Goal: Task Accomplishment & Management: Complete application form

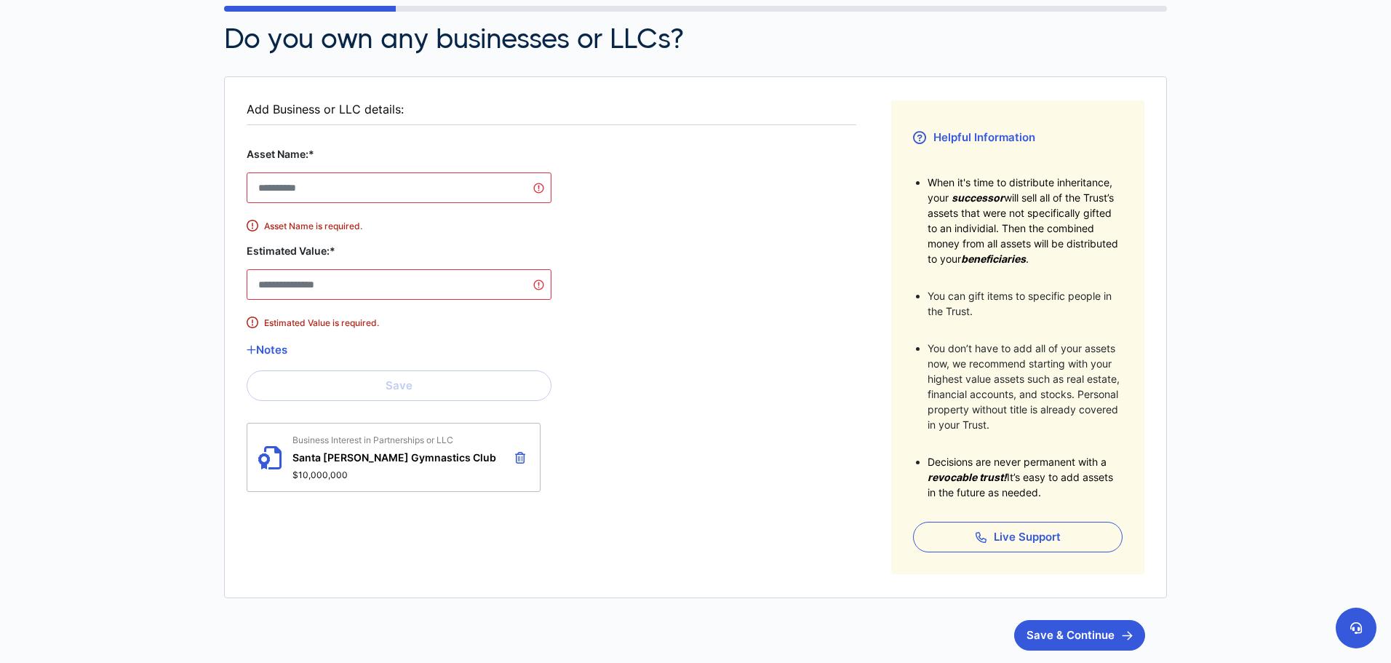
scroll to position [73, 0]
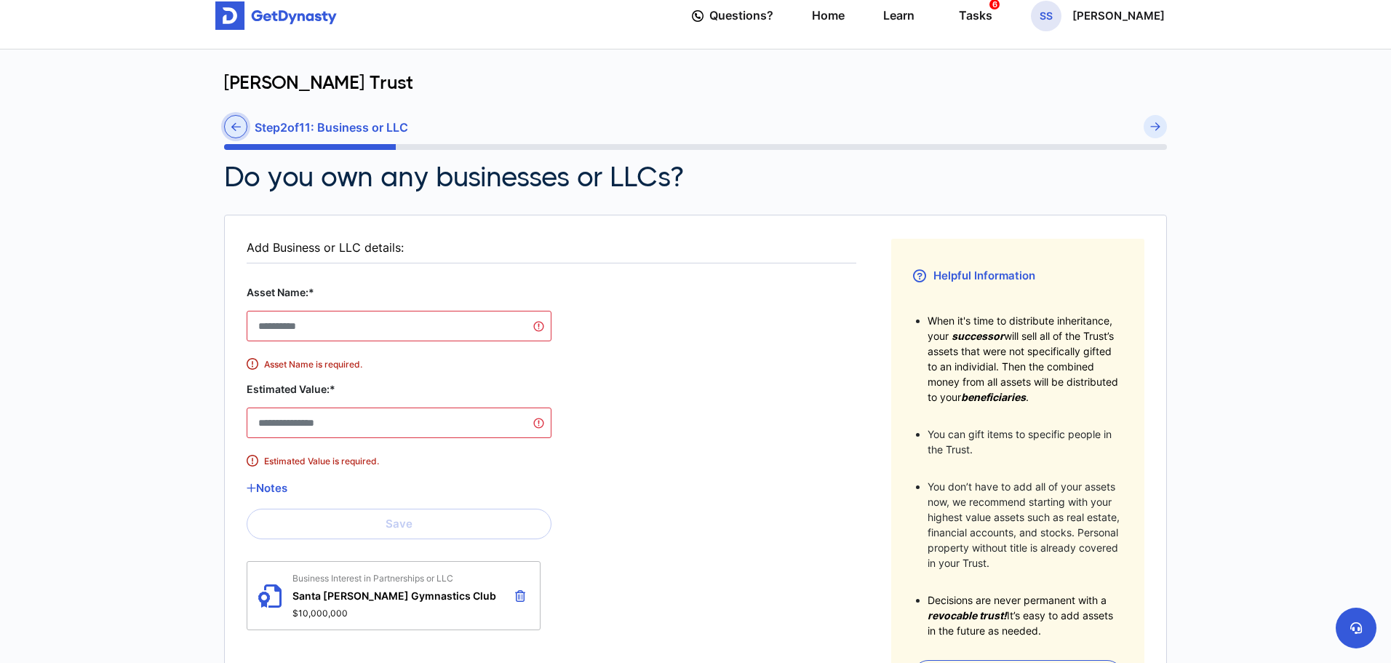
click at [230, 129] on link at bounding box center [235, 126] width 23 height 23
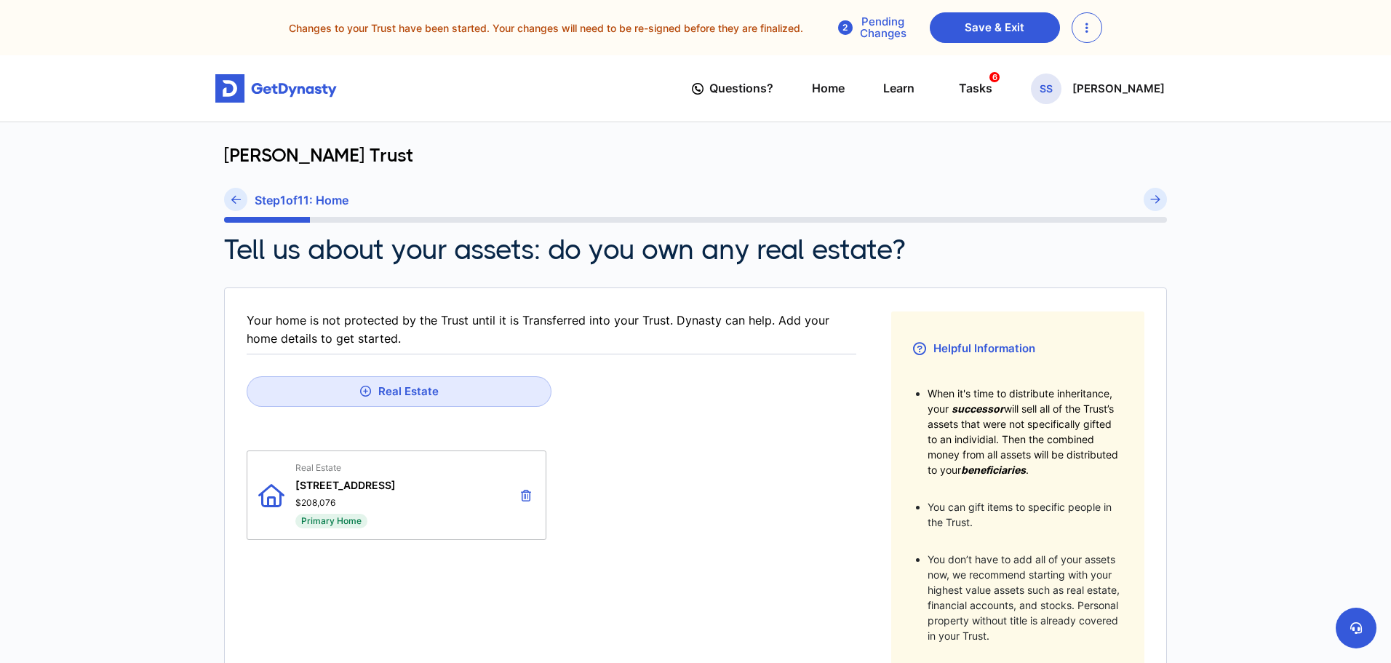
scroll to position [338, 0]
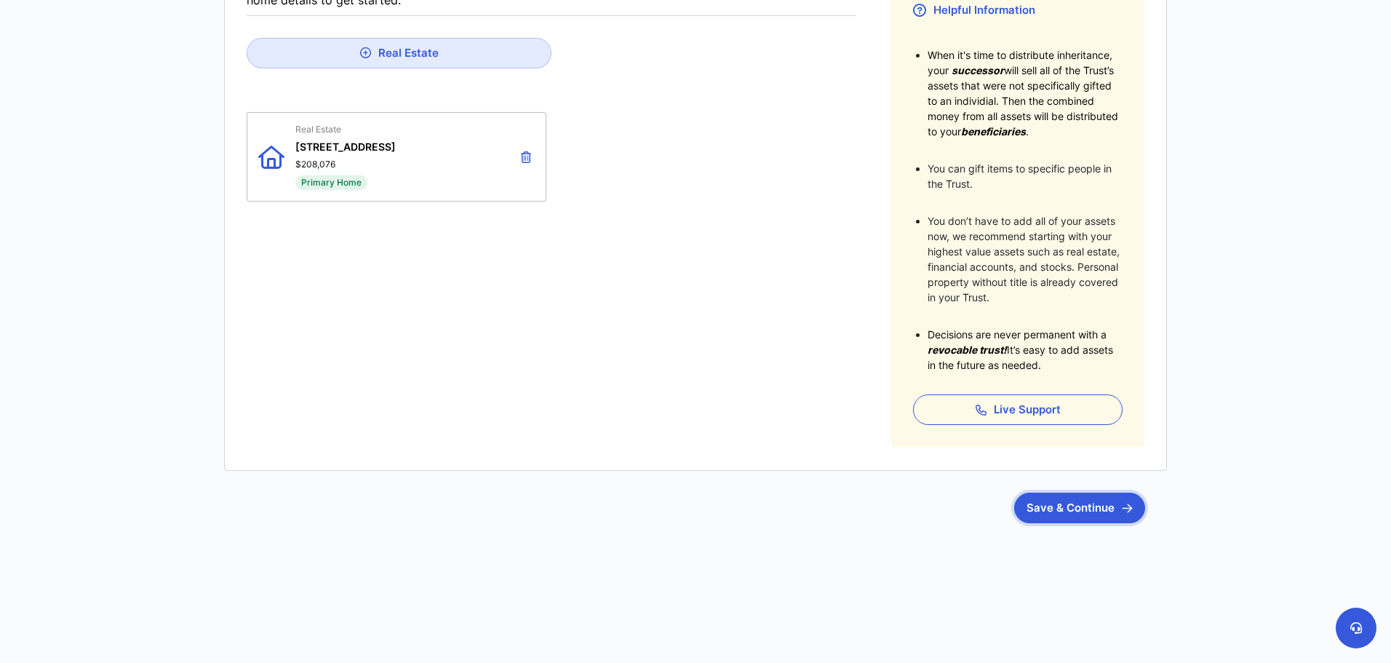
click at [1110, 501] on button "Save & Continue" at bounding box center [1079, 508] width 131 height 31
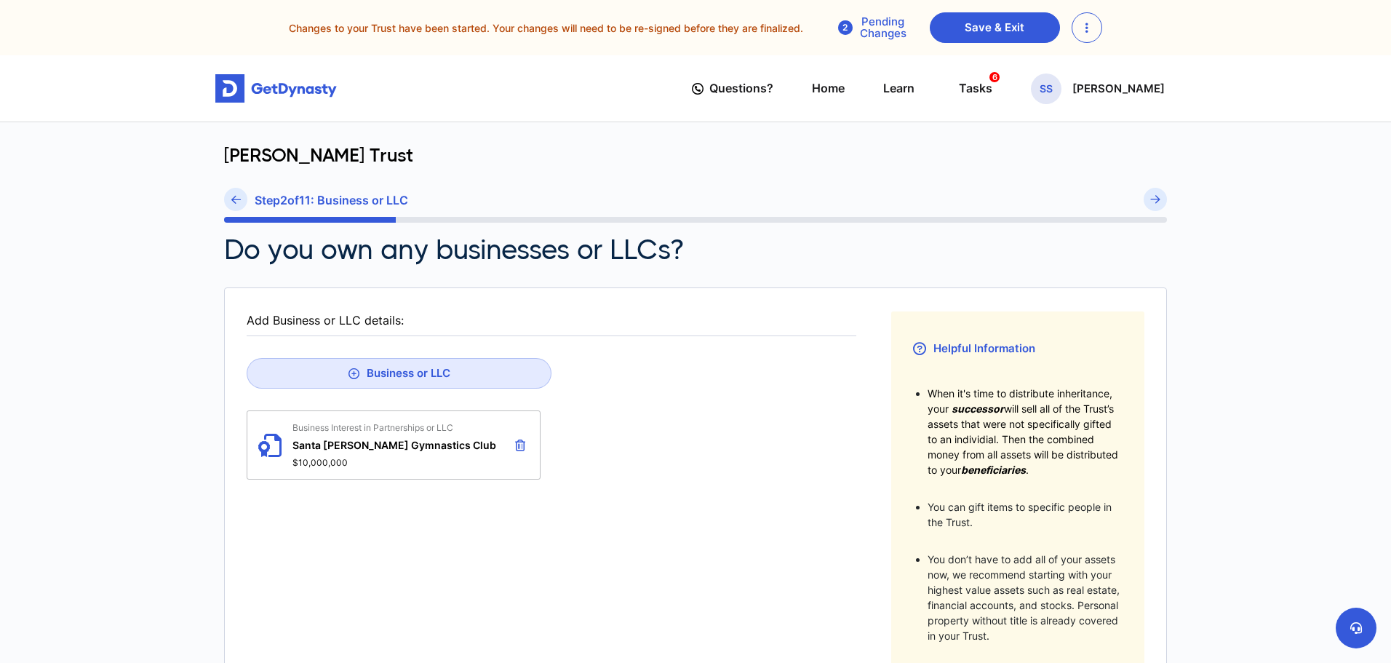
scroll to position [338, 0]
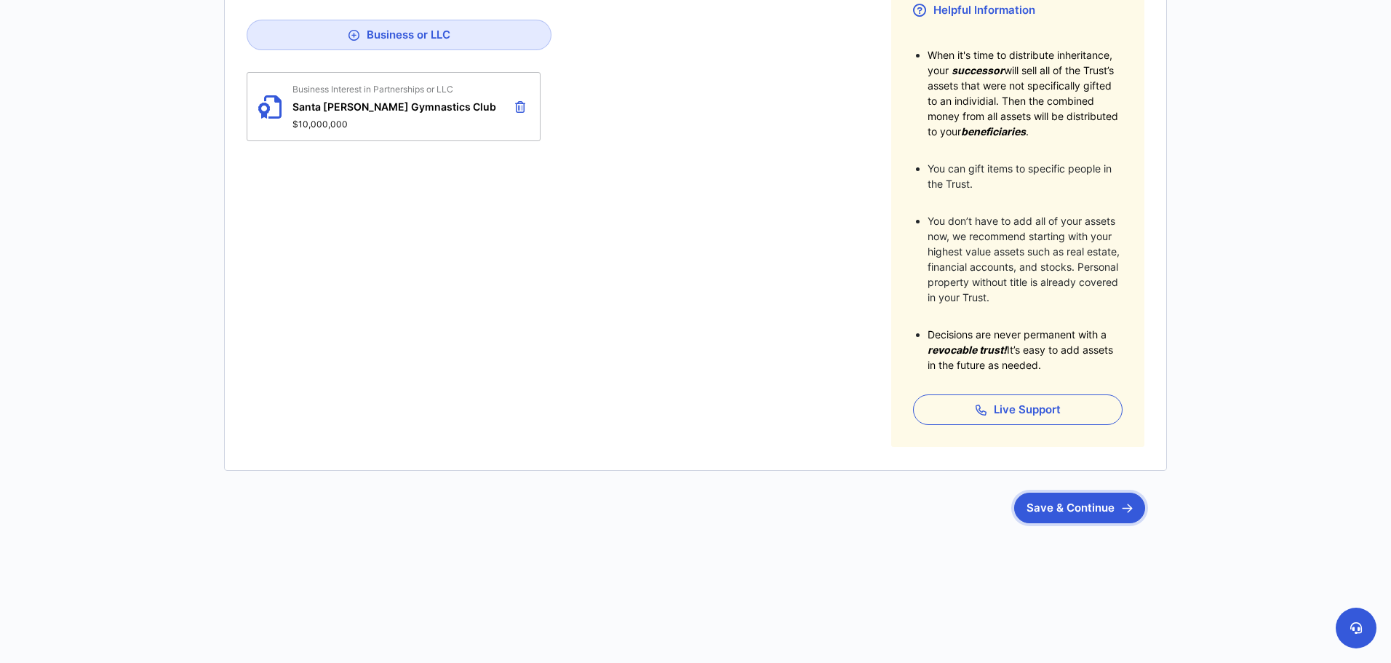
click at [1116, 519] on button "Save & Continue" at bounding box center [1079, 508] width 131 height 31
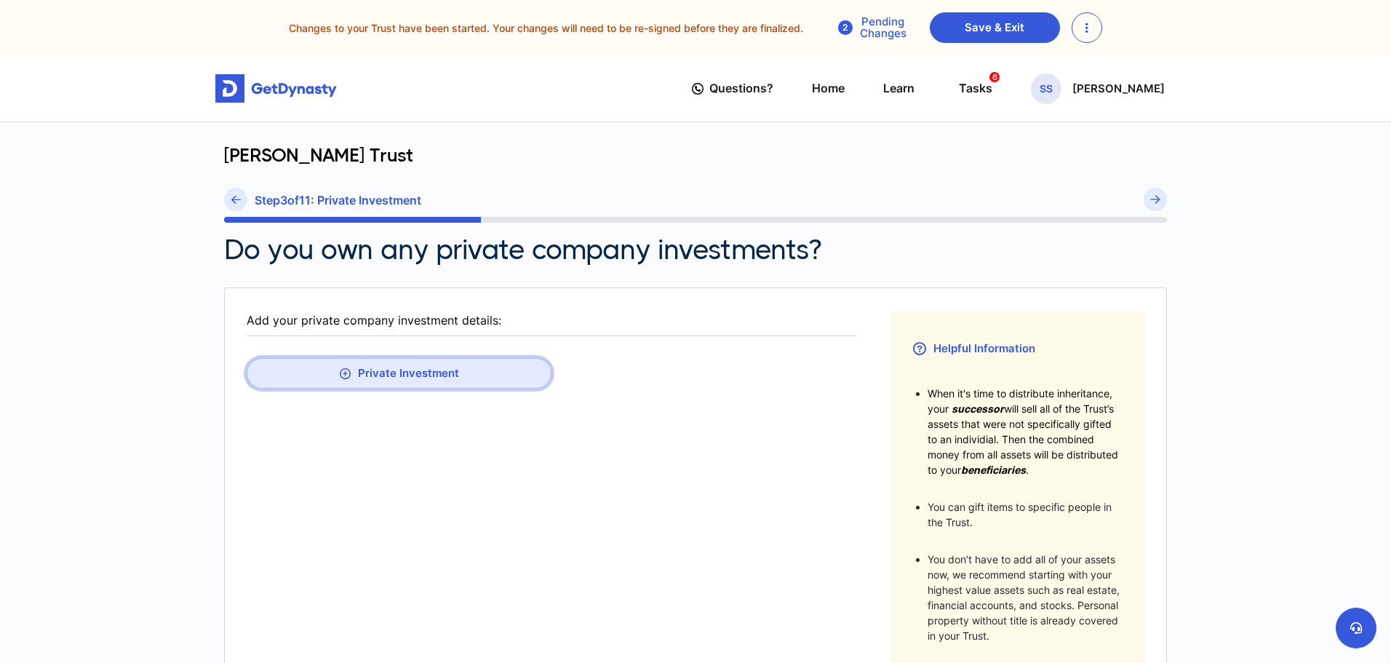
click at [503, 378] on button "Private Investment" at bounding box center [399, 373] width 305 height 31
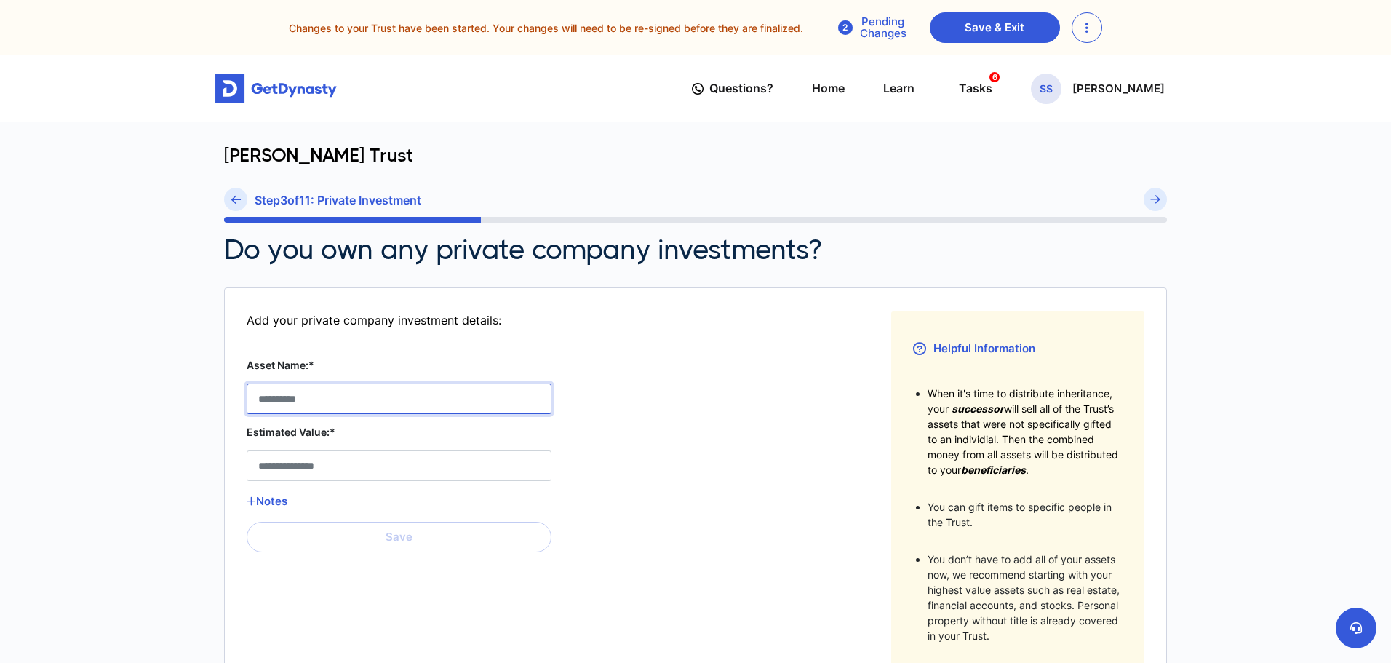
click at [479, 401] on Stock__asset_name__0 "Asset Name:*" at bounding box center [399, 398] width 305 height 31
type Stock__asset_name__0 "**********"
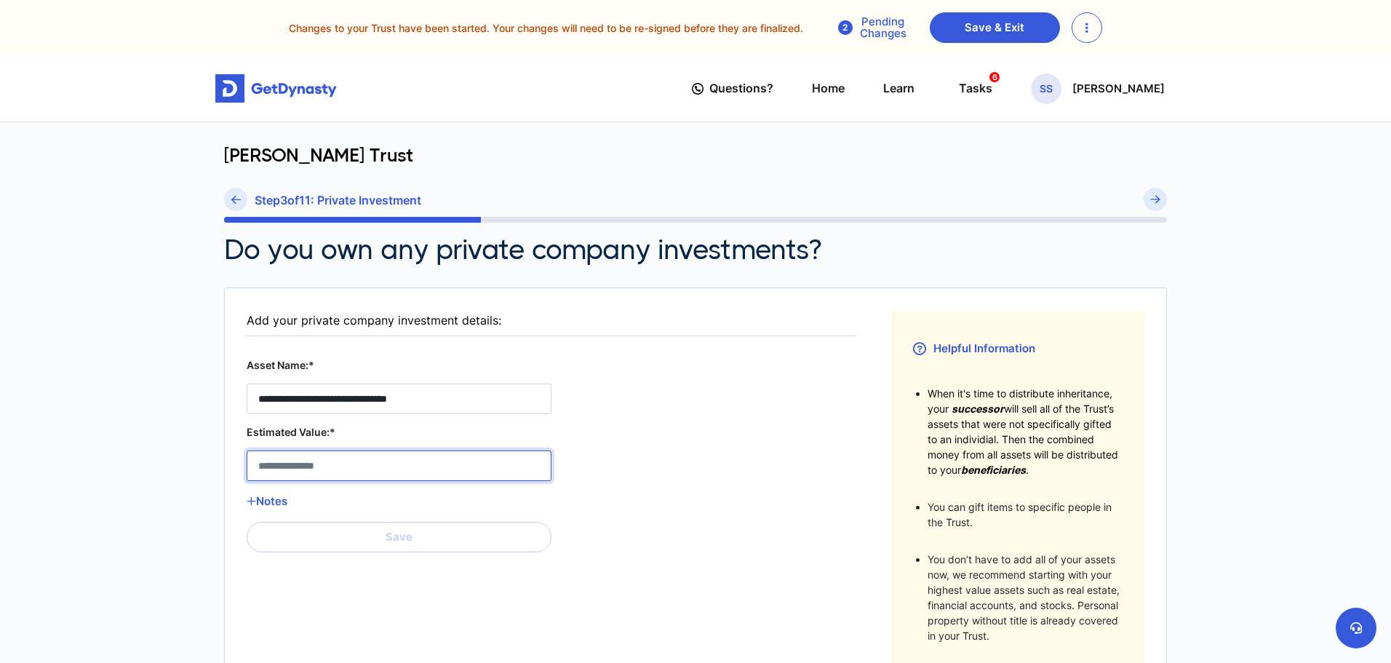
click at [420, 468] on Stock__estimated_value__0 "Estimated Value:*" at bounding box center [399, 465] width 305 height 31
type Stock__estimated_value__0 "*******"
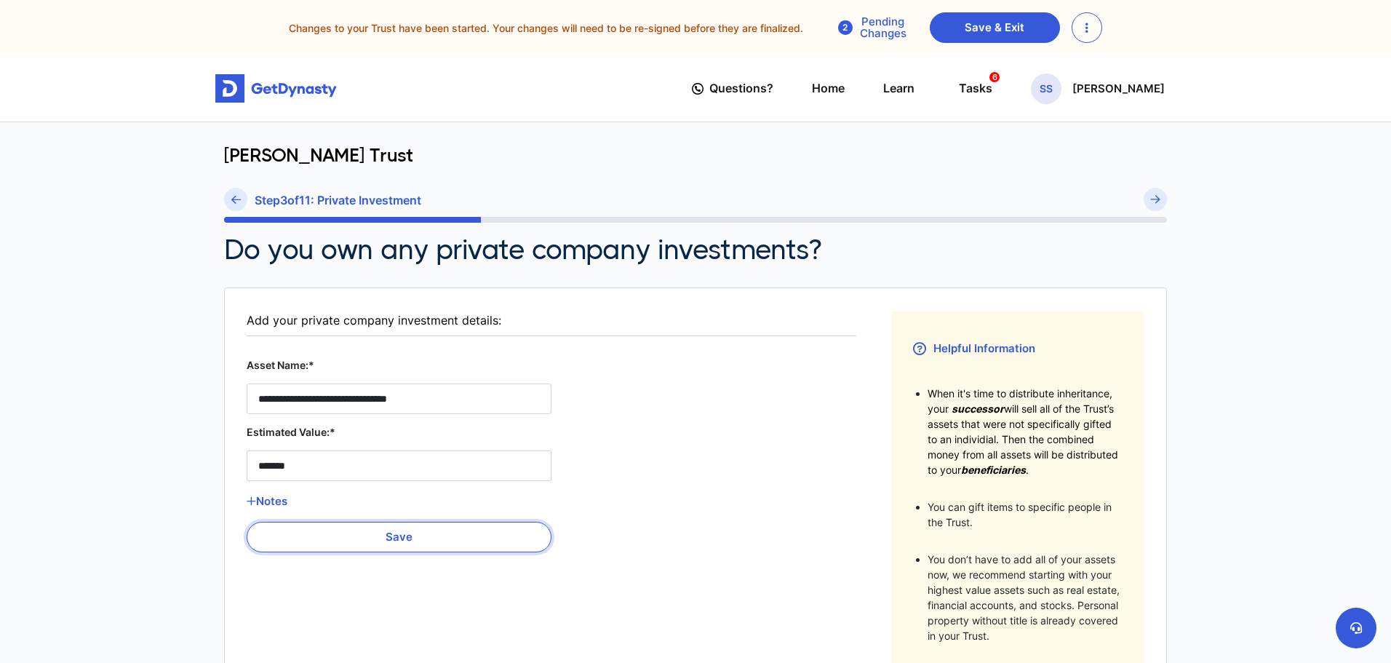
click at [441, 538] on button "Save" at bounding box center [399, 537] width 305 height 31
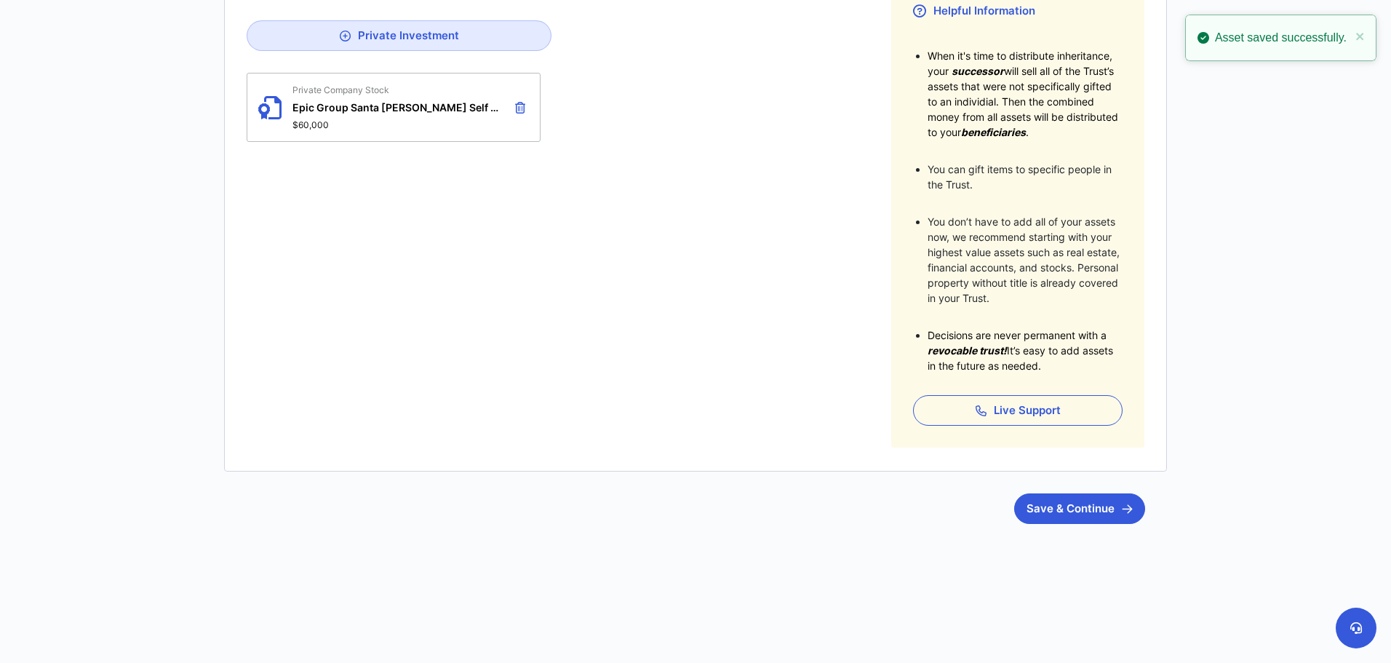
scroll to position [338, 0]
click at [1080, 517] on button "Save & Continue" at bounding box center [1079, 508] width 131 height 31
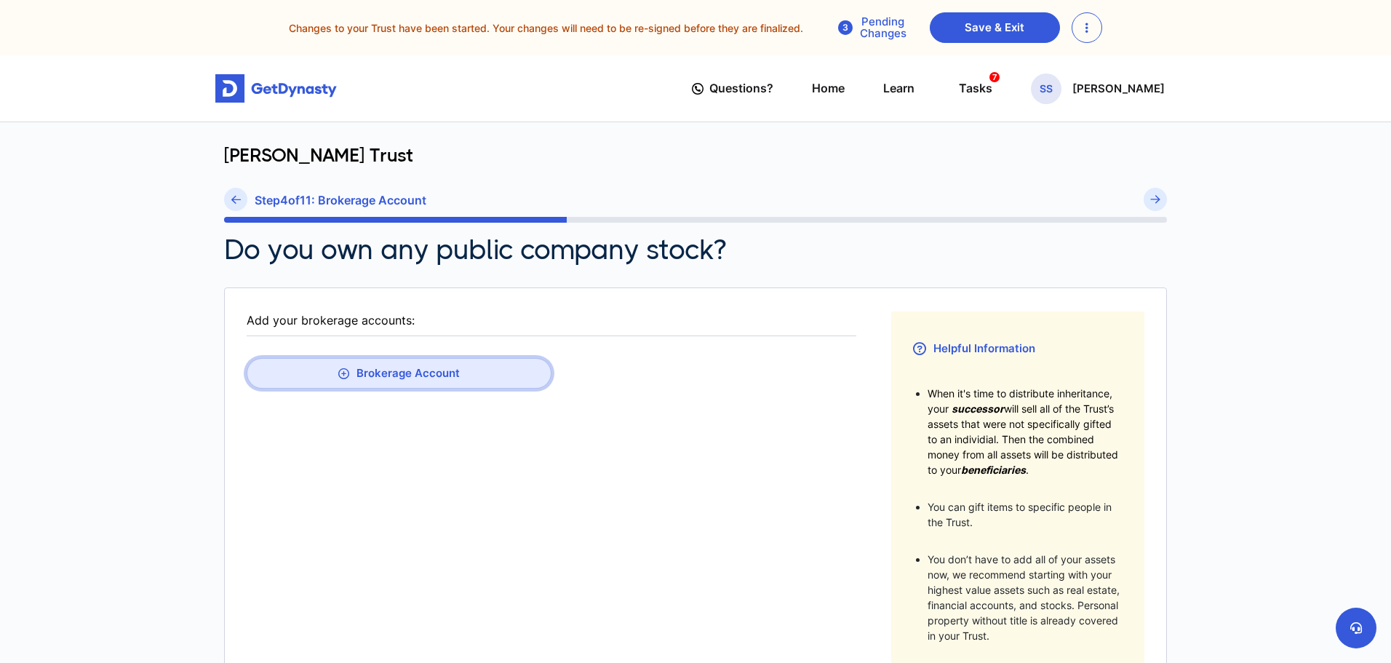
click at [473, 381] on button "Brokerage Account" at bounding box center [399, 373] width 305 height 31
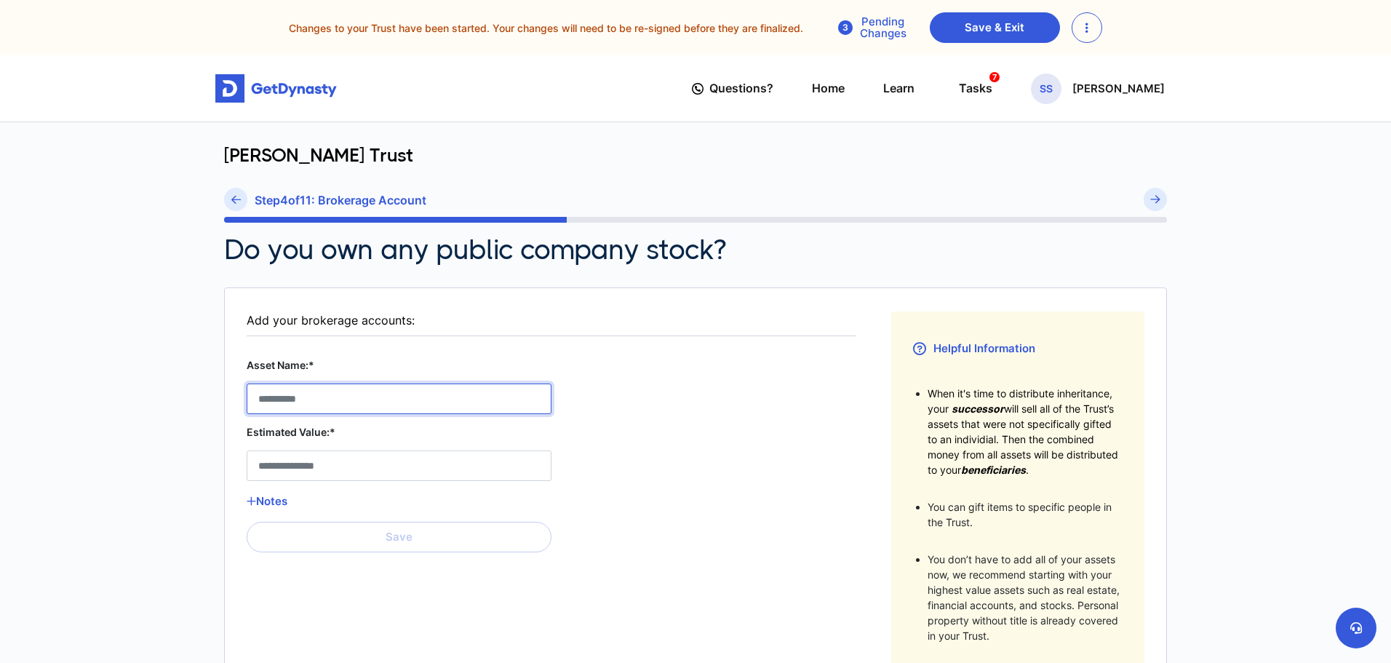
click at [450, 407] on Account__asset_name__0 "Asset Name:*" at bounding box center [399, 398] width 305 height 31
type Account__asset_name__0 "**********"
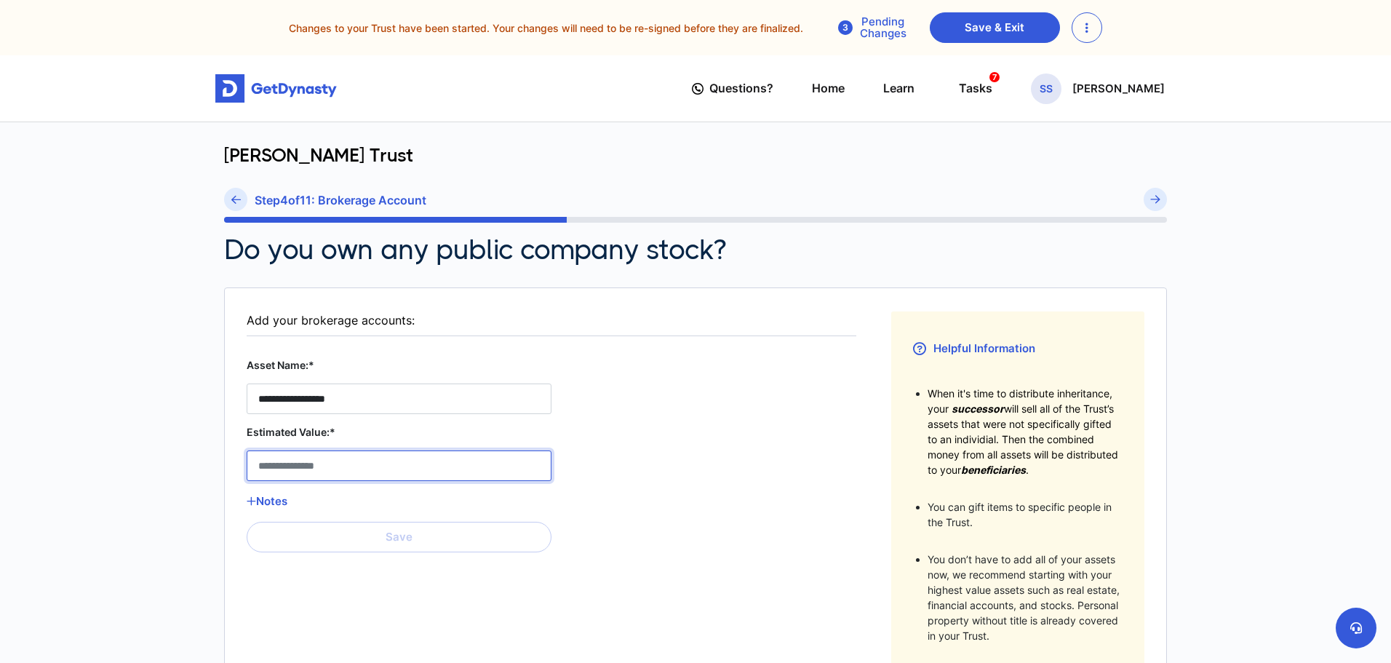
click at [439, 469] on Account__estimated_value__0 "Estimated Value:*" at bounding box center [399, 465] width 305 height 31
type Account__estimated_value__0 "*******"
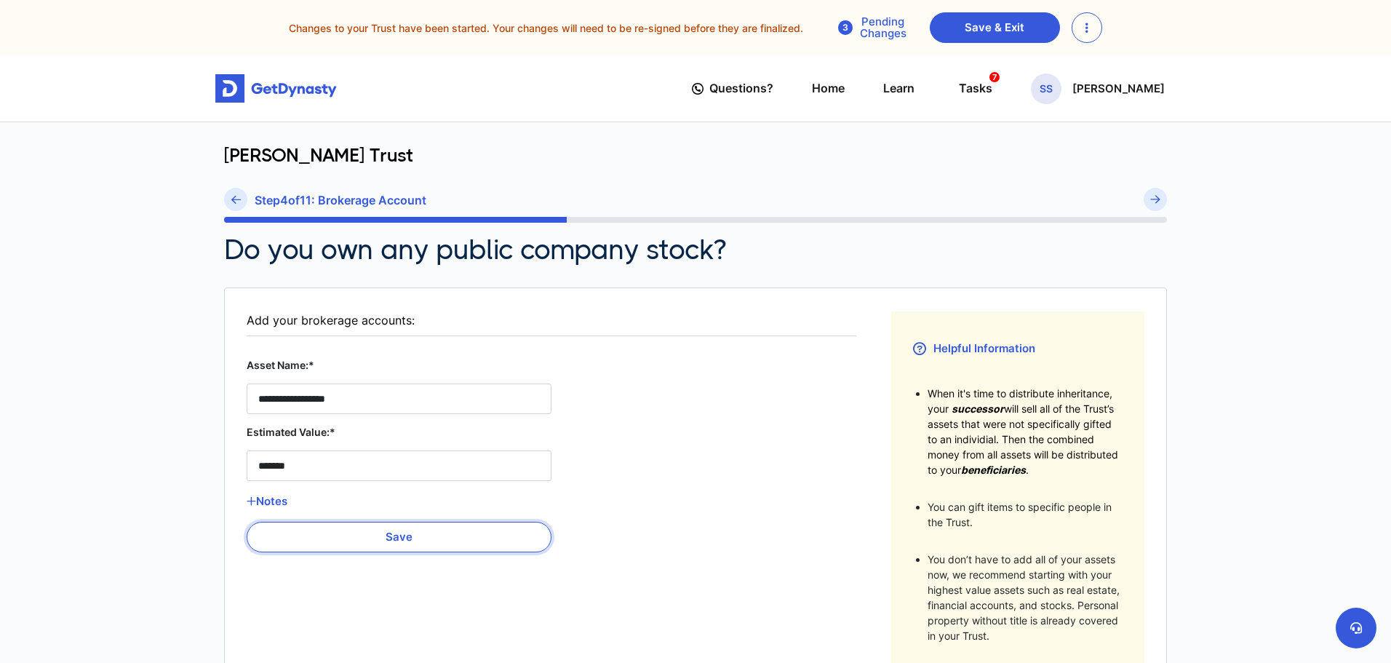
click at [439, 543] on button "Save" at bounding box center [399, 537] width 305 height 31
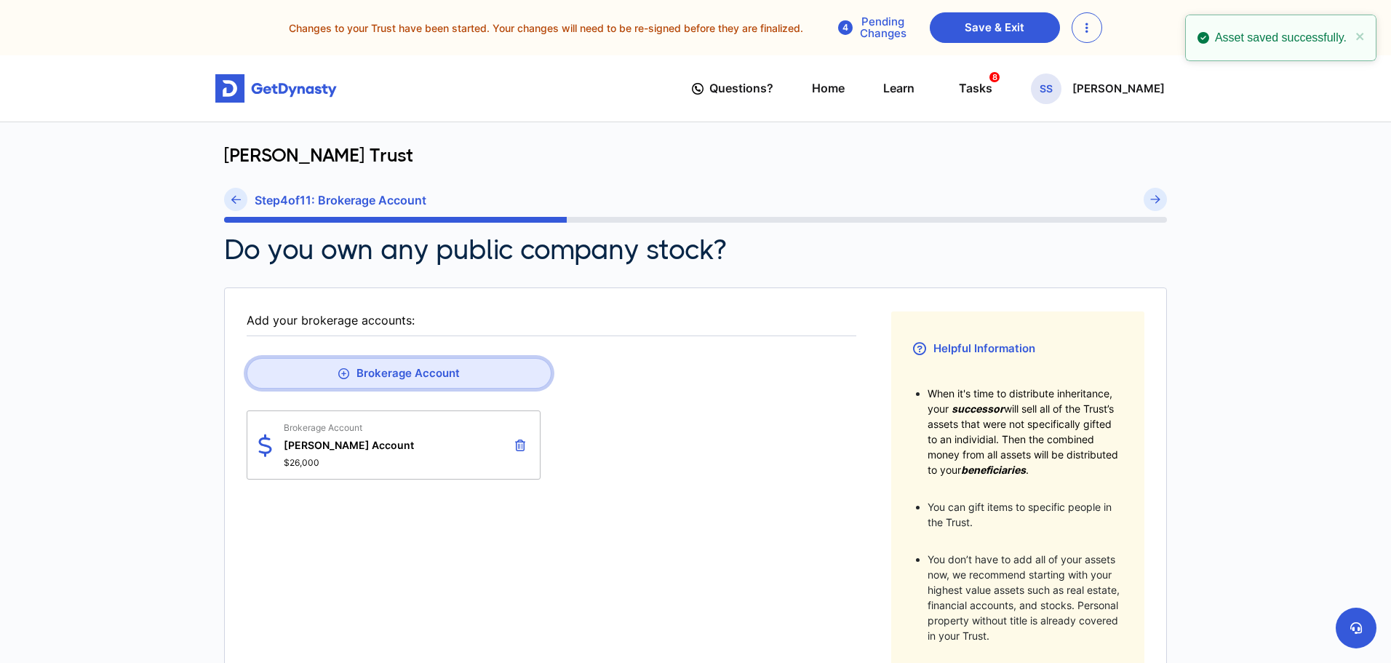
click at [500, 381] on button "Brokerage Account" at bounding box center [399, 373] width 305 height 31
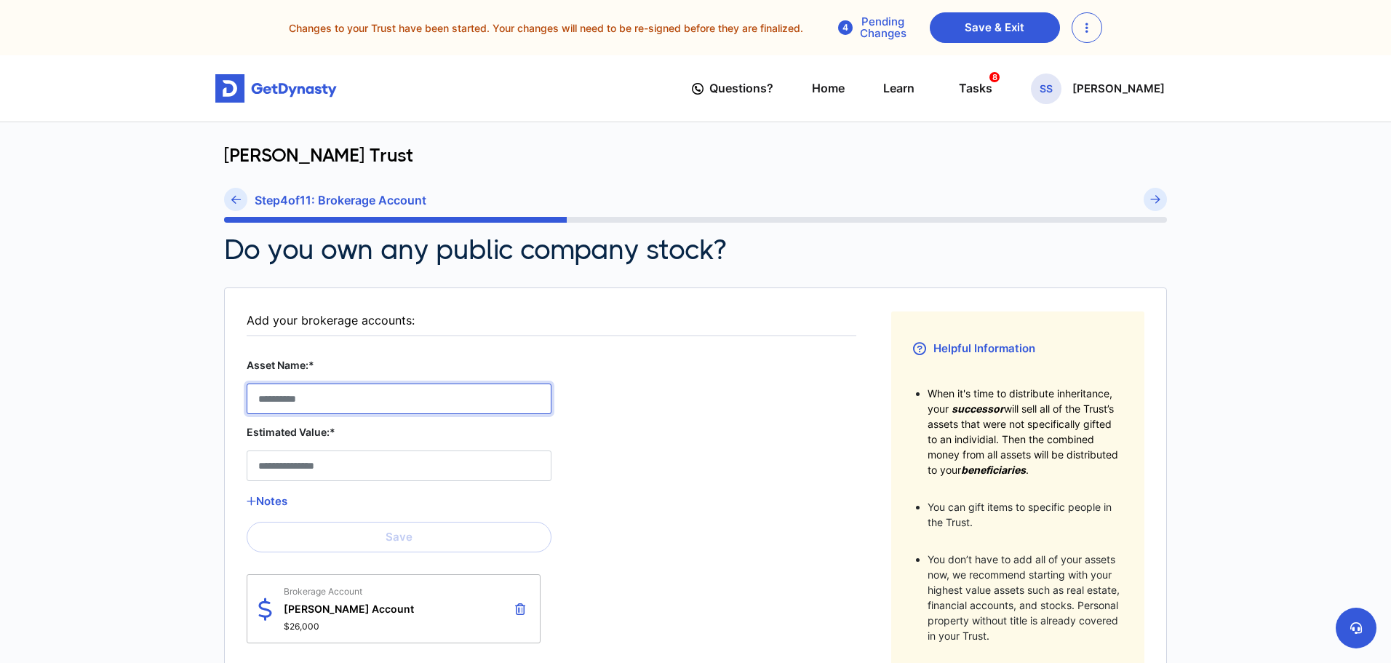
click at [494, 404] on Account__asset_name__1 "Asset Name:*" at bounding box center [399, 398] width 305 height 31
type Account__asset_name__1 "**********"
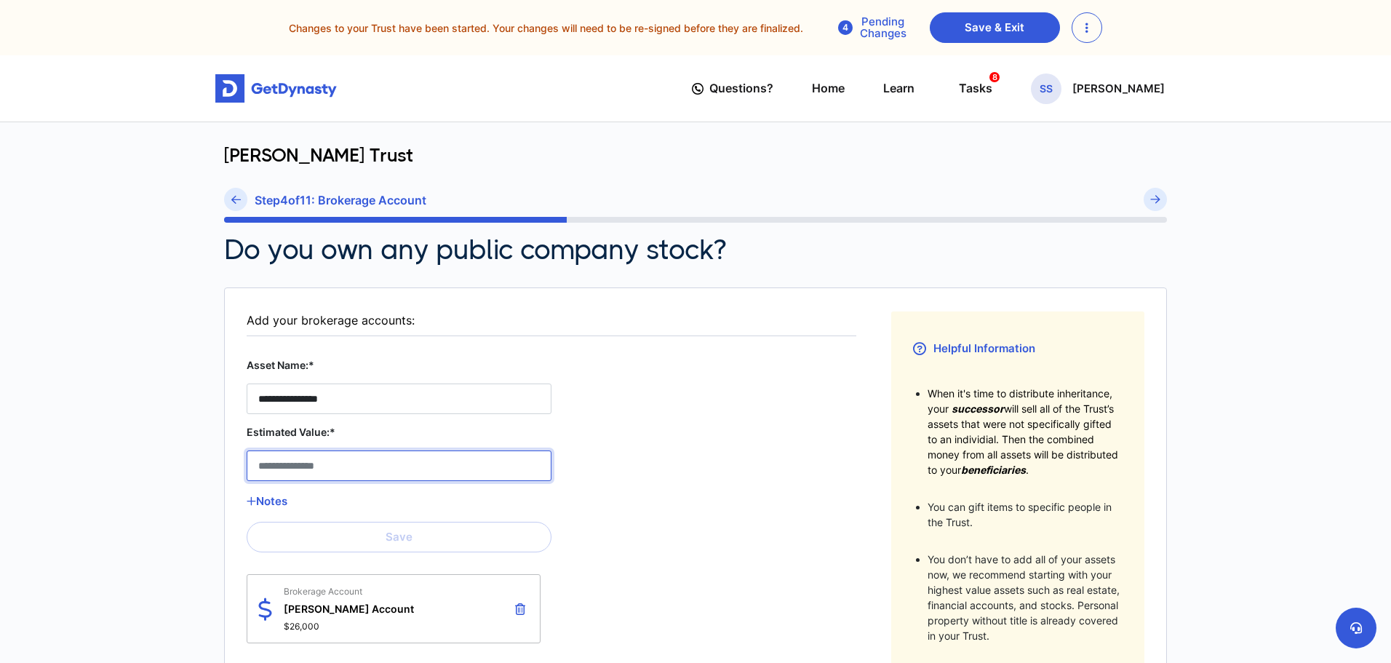
click at [315, 468] on Account__estimated_value__1 "Estimated Value:*" at bounding box center [399, 465] width 305 height 31
type Account__estimated_value__1 "******"
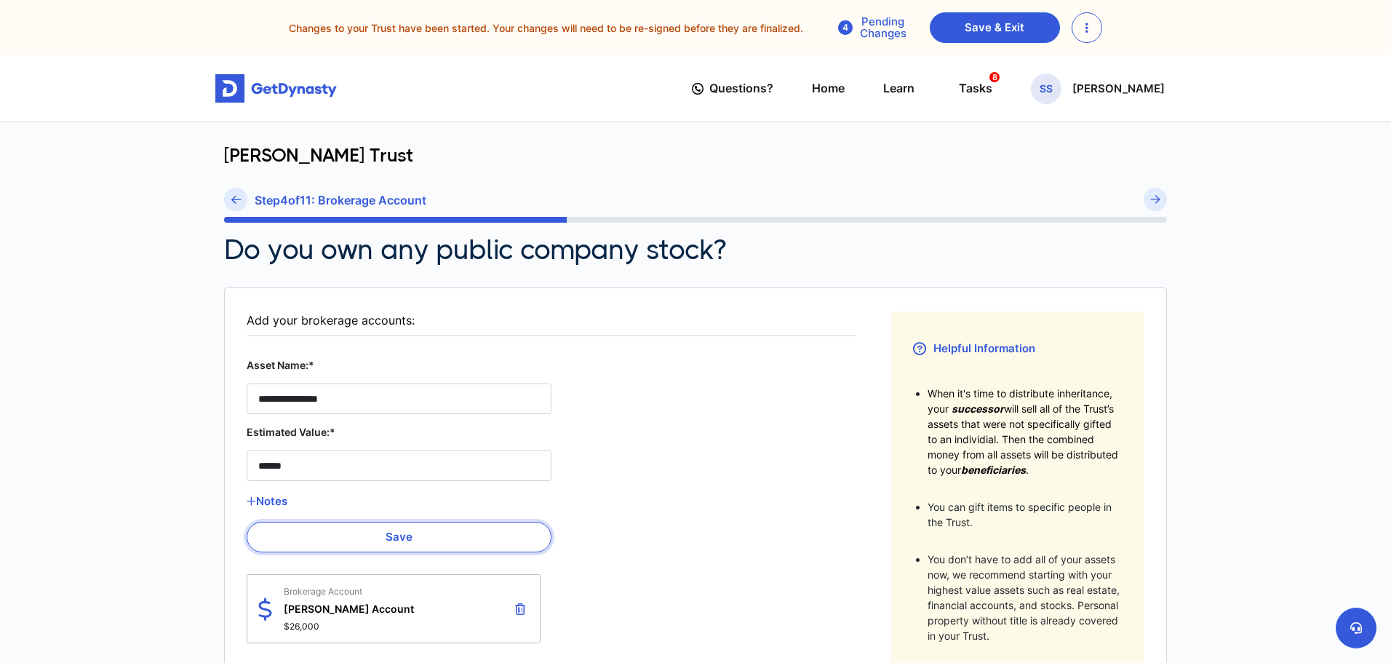
click at [437, 527] on button "Save" at bounding box center [399, 537] width 305 height 31
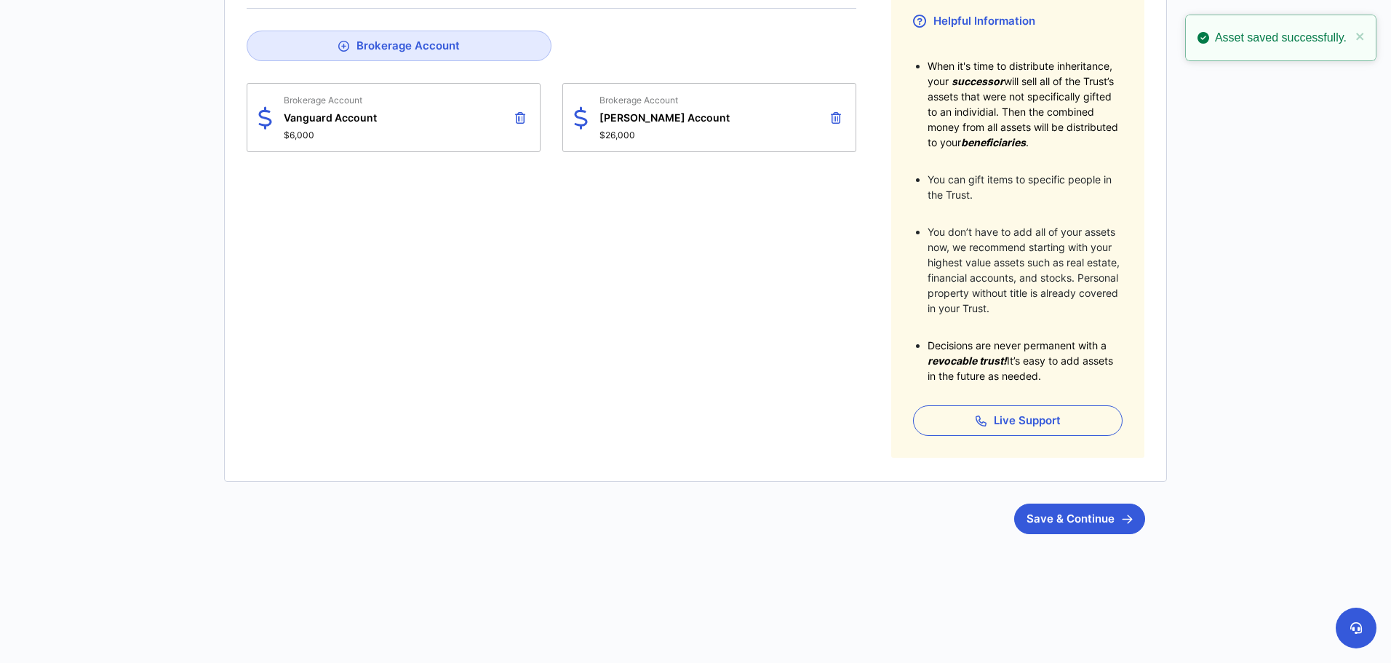
scroll to position [338, 0]
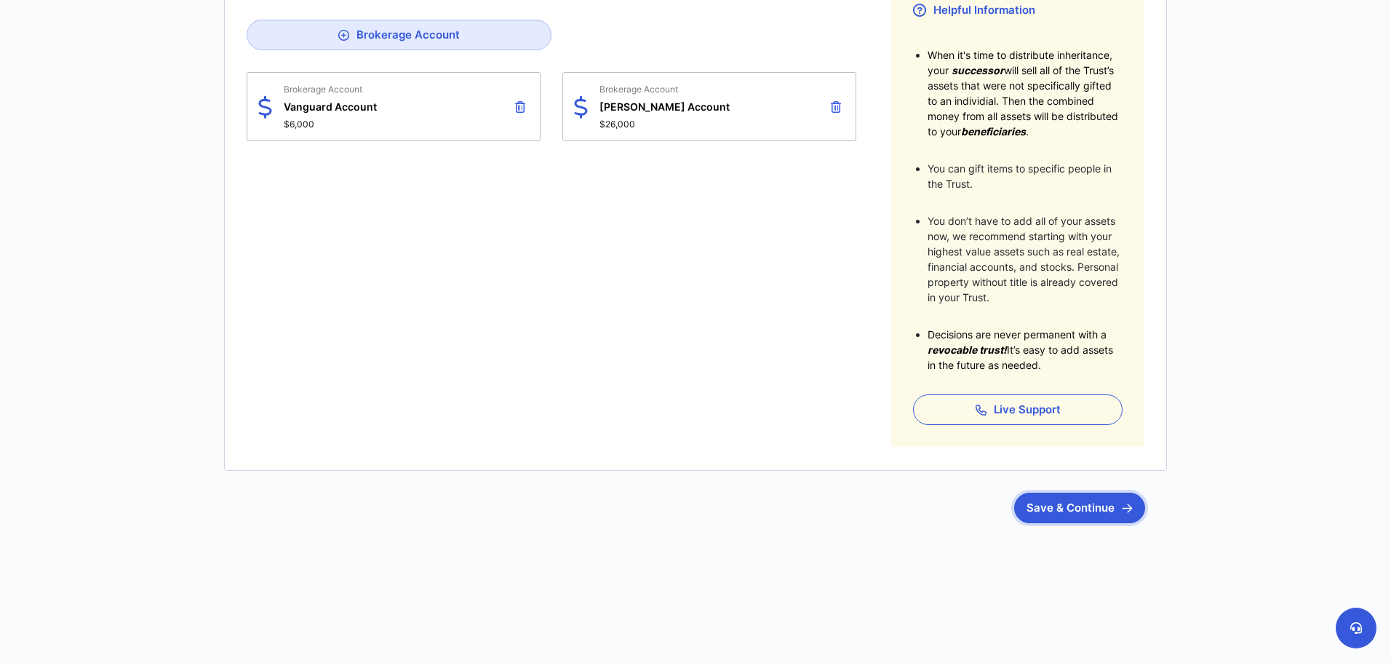
click at [1102, 522] on button "Save & Continue" at bounding box center [1079, 508] width 131 height 31
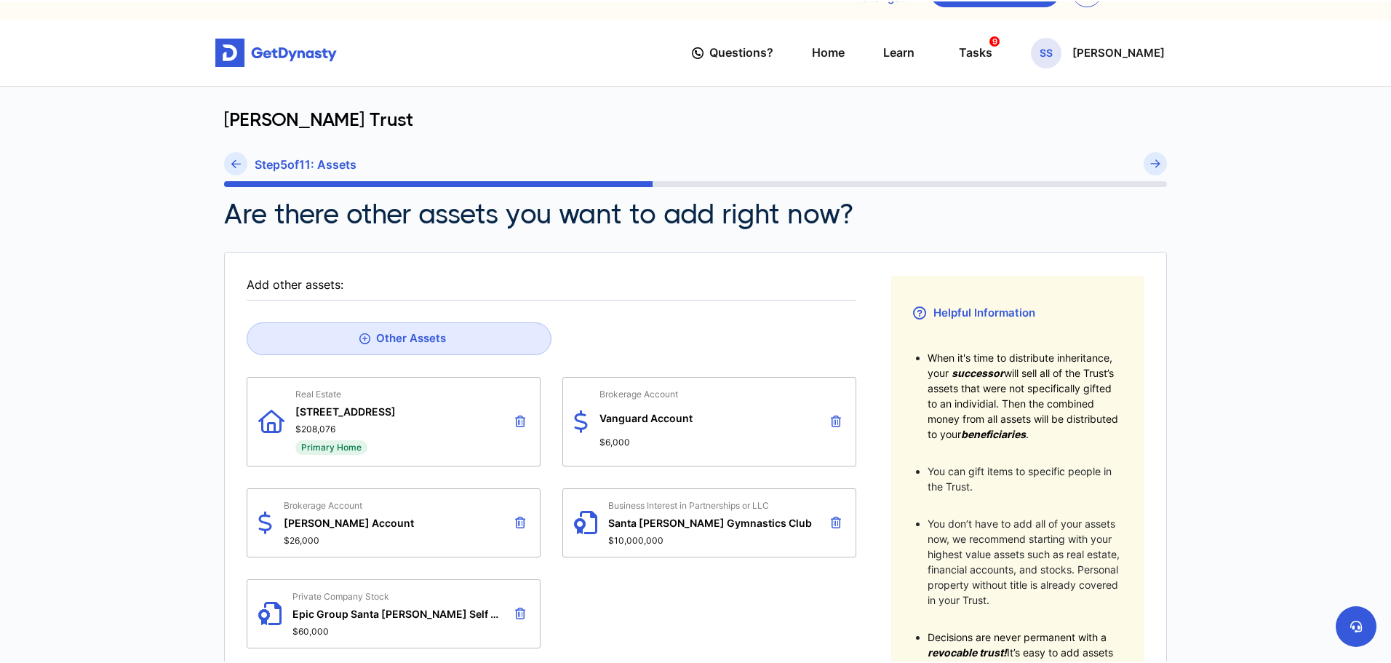
scroll to position [73, 0]
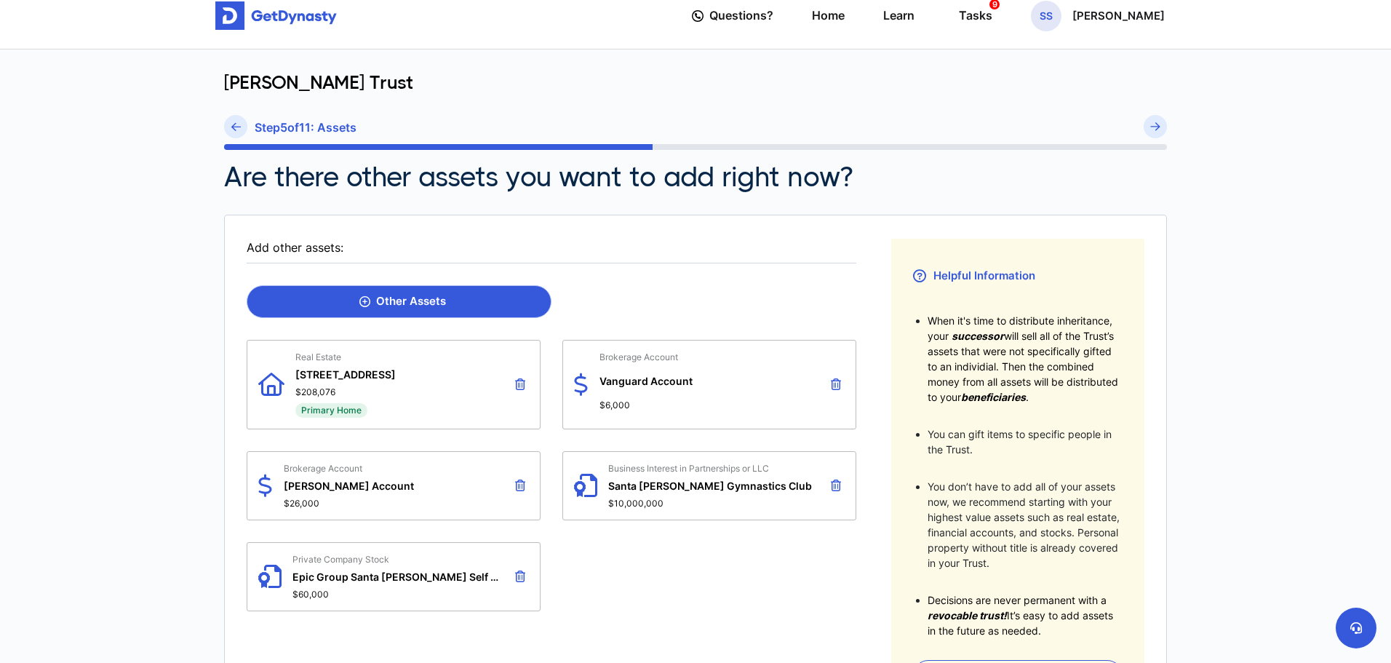
click at [436, 309] on link "Other Assets" at bounding box center [399, 301] width 305 height 33
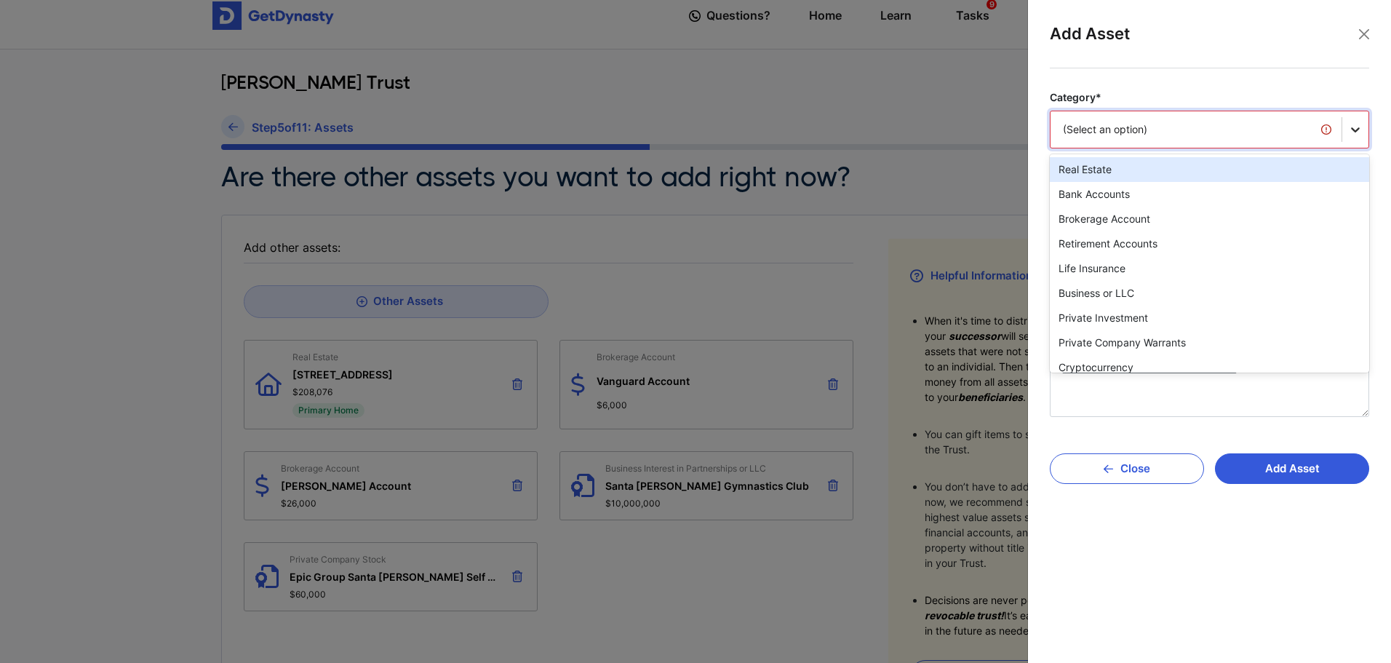
click at [1356, 127] on icon at bounding box center [1355, 129] width 15 height 15
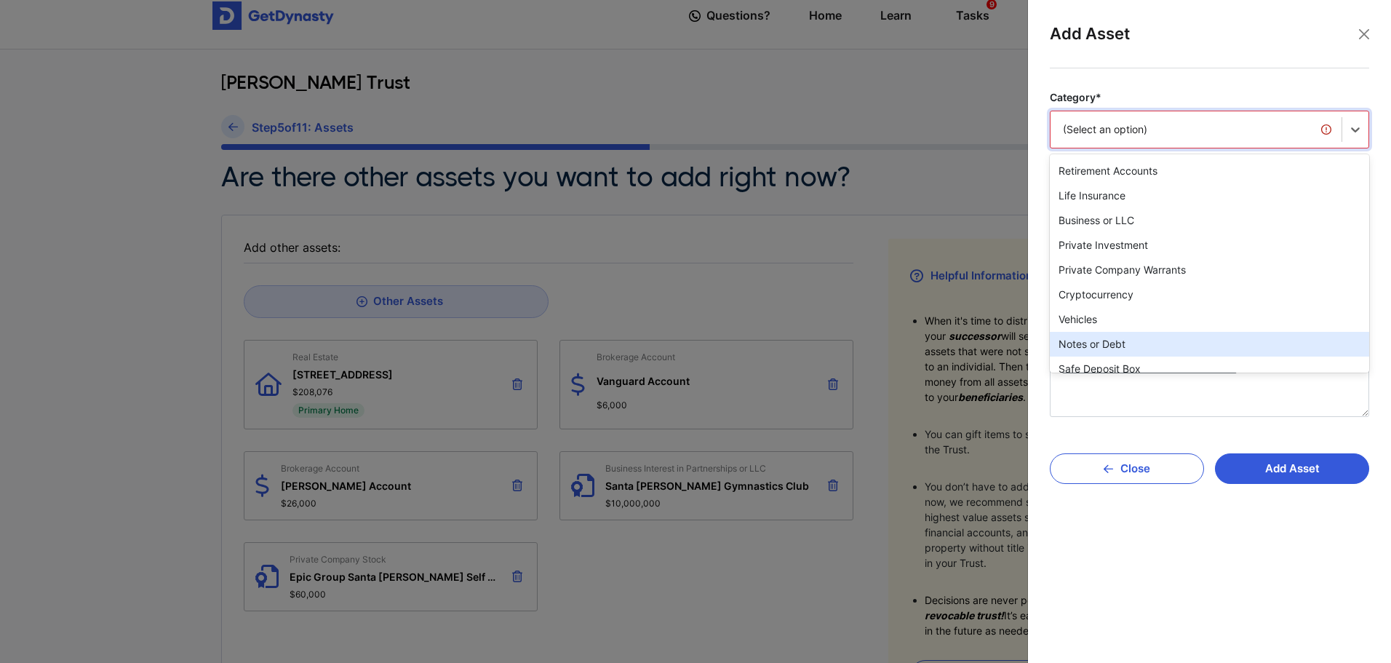
scroll to position [146, 0]
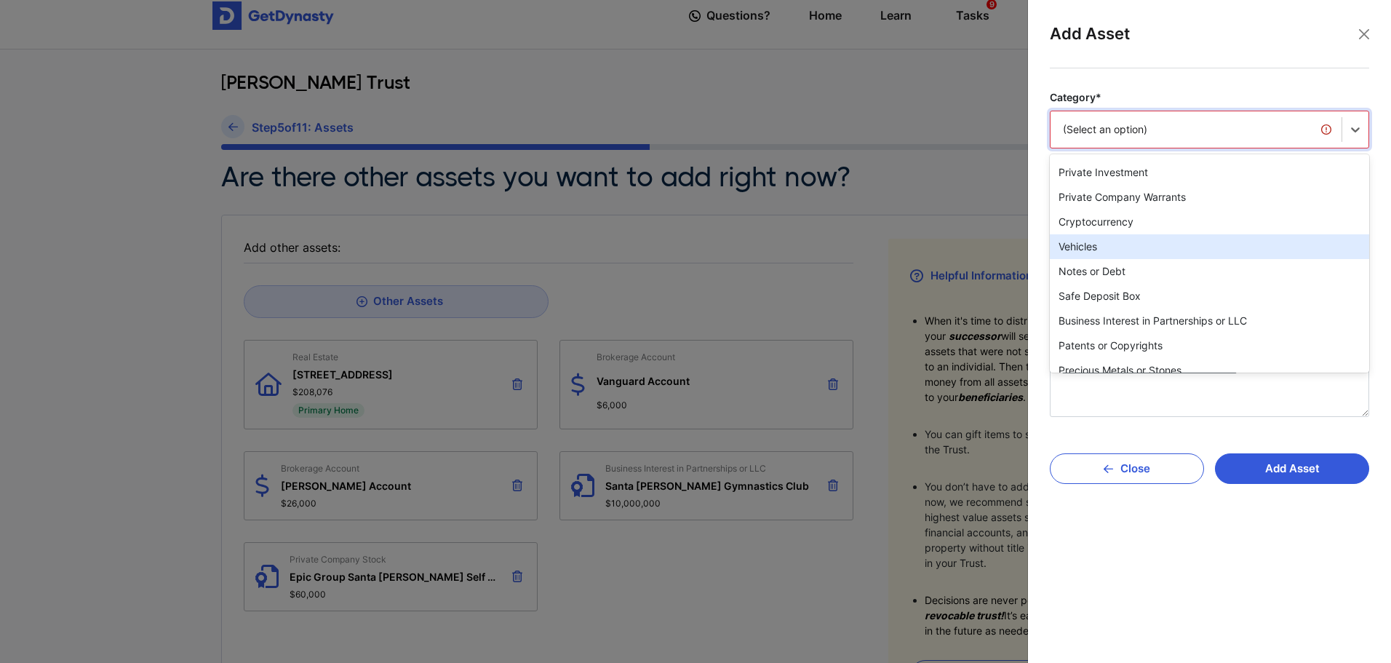
click at [1110, 244] on div "Vehicles" at bounding box center [1209, 246] width 319 height 25
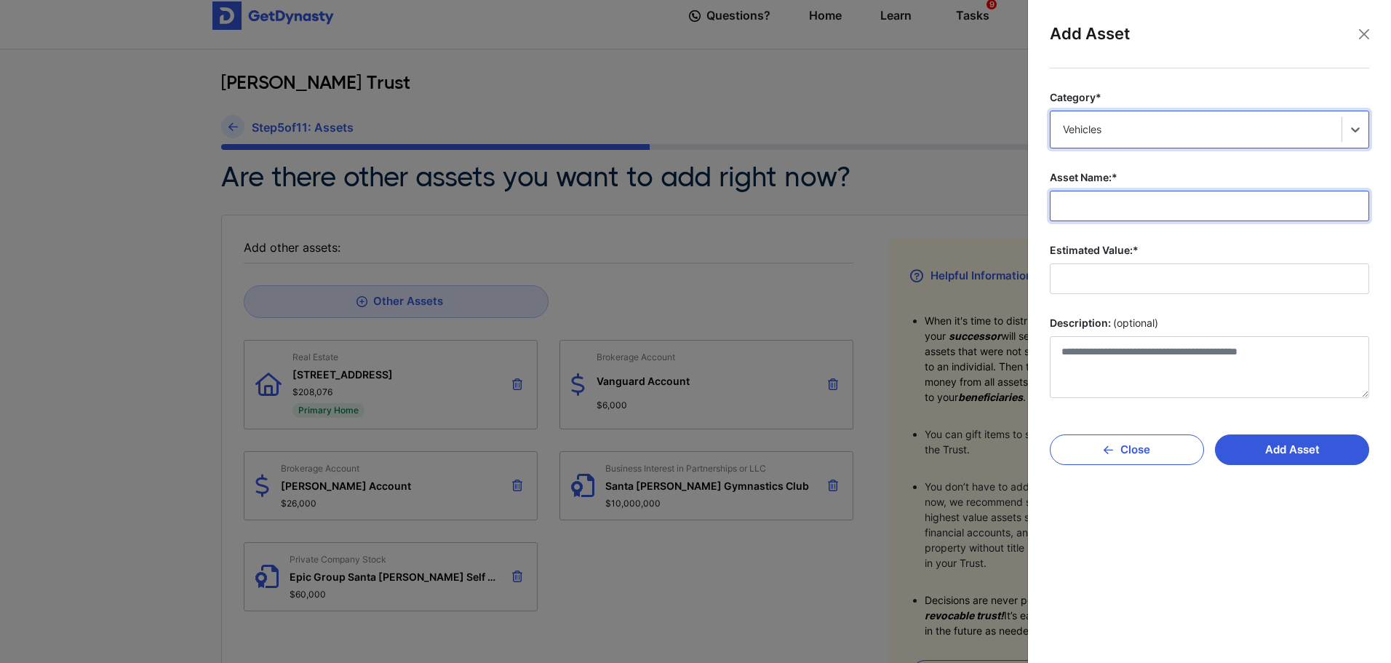
click at [1120, 209] on input "Asset Name:*" at bounding box center [1209, 206] width 319 height 31
type input "**********"
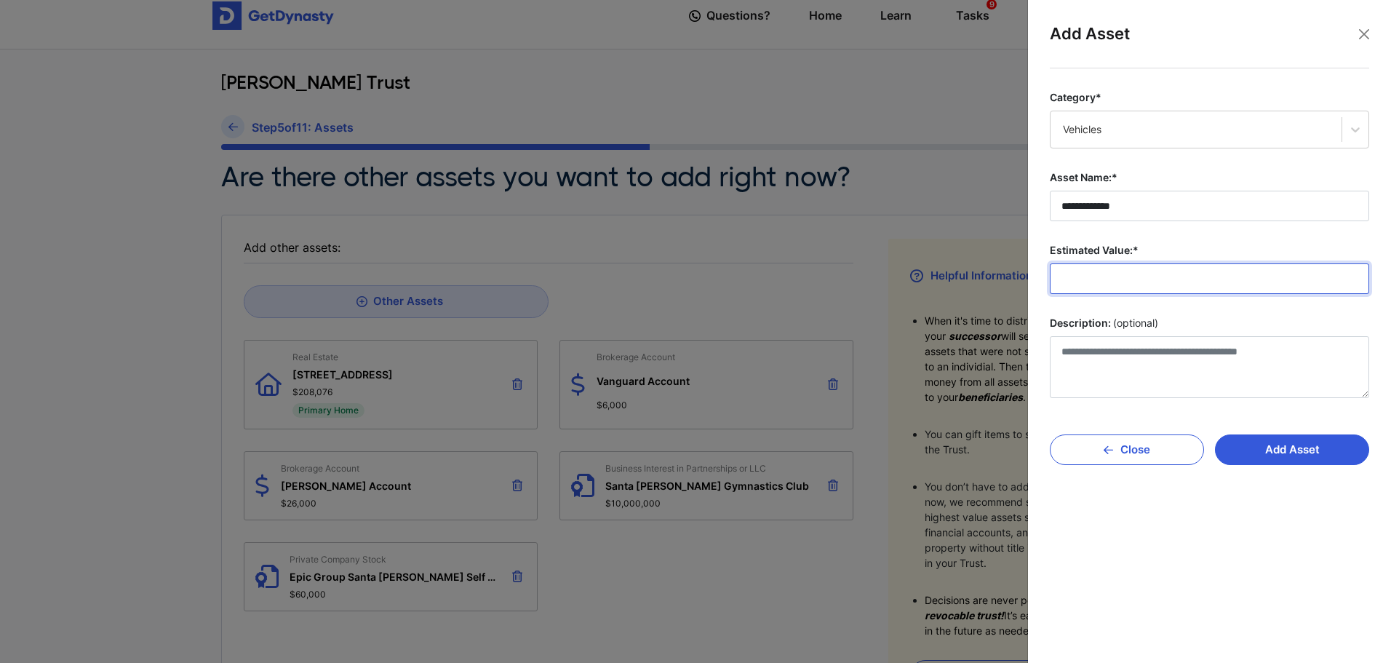
click at [1156, 273] on input "Estimated Value:*" at bounding box center [1209, 278] width 319 height 31
type input "*******"
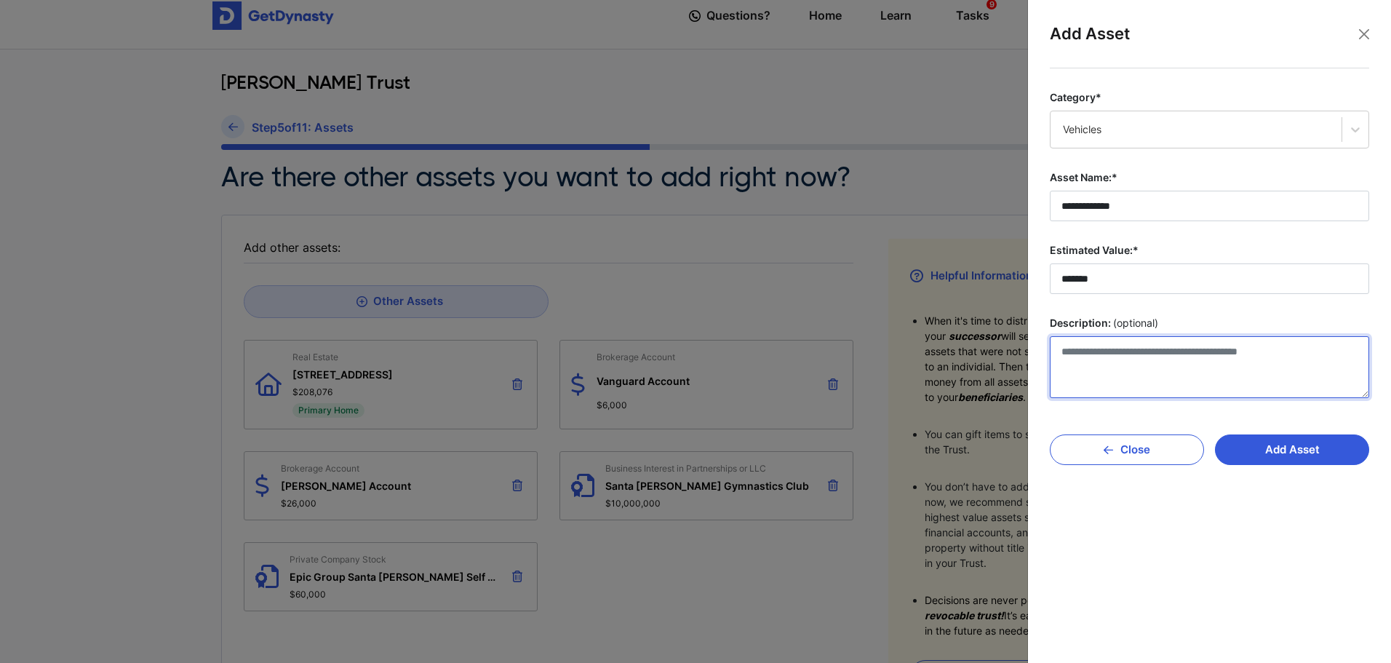
click at [1155, 367] on textarea "Description: (optional)" at bounding box center [1209, 367] width 319 height 62
click at [1344, 461] on button "Add Asset" at bounding box center [1292, 449] width 154 height 31
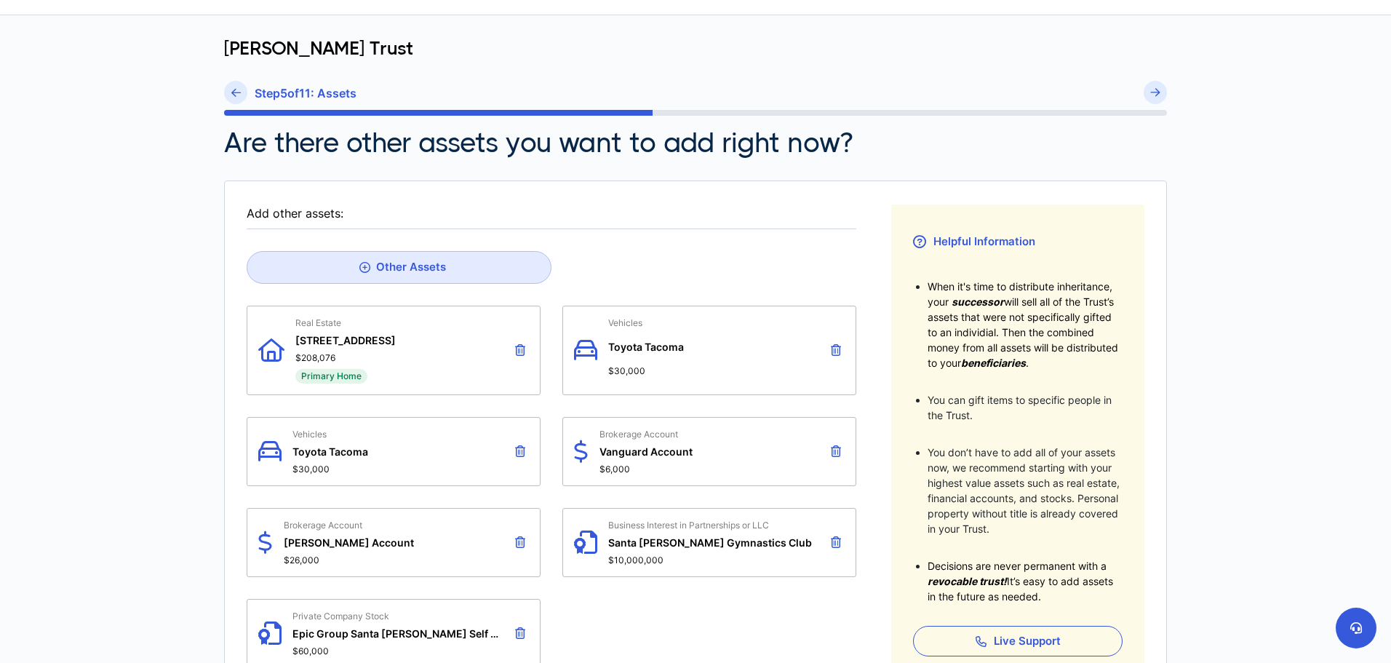
scroll to position [0, 0]
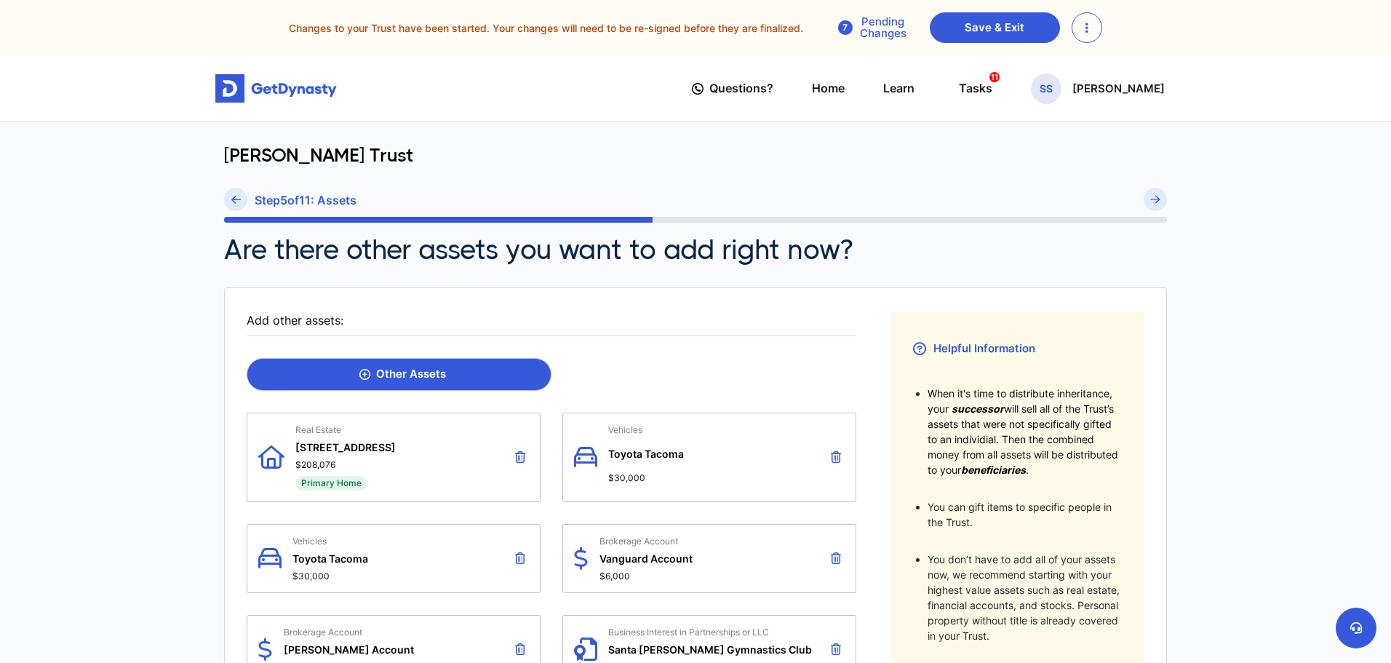
click at [457, 388] on link "Other Assets" at bounding box center [399, 374] width 305 height 33
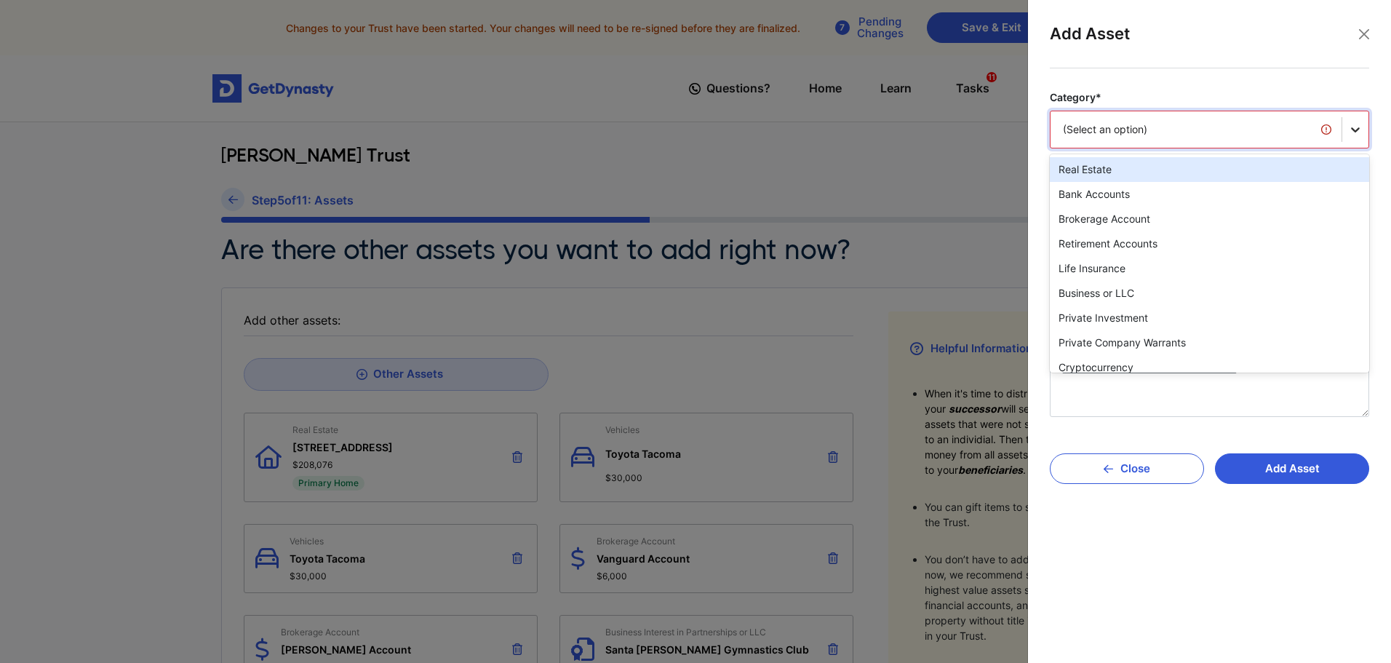
click at [1360, 126] on icon at bounding box center [1355, 129] width 15 height 15
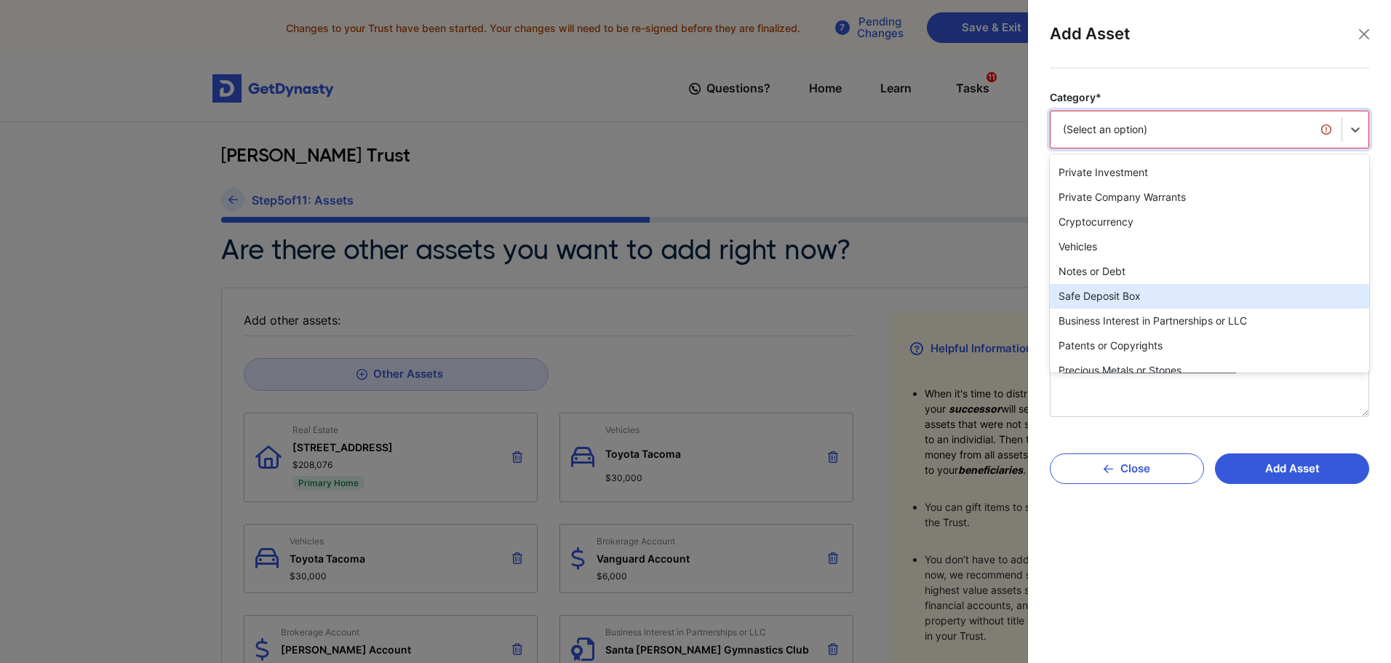
scroll to position [218, 0]
click at [1219, 287] on div "Precious Metals or Stones" at bounding box center [1209, 297] width 319 height 25
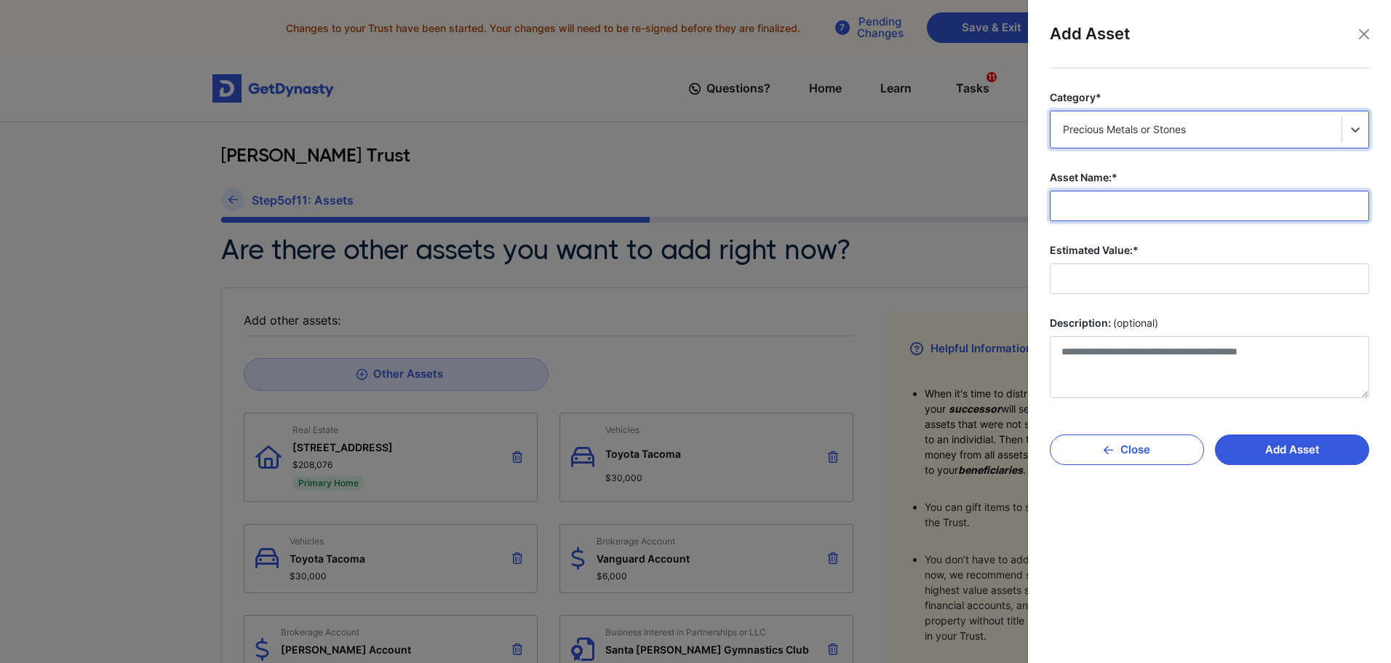
click at [1221, 210] on input "Asset Name:*" at bounding box center [1209, 206] width 319 height 31
drag, startPoint x: 1115, startPoint y: 207, endPoint x: 1091, endPoint y: 207, distance: 24.7
click at [1091, 207] on input "**********" at bounding box center [1209, 206] width 319 height 31
type input "**********"
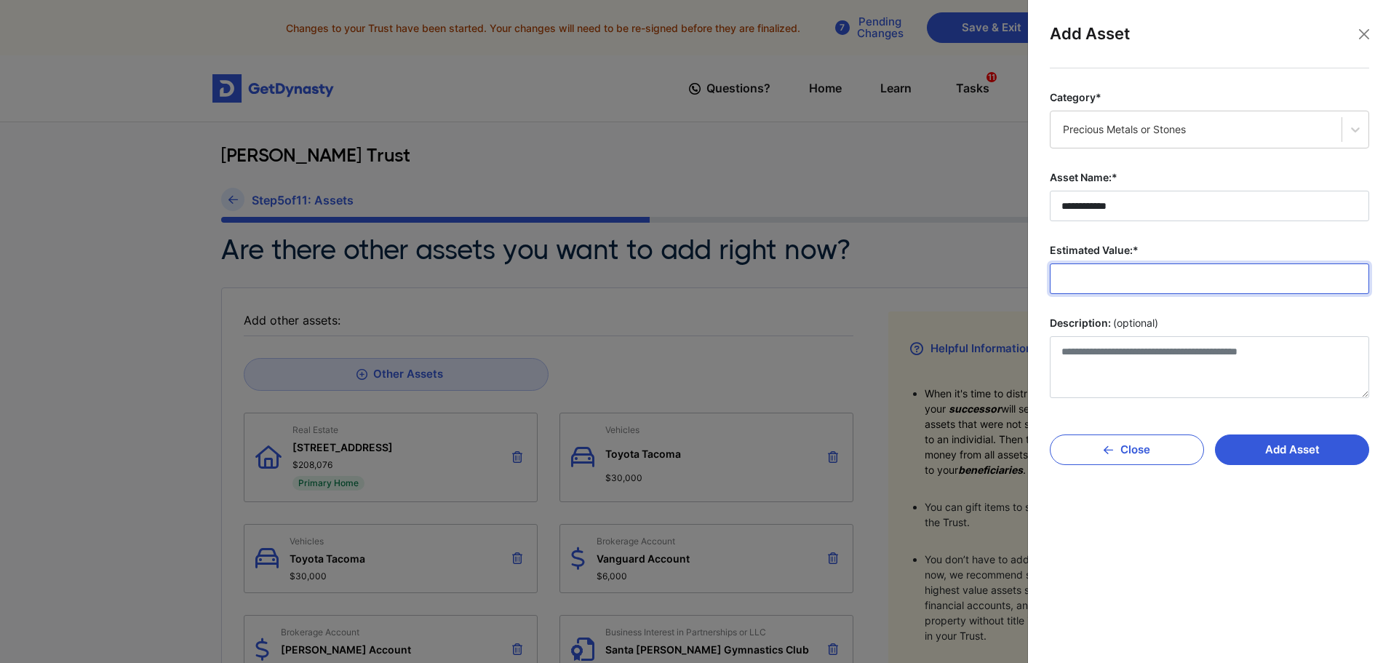
click at [1071, 282] on input "Estimated Value:*" at bounding box center [1209, 278] width 319 height 31
type input "****"
click at [1288, 459] on button "Add Asset" at bounding box center [1292, 449] width 154 height 31
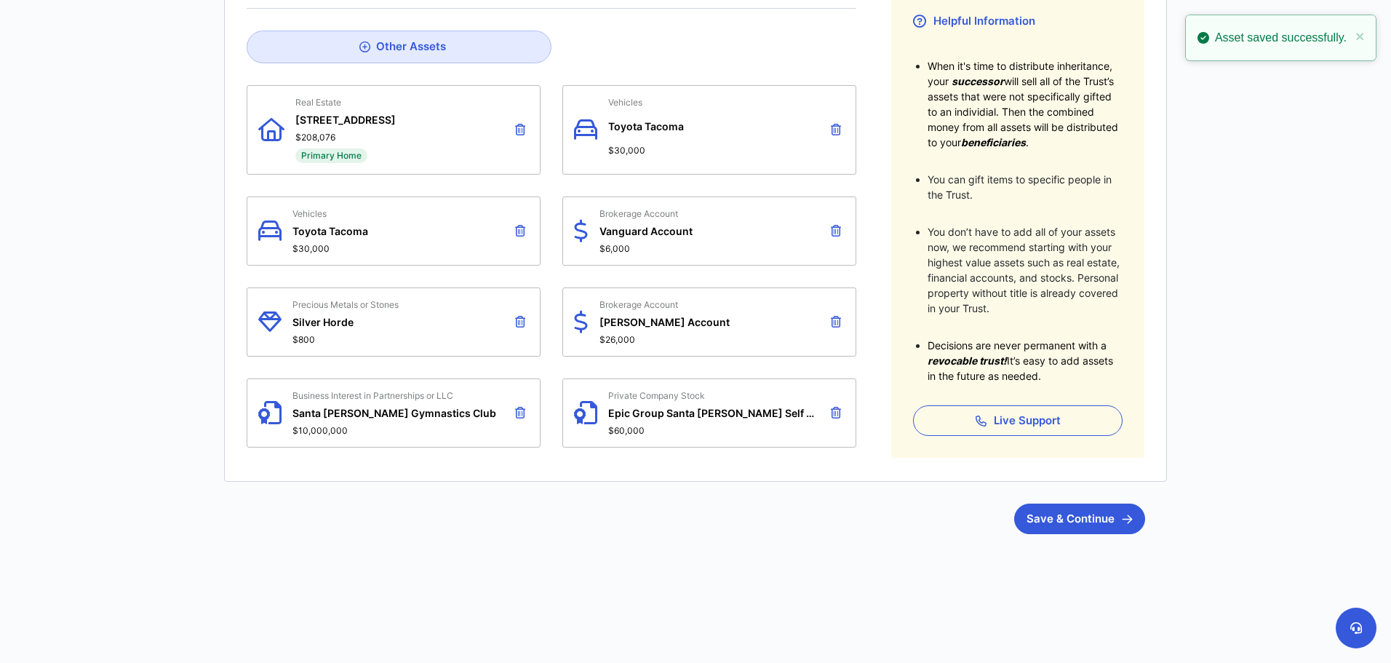
scroll to position [338, 0]
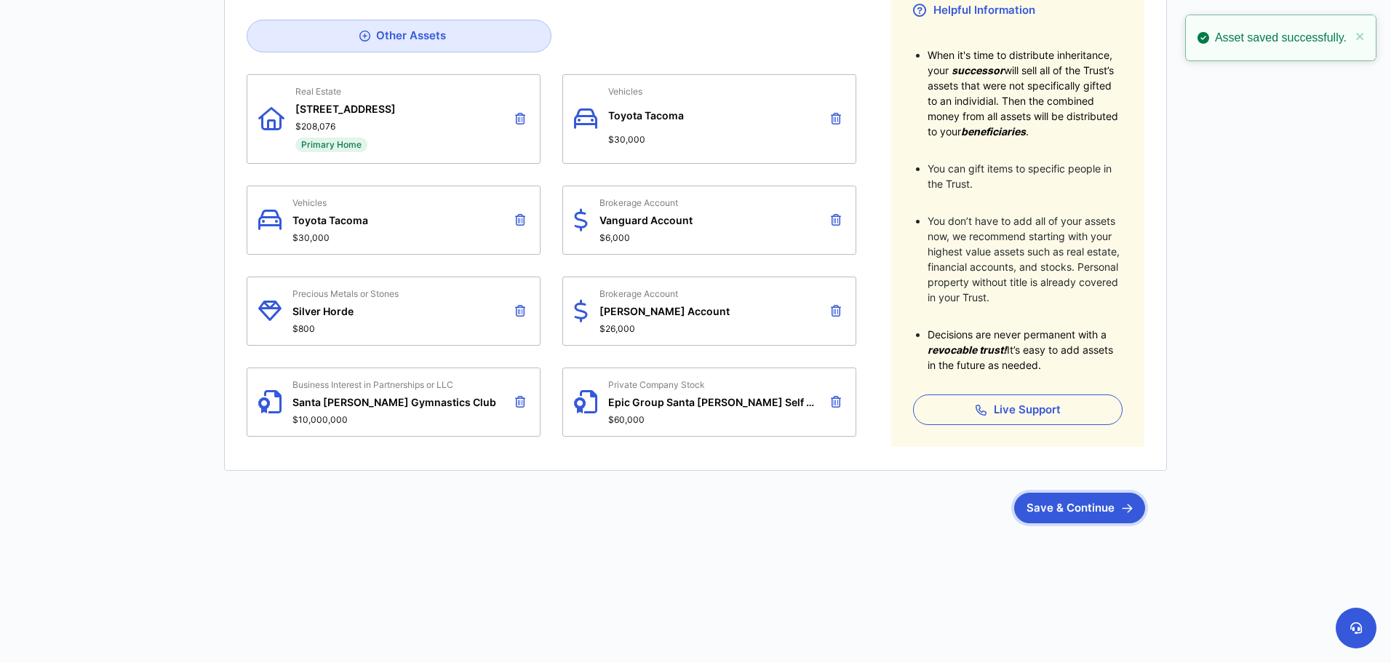
click at [1049, 517] on button "Save & Continue" at bounding box center [1079, 508] width 131 height 31
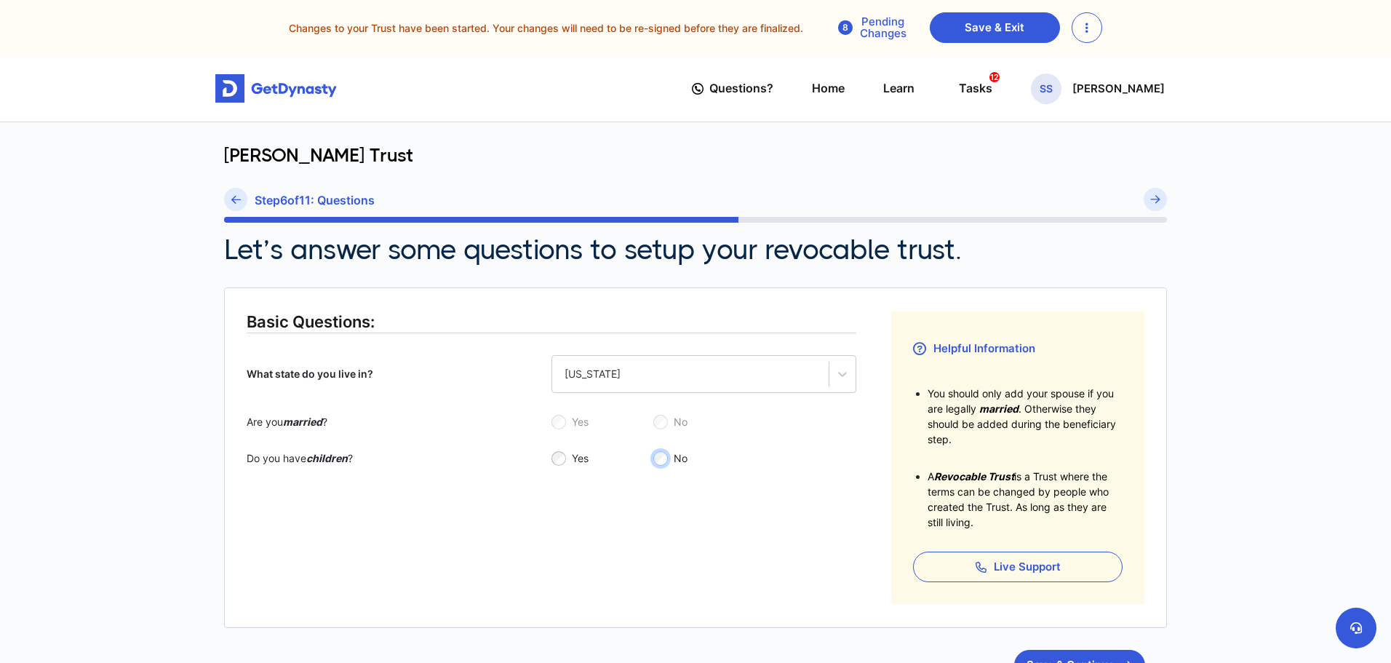
scroll to position [157, 0]
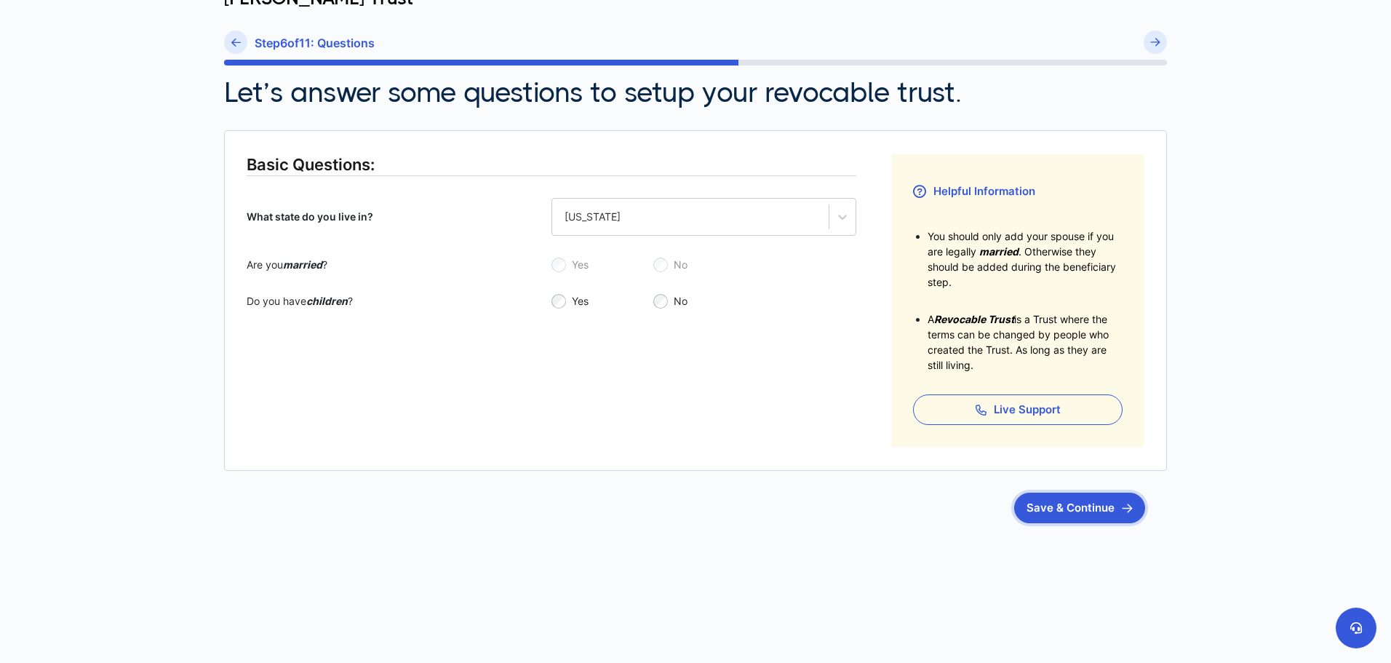
click at [1059, 517] on button "Save & Continue" at bounding box center [1079, 508] width 131 height 31
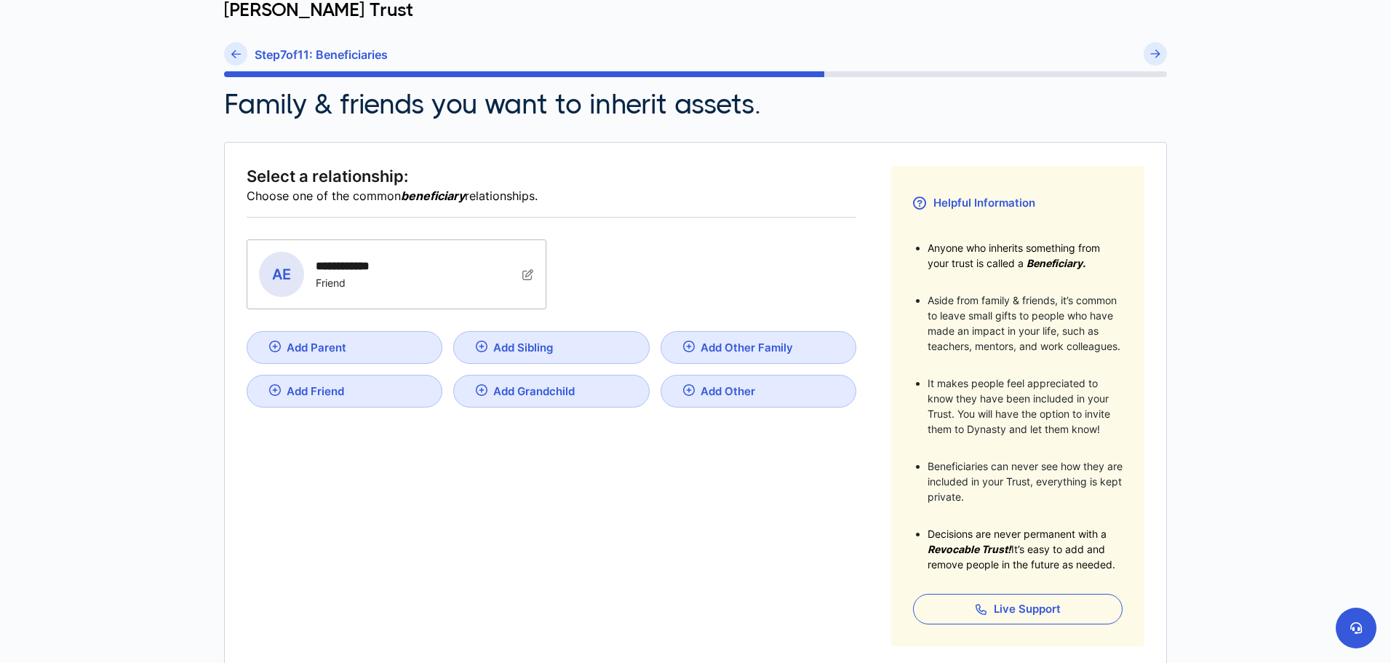
scroll to position [291, 0]
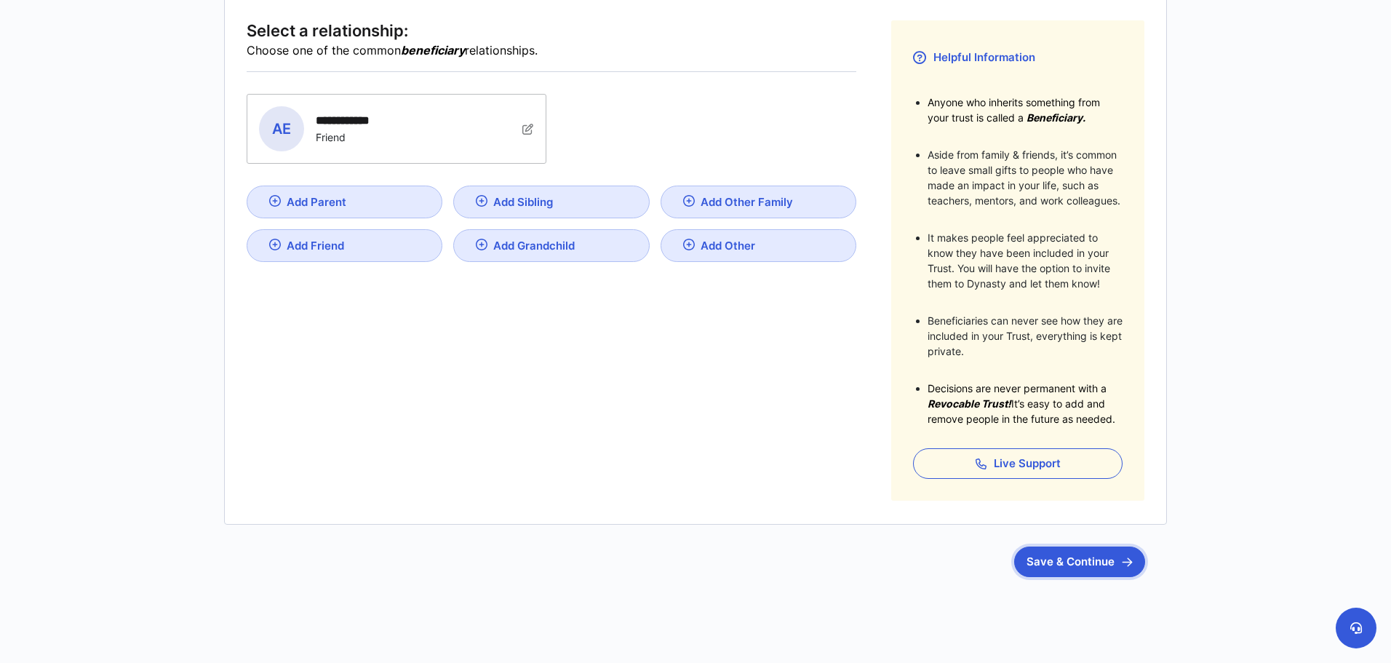
click at [1109, 573] on button "Save & Continue" at bounding box center [1079, 561] width 131 height 31
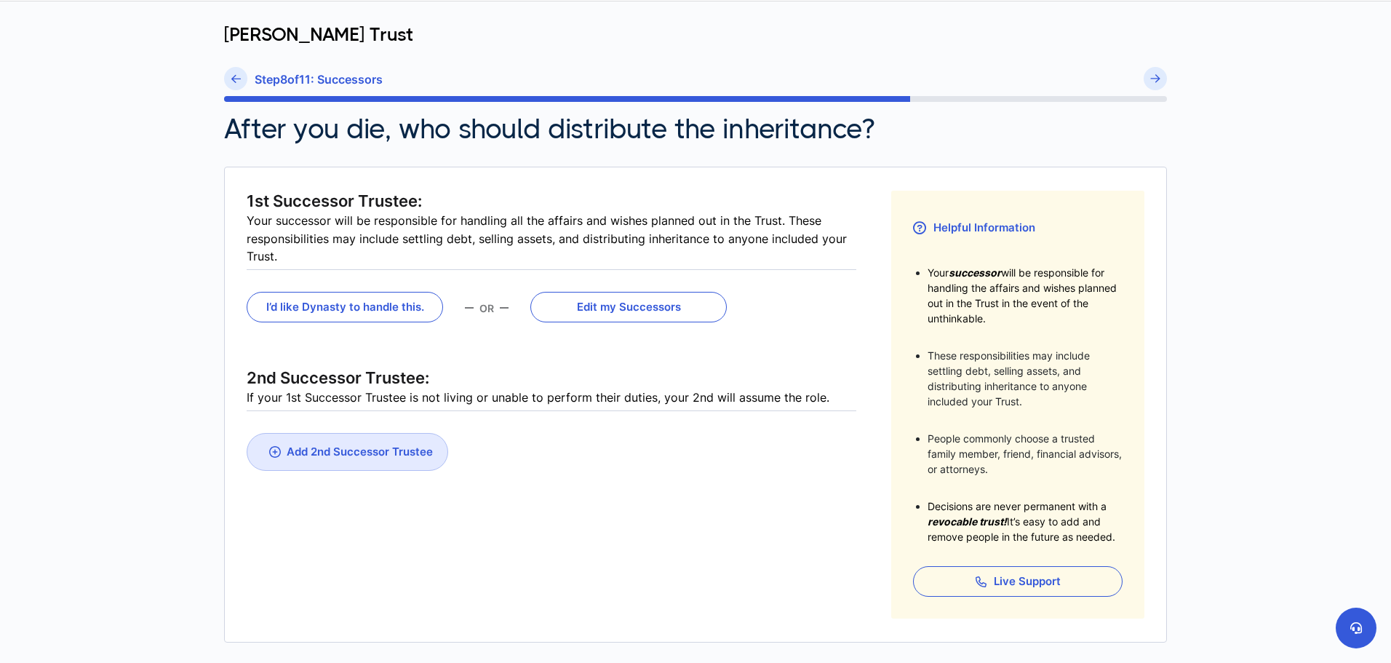
scroll to position [146, 0]
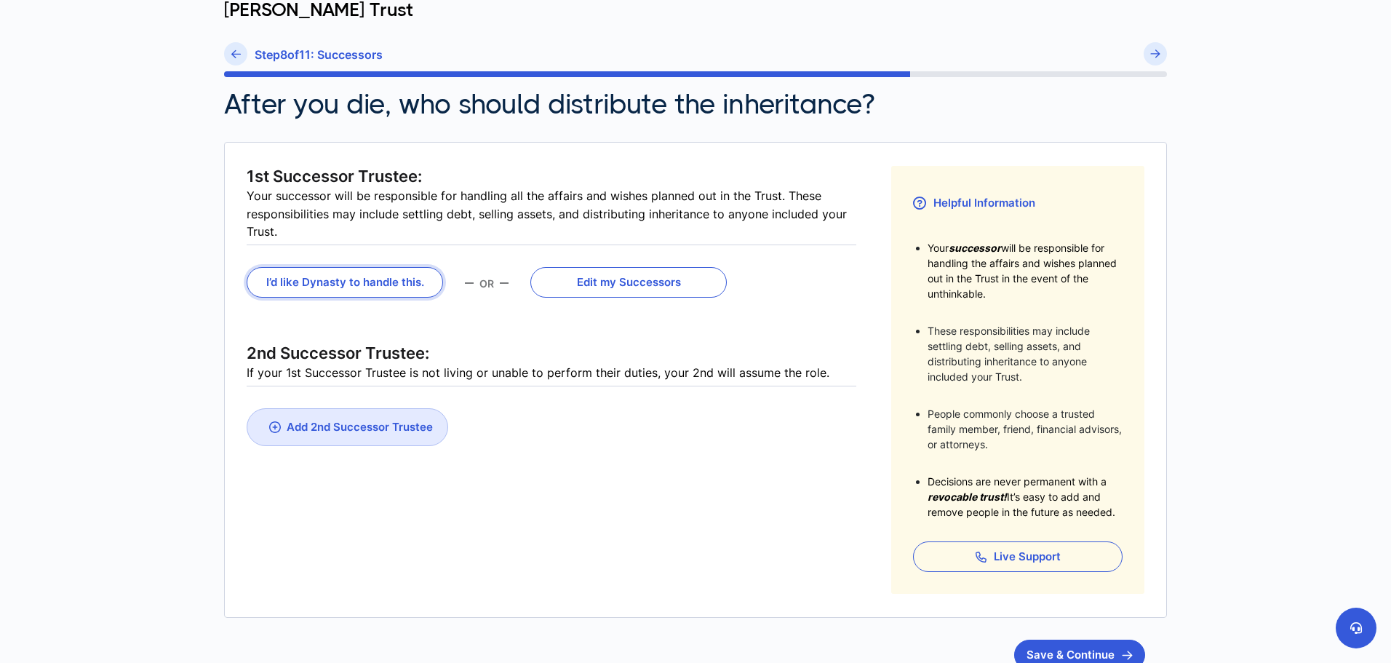
click at [360, 284] on button "I’d like Dynasty to handle this." at bounding box center [345, 282] width 196 height 31
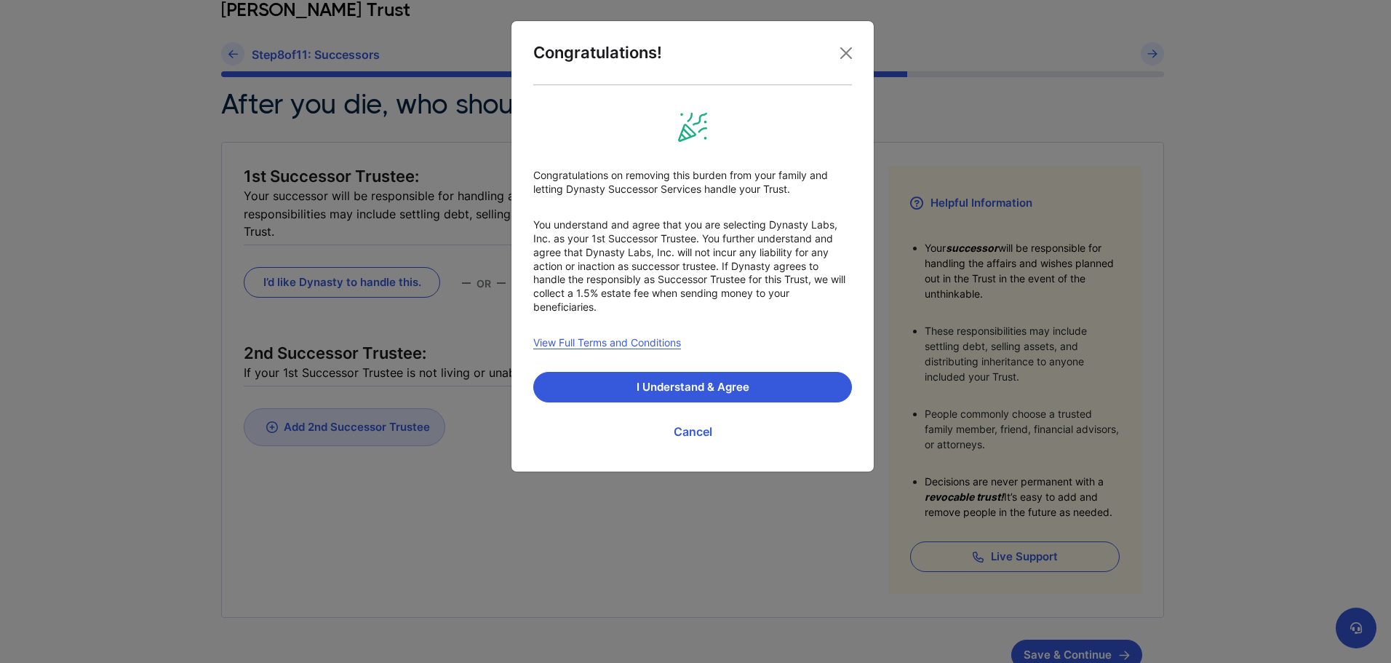
click at [785, 371] on div "Congratulations on removing this burden from your family and letting Dynasty Su…" at bounding box center [692, 279] width 319 height 342
click at [781, 378] on button "I Understand & Agree" at bounding box center [692, 387] width 319 height 31
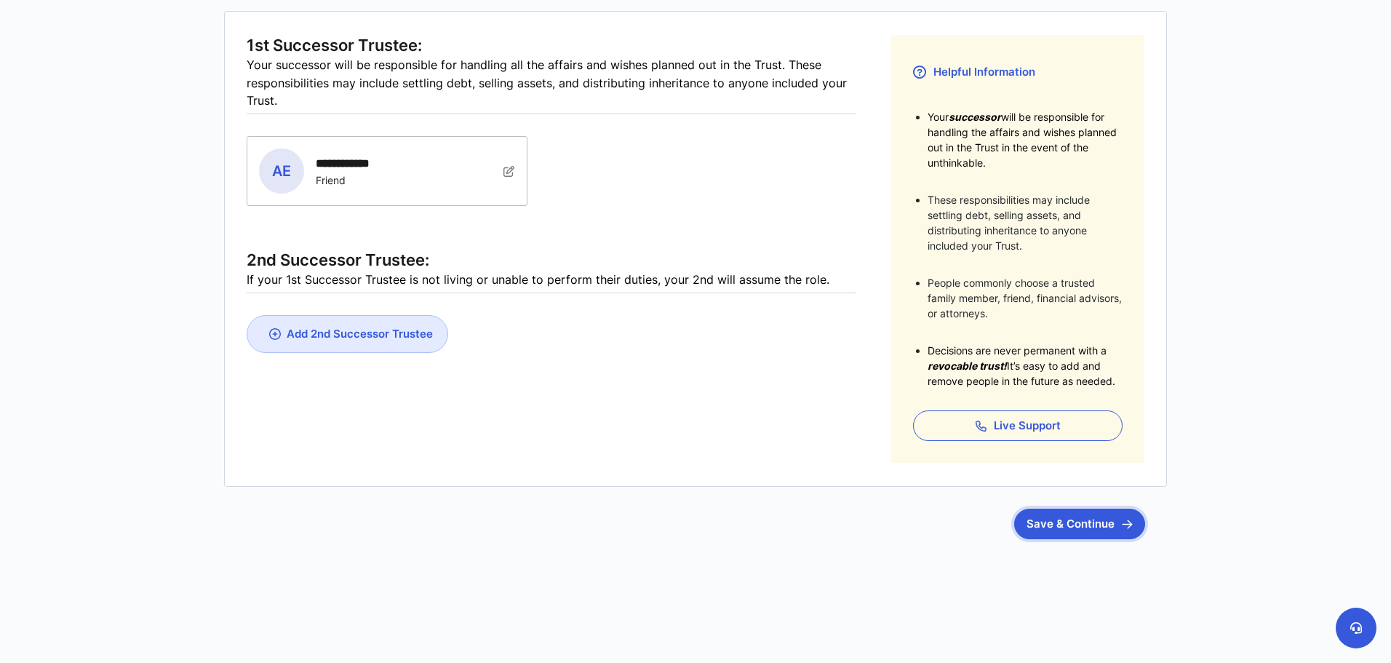
scroll to position [291, 0]
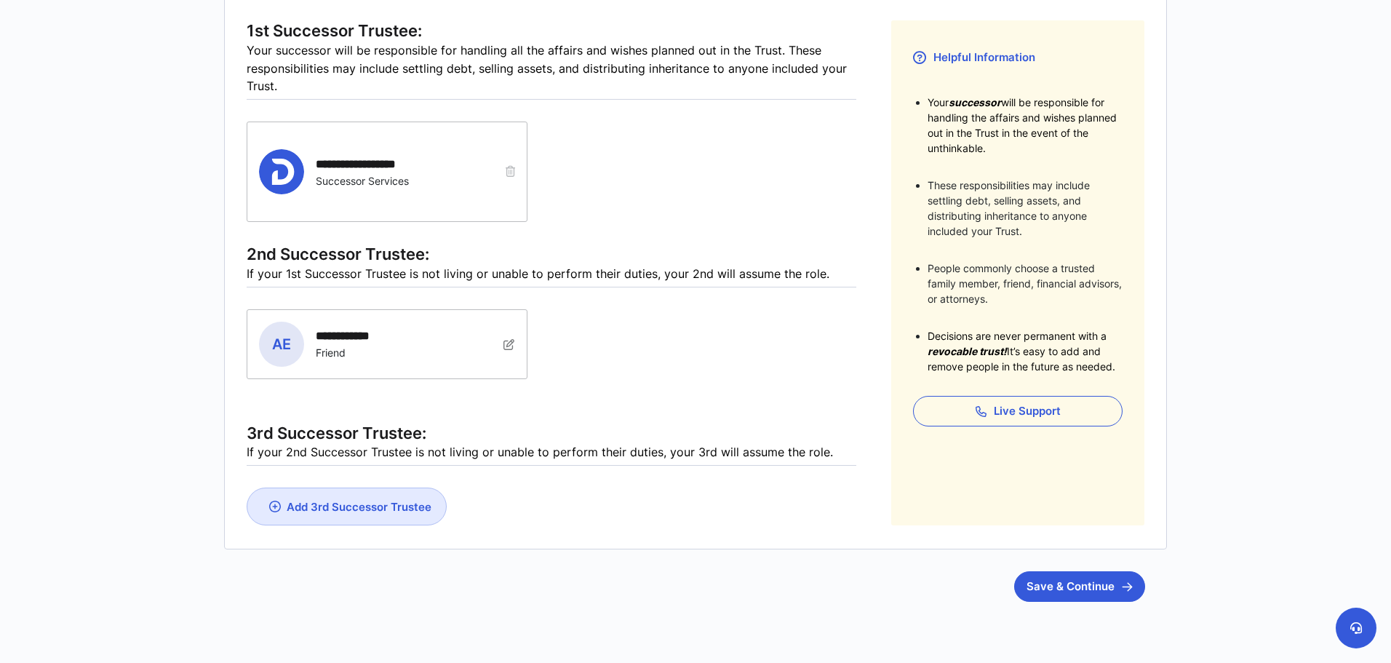
click at [1059, 496] on div "Helpful Information Your successor will be responsible for handling the affairs…" at bounding box center [1017, 272] width 253 height 505
click at [1105, 577] on button "Save & Continue" at bounding box center [1079, 586] width 131 height 31
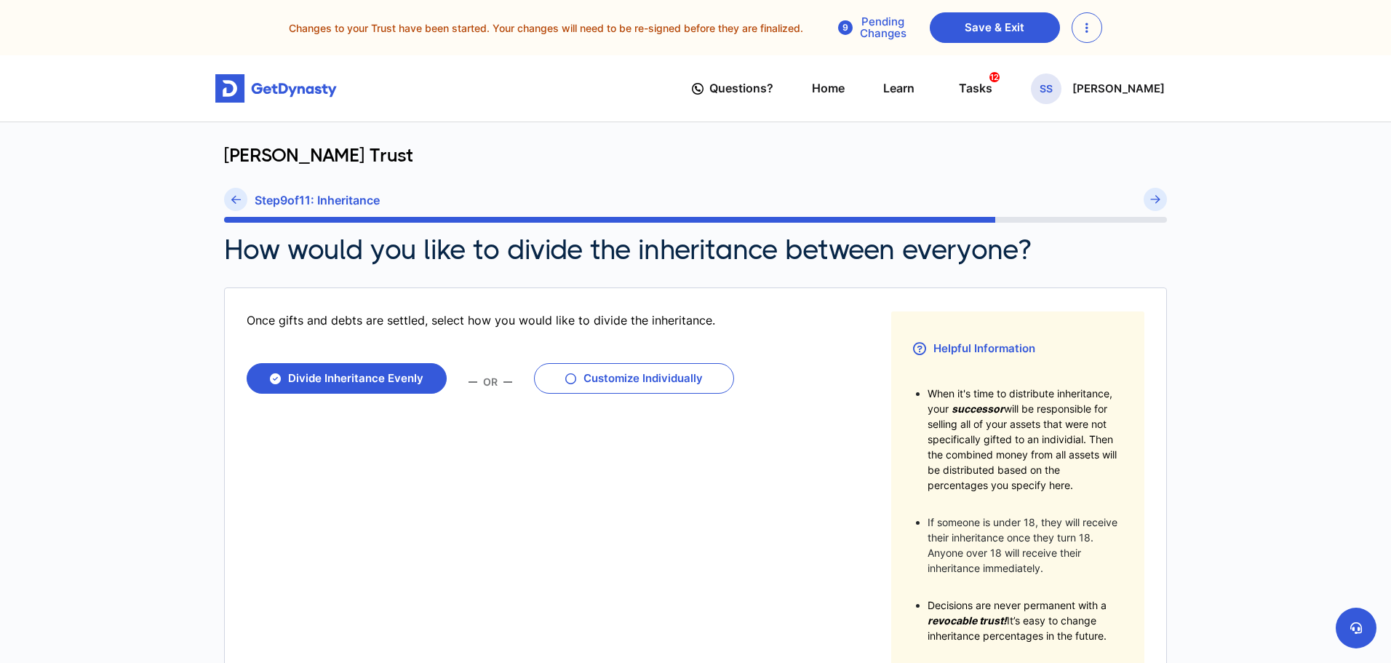
scroll to position [271, 0]
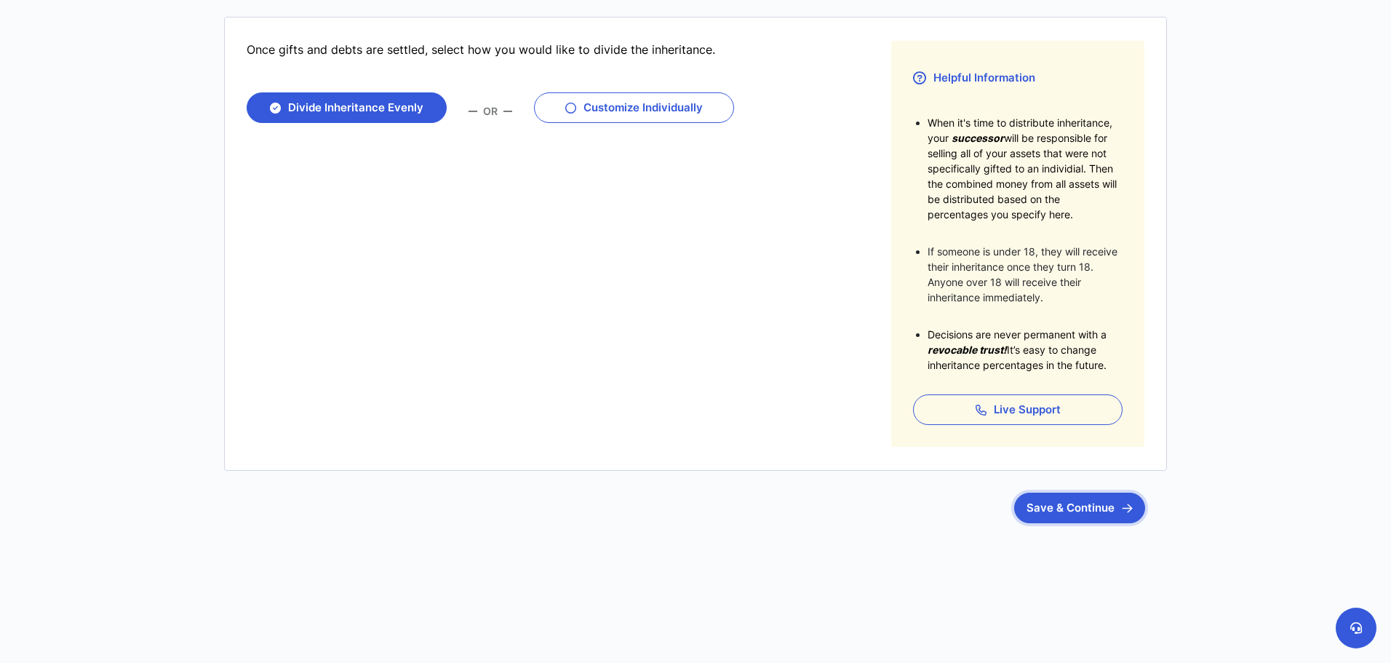
click at [1064, 506] on button "Save & Continue" at bounding box center [1079, 508] width 131 height 31
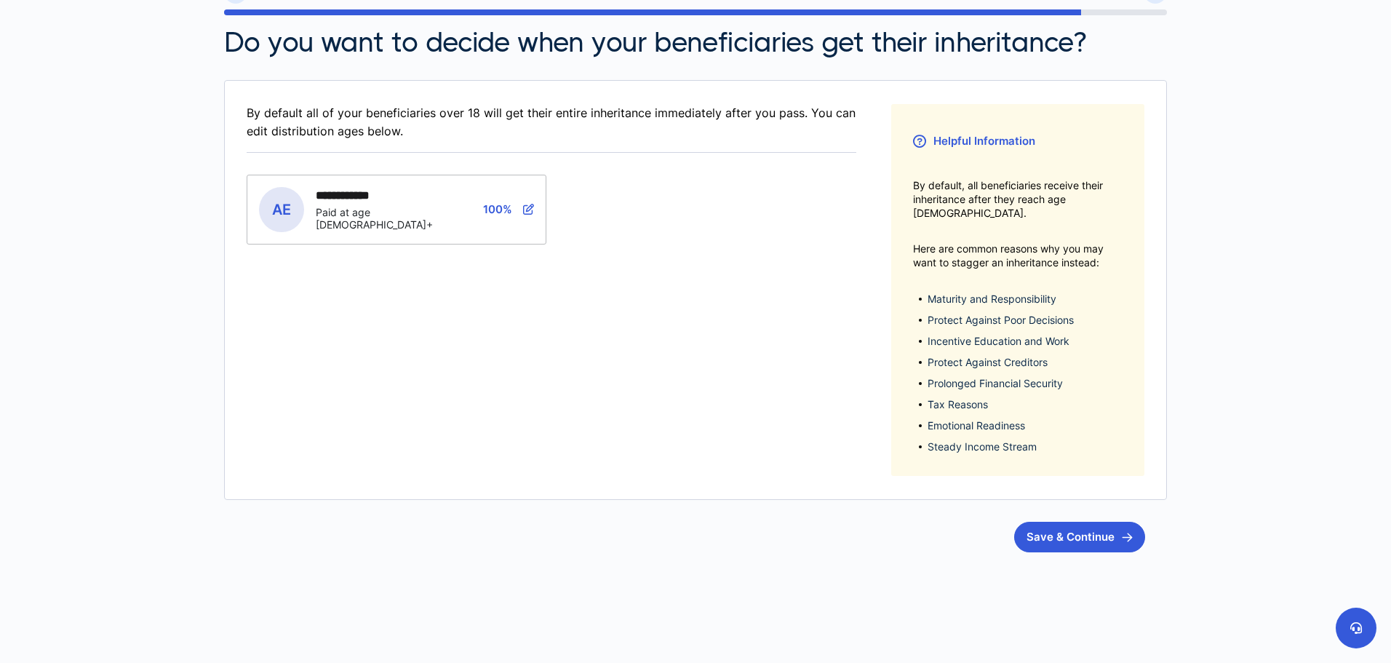
scroll to position [223, 0]
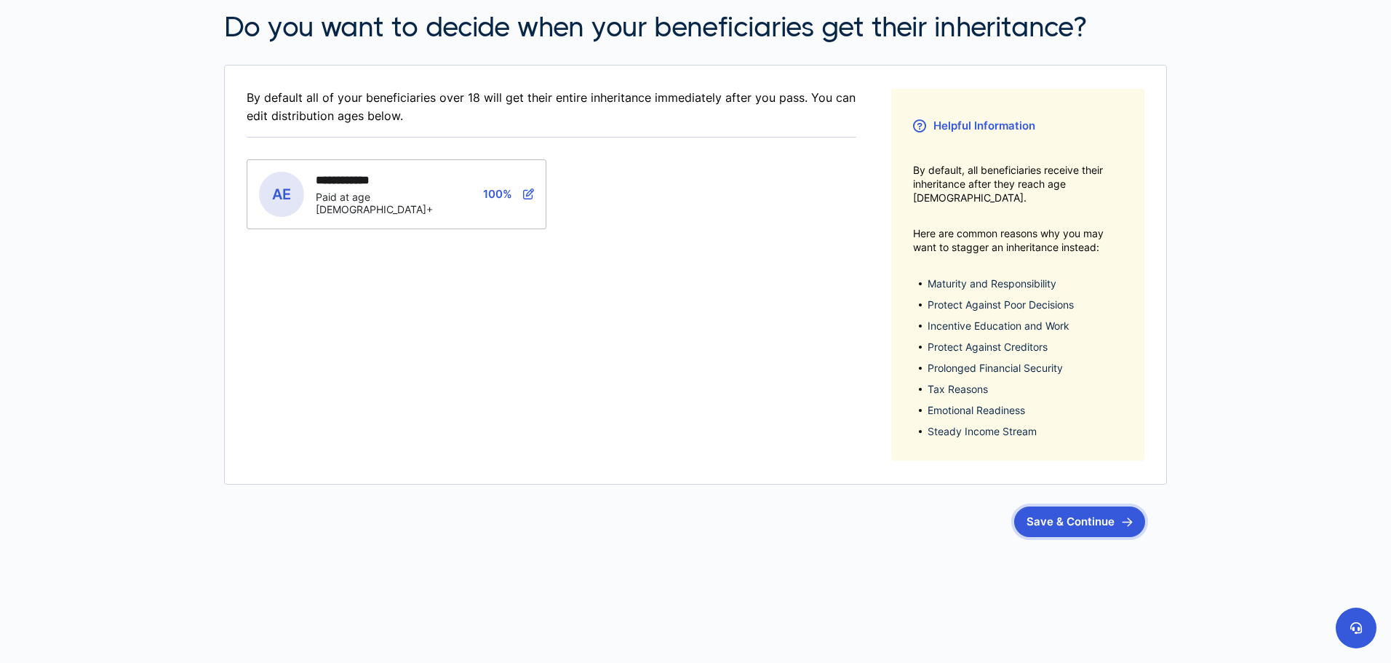
click at [1046, 506] on button "Save & Continue" at bounding box center [1079, 521] width 131 height 31
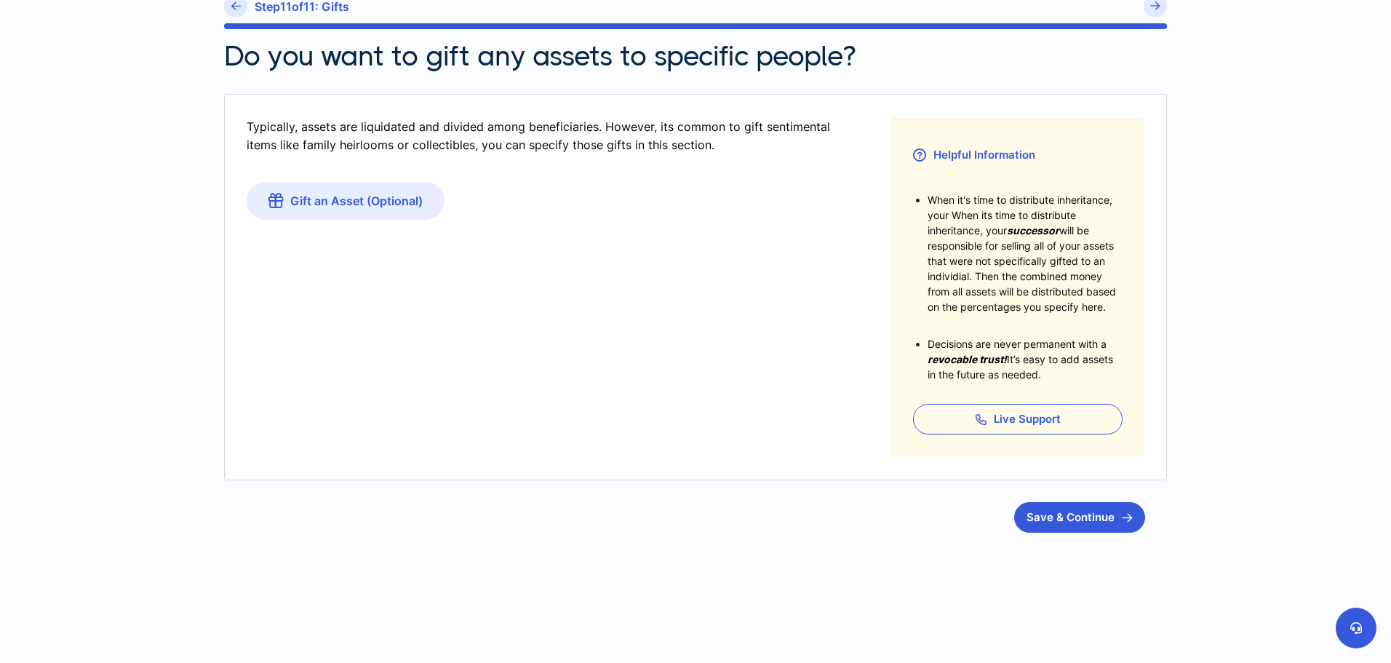
scroll to position [203, 0]
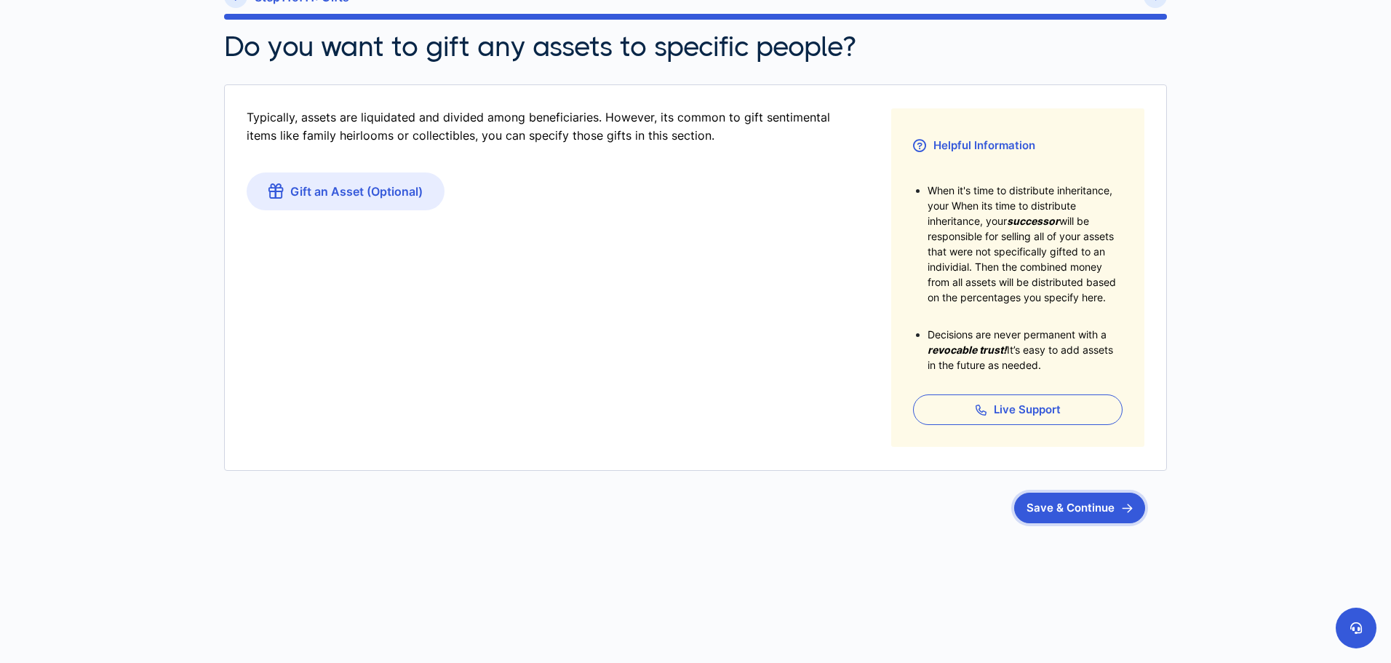
click at [1114, 506] on button "Save & Continue" at bounding box center [1079, 508] width 131 height 31
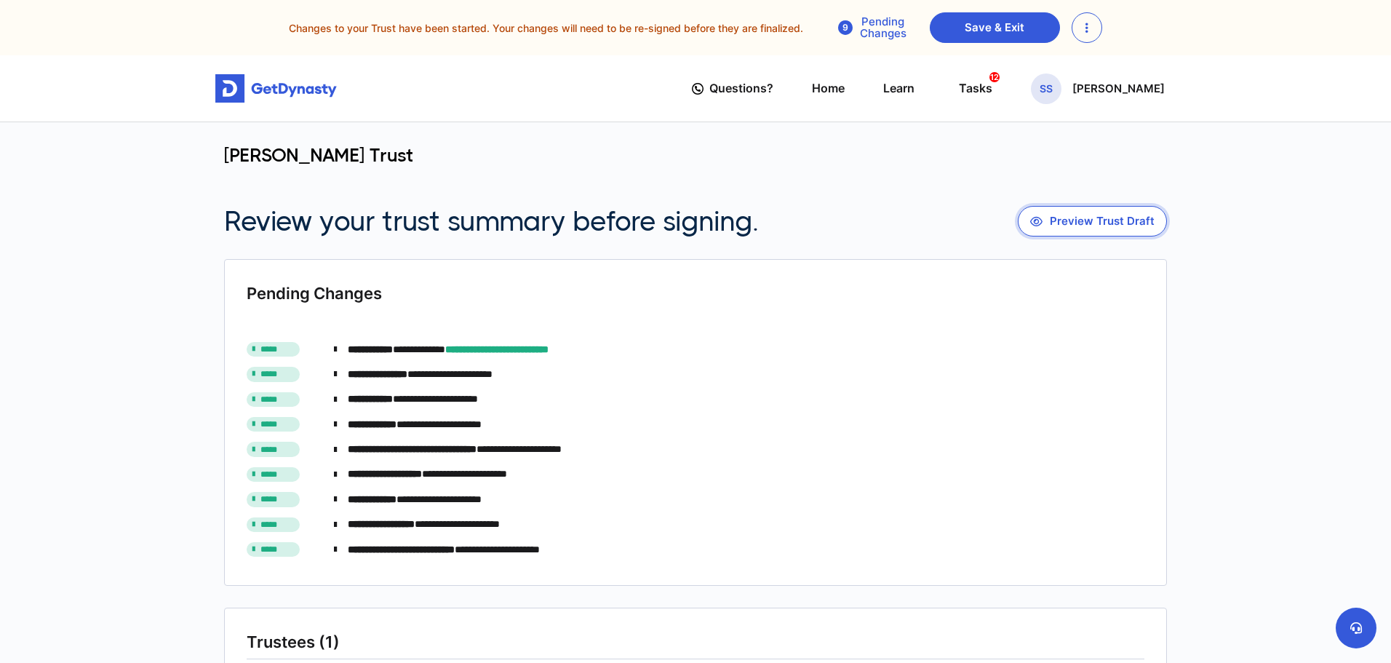
click at [1069, 225] on button "Preview Trust Draft" at bounding box center [1092, 221] width 149 height 31
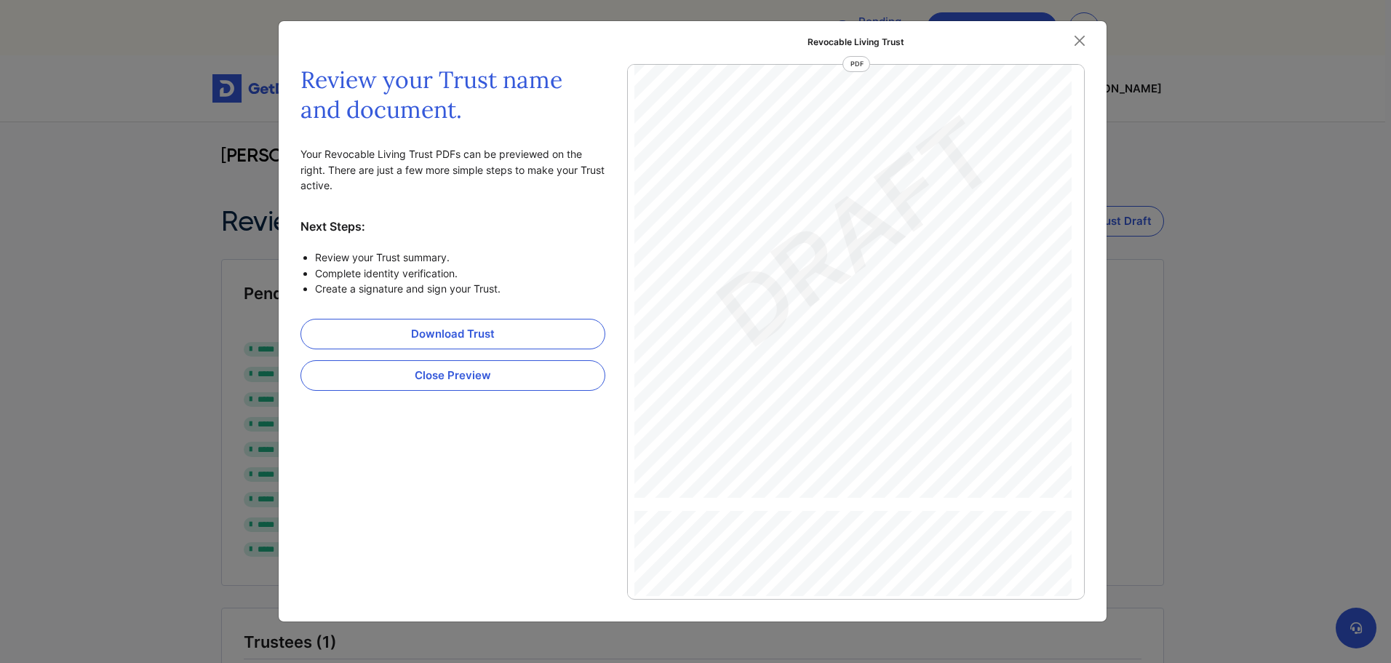
scroll to position [2844, 0]
click at [1085, 44] on button "Close" at bounding box center [1080, 41] width 22 height 22
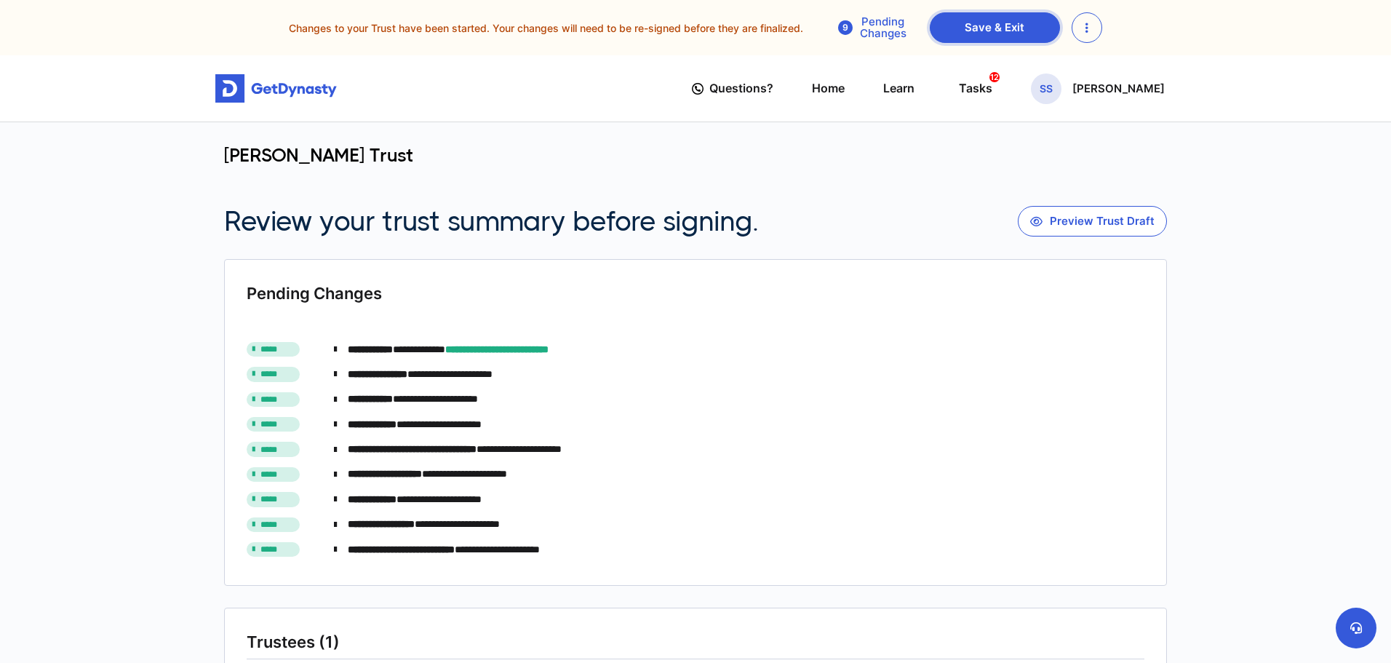
click at [1028, 39] on link "Save & Exit" at bounding box center [995, 27] width 130 height 31
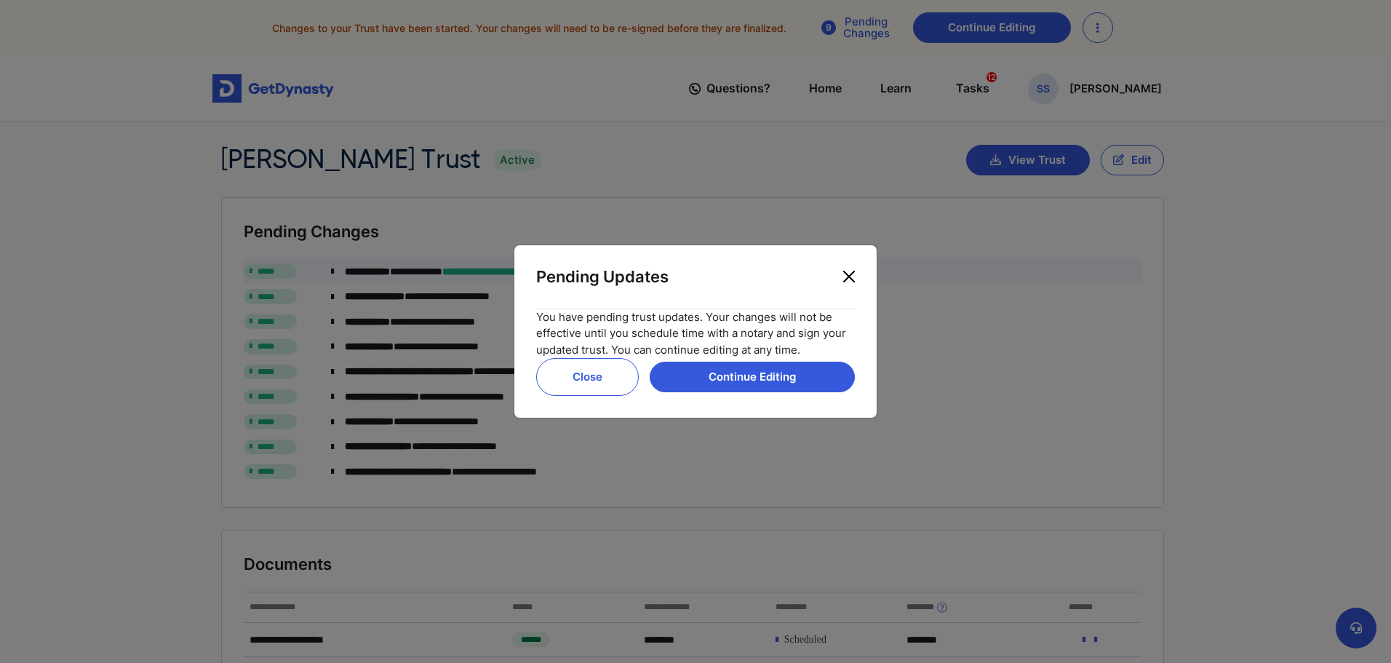
click at [856, 275] on button "Close" at bounding box center [848, 276] width 23 height 23
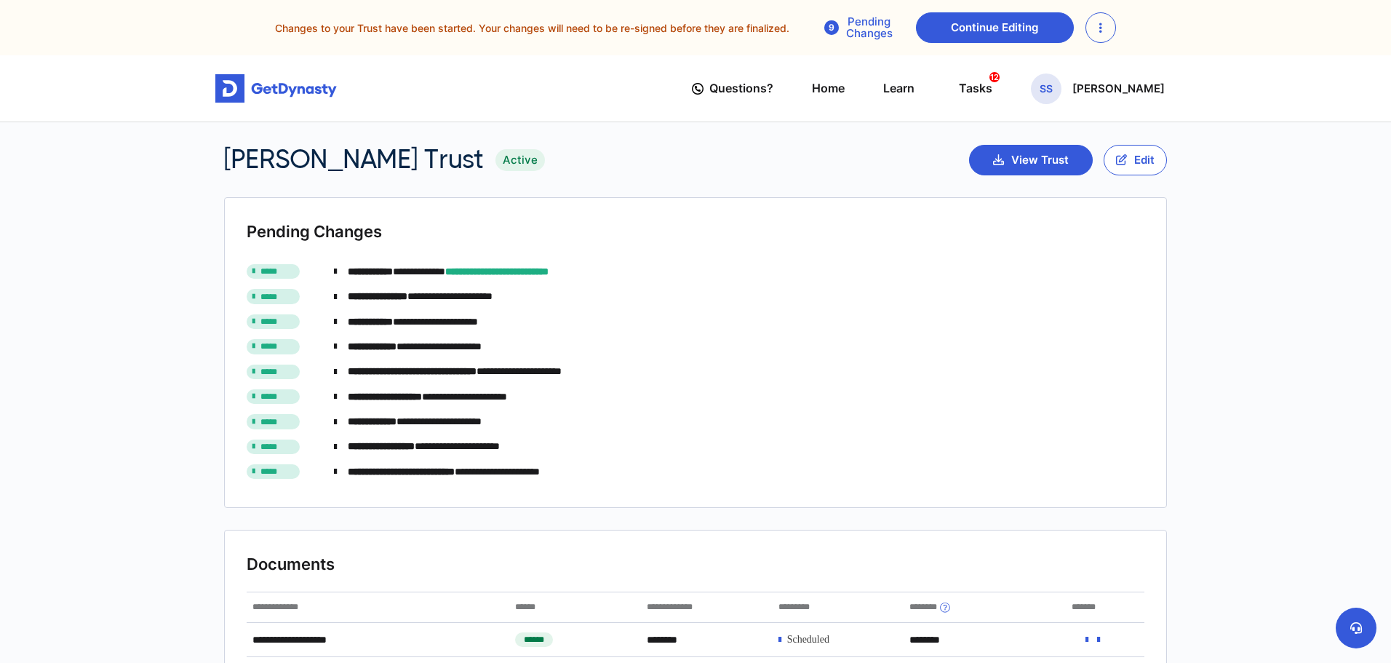
click at [835, 25] on div "Pending Changes" at bounding box center [858, 27] width 90 height 23
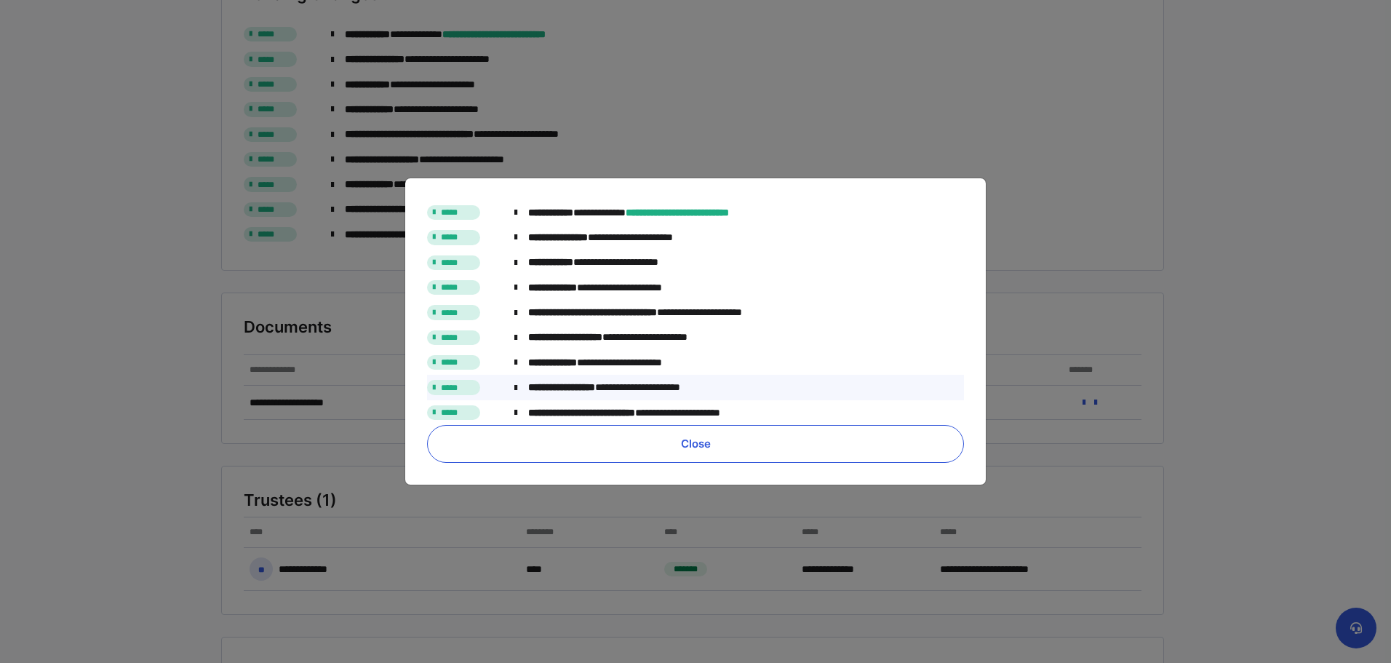
scroll to position [509, 0]
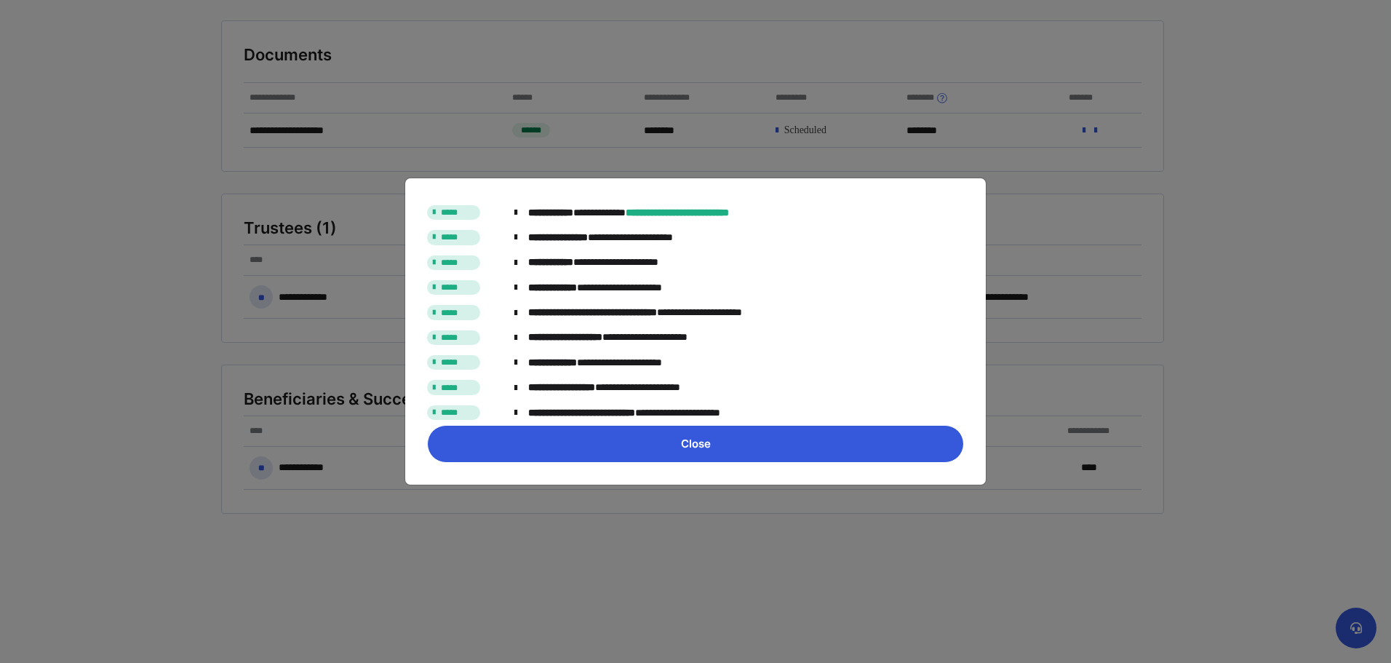
click at [848, 450] on button "Close" at bounding box center [695, 444] width 537 height 38
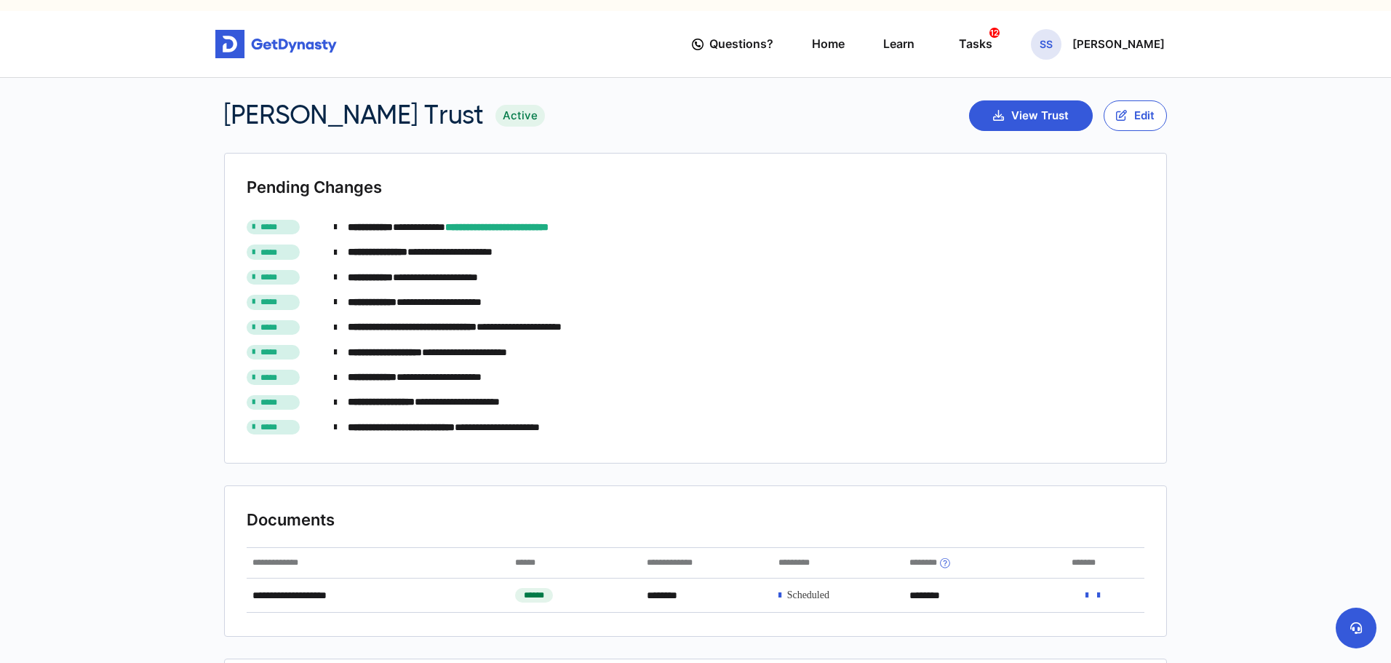
scroll to position [0, 0]
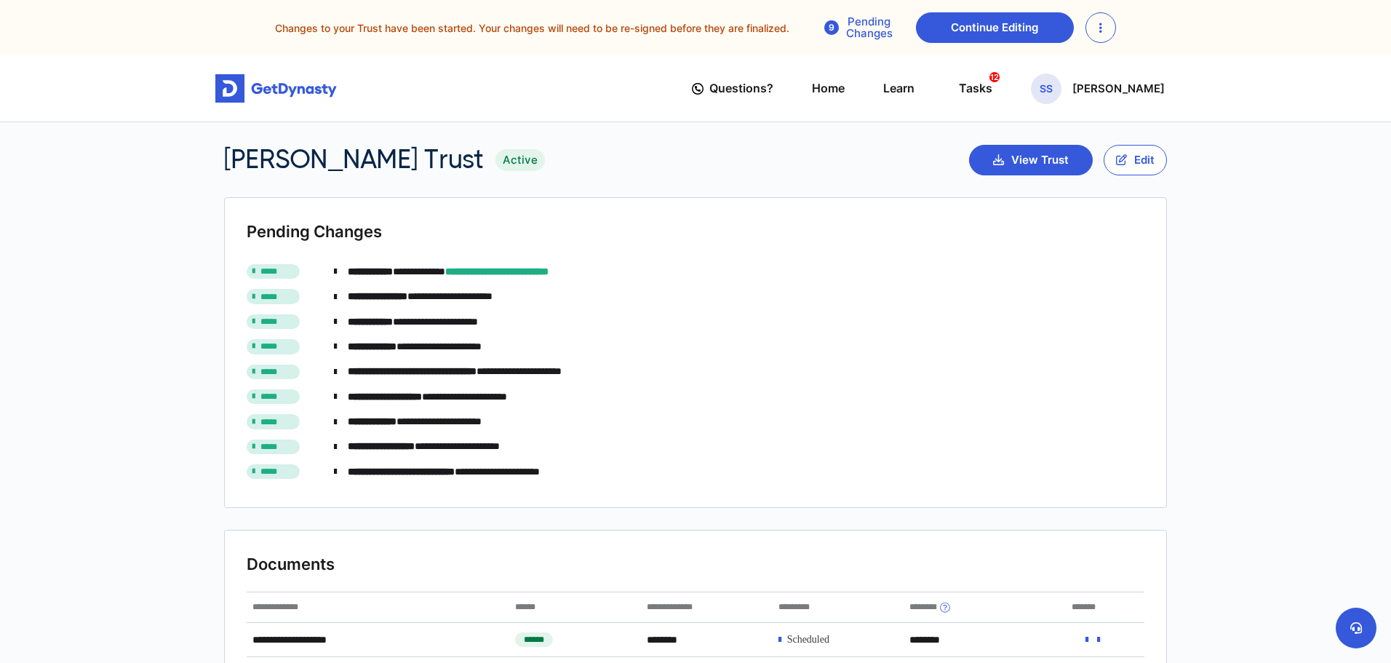
click at [754, 15] on div "Changes to your Trust have been started. Your changes will need to be re-signed…" at bounding box center [695, 27] width 1367 height 31
click at [752, 27] on div "Changes to your Trust have been started. Your changes will need to be re-signed…" at bounding box center [695, 27] width 1367 height 31
click at [992, 92] on div "Tasks 12" at bounding box center [975, 88] width 33 height 27
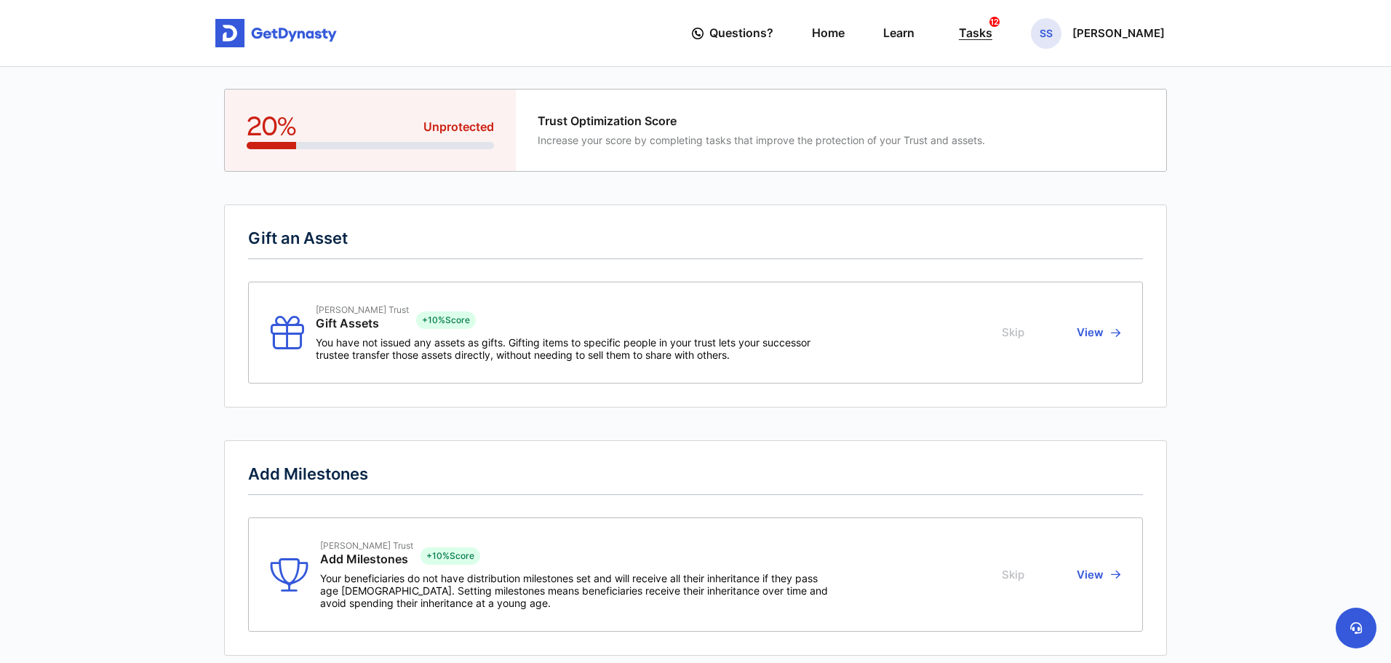
click at [992, 41] on div "Tasks 12" at bounding box center [975, 33] width 33 height 27
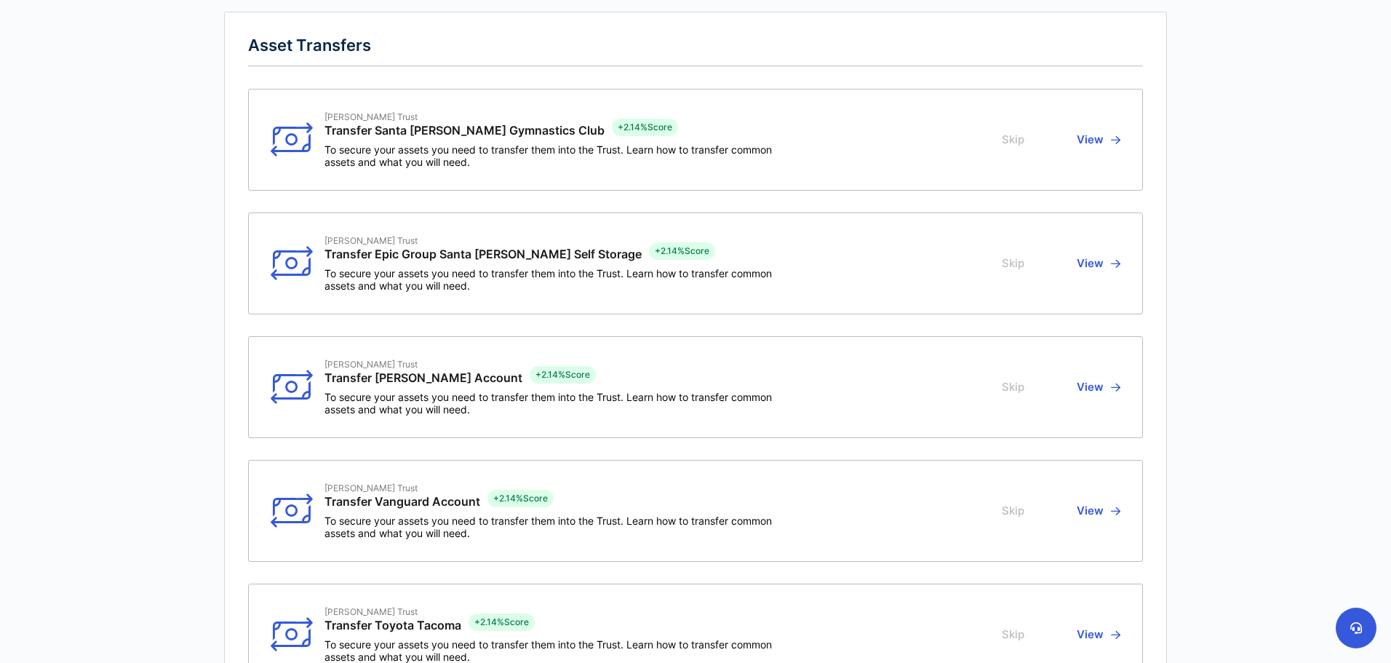
scroll to position [437, 0]
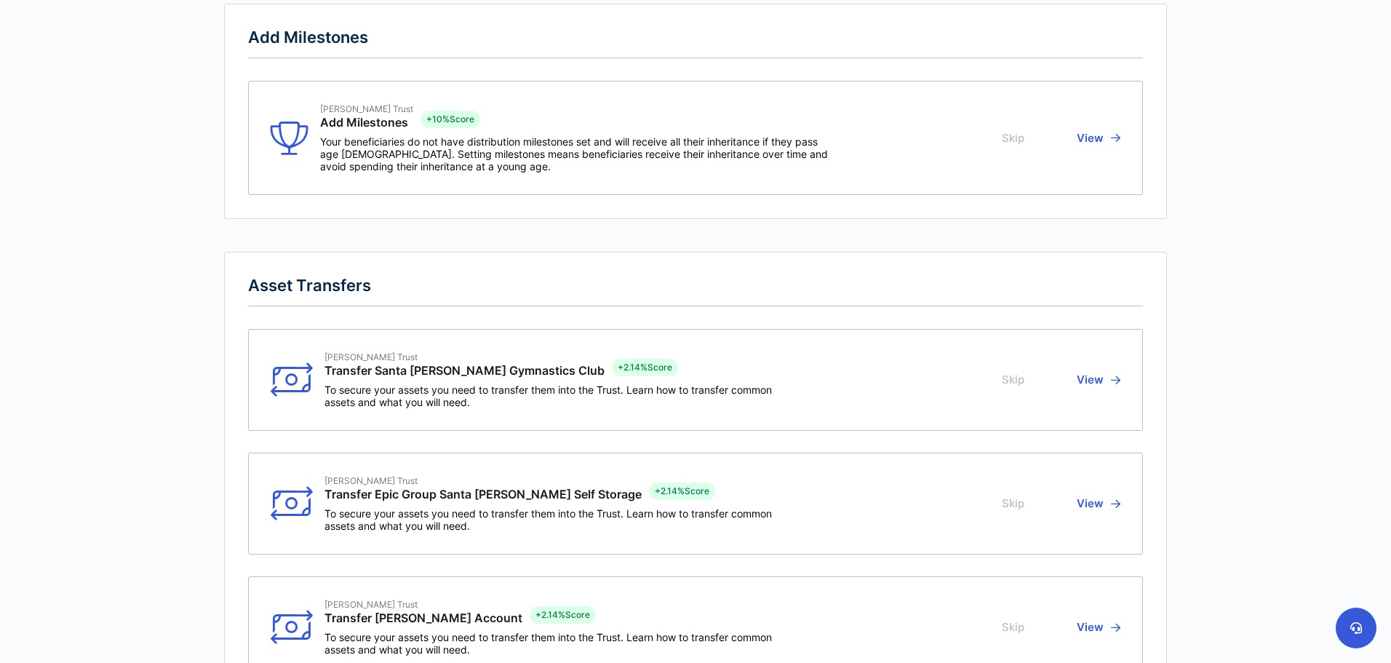
click at [1121, 383] on div "Beauregard Trust Transfer Santa Barbara Gymnastics Club + 2.14% Score To secure…" at bounding box center [695, 380] width 895 height 102
click at [1085, 380] on button "View" at bounding box center [1096, 379] width 48 height 57
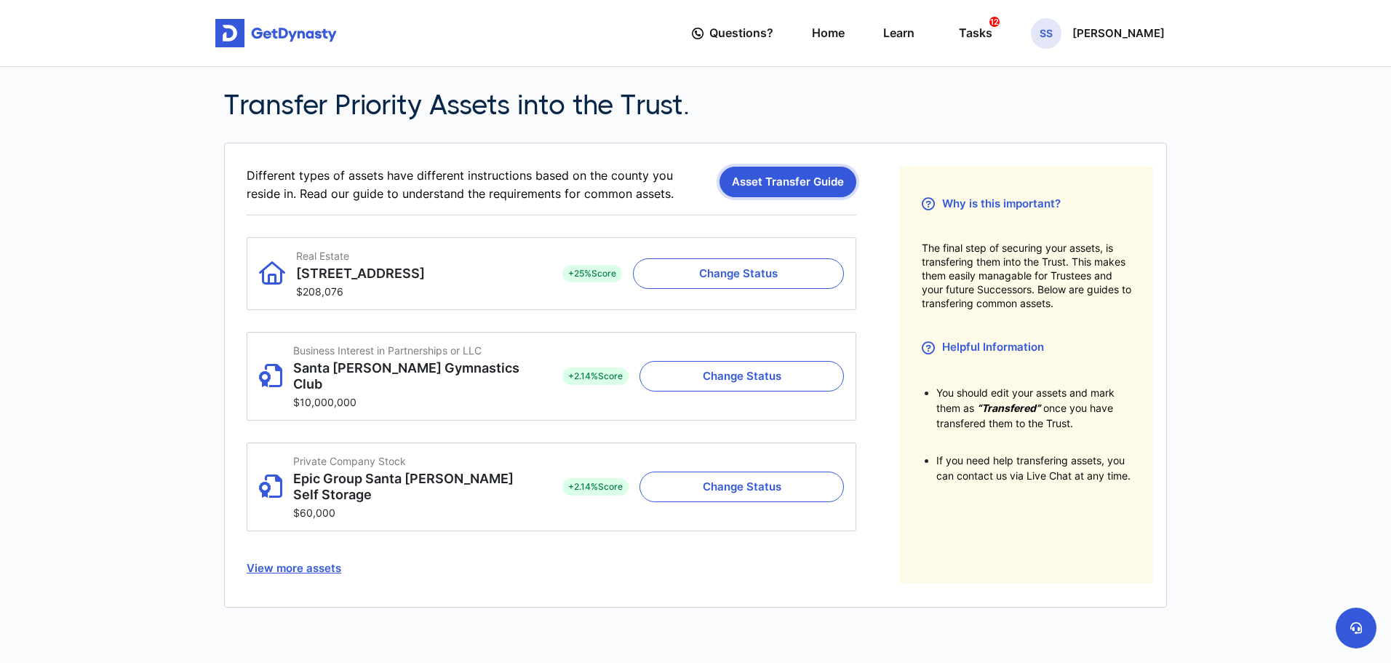
click at [833, 170] on link "Asset Transfer Guide" at bounding box center [787, 182] width 137 height 31
click at [286, 40] on img at bounding box center [275, 33] width 121 height 29
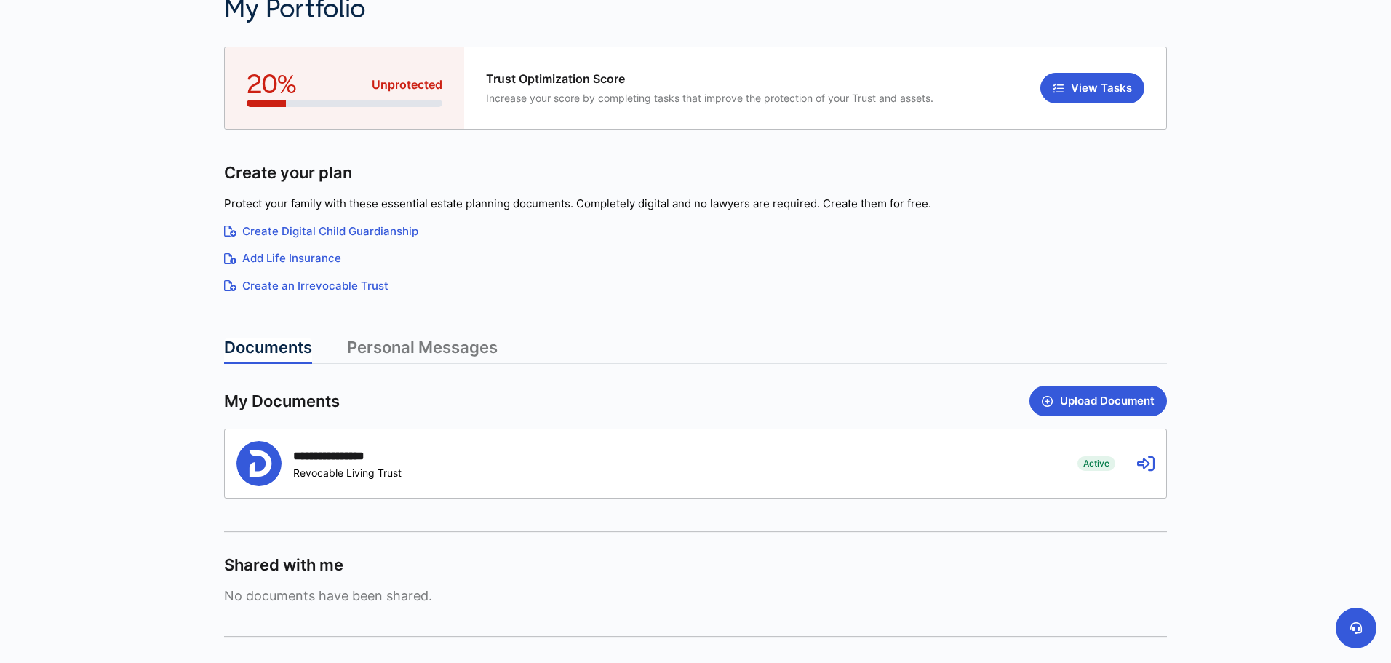
scroll to position [209, 0]
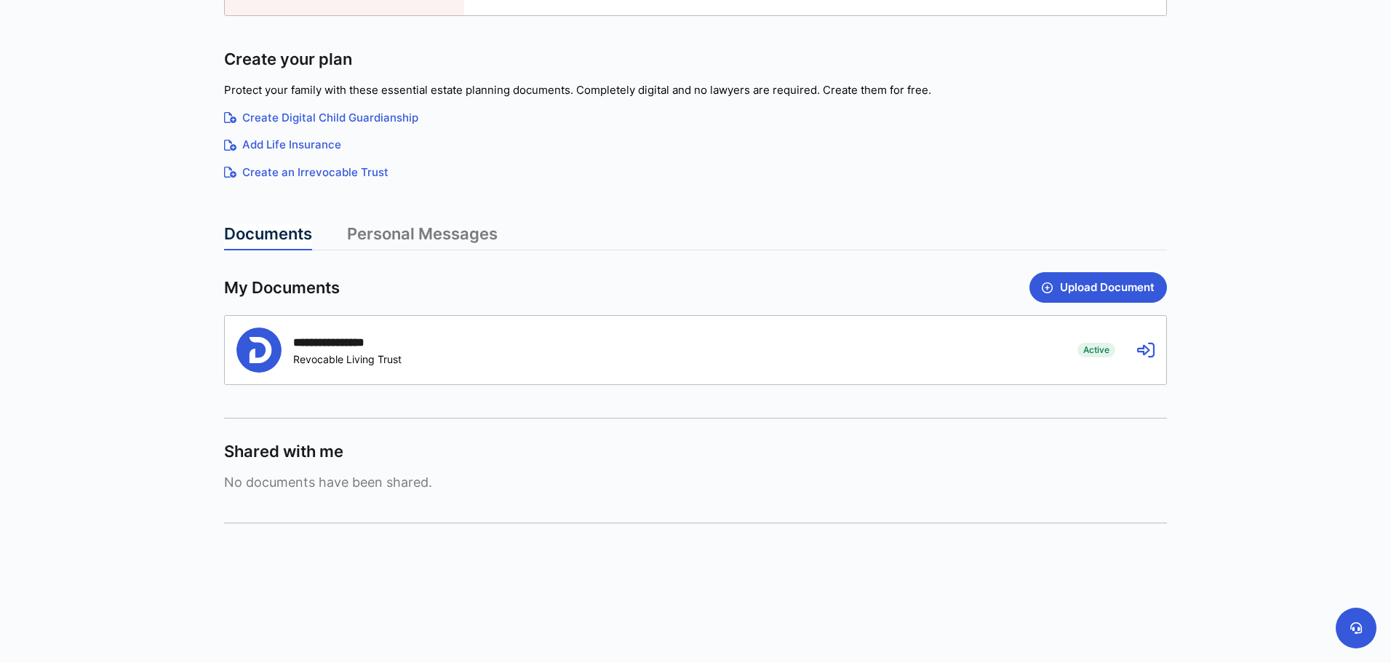
click at [1140, 348] on icon at bounding box center [1145, 349] width 17 height 17
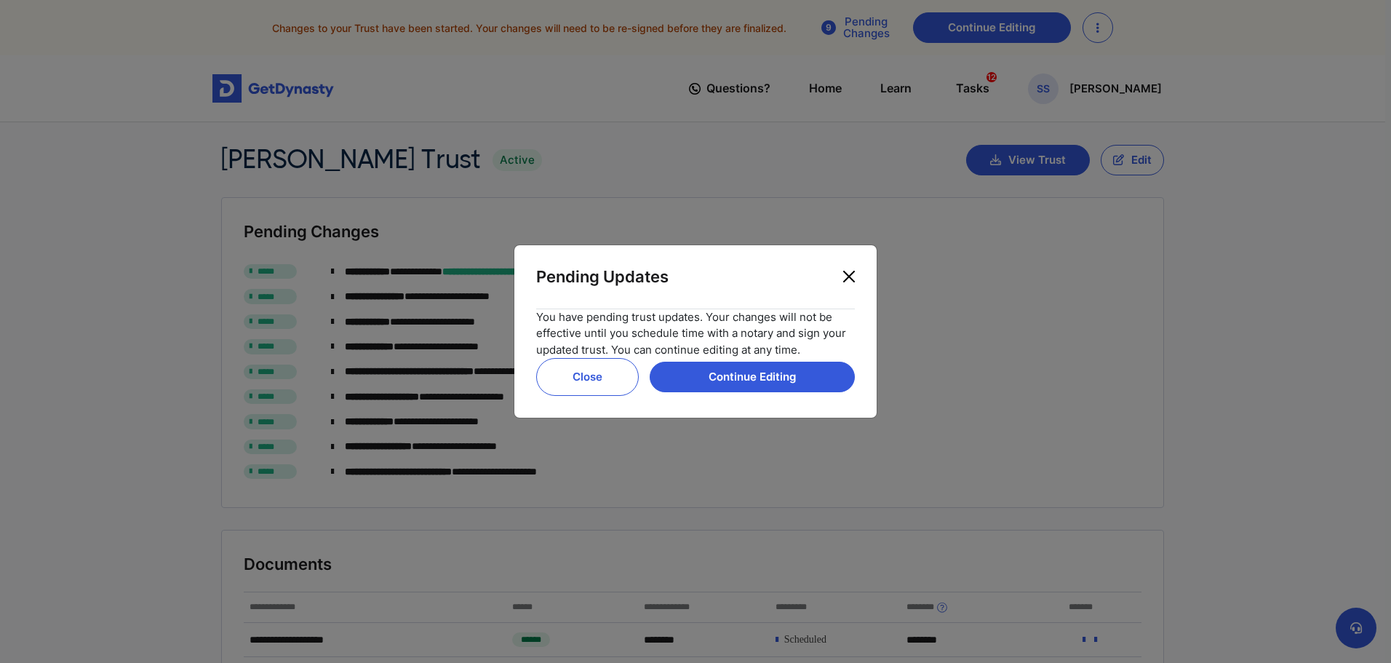
click at [843, 285] on button "Close" at bounding box center [848, 276] width 23 height 23
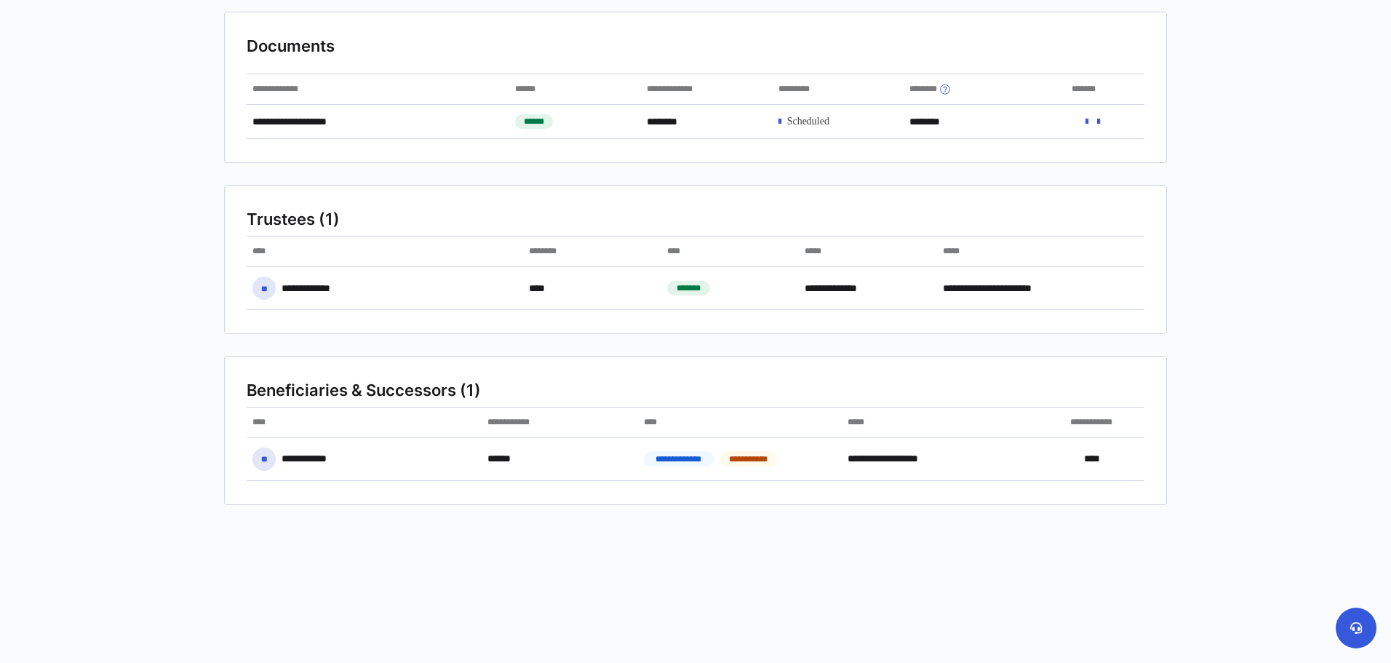
scroll to position [521, 0]
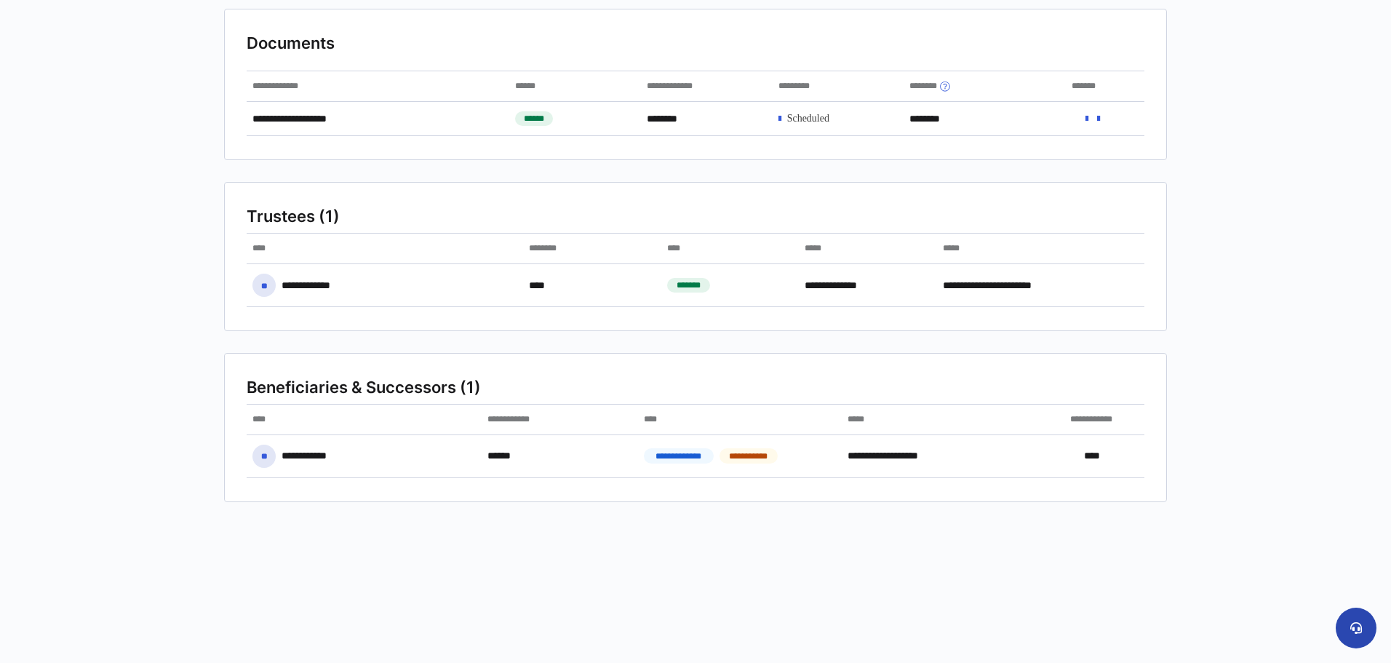
click at [1351, 629] on icon at bounding box center [1356, 628] width 12 height 12
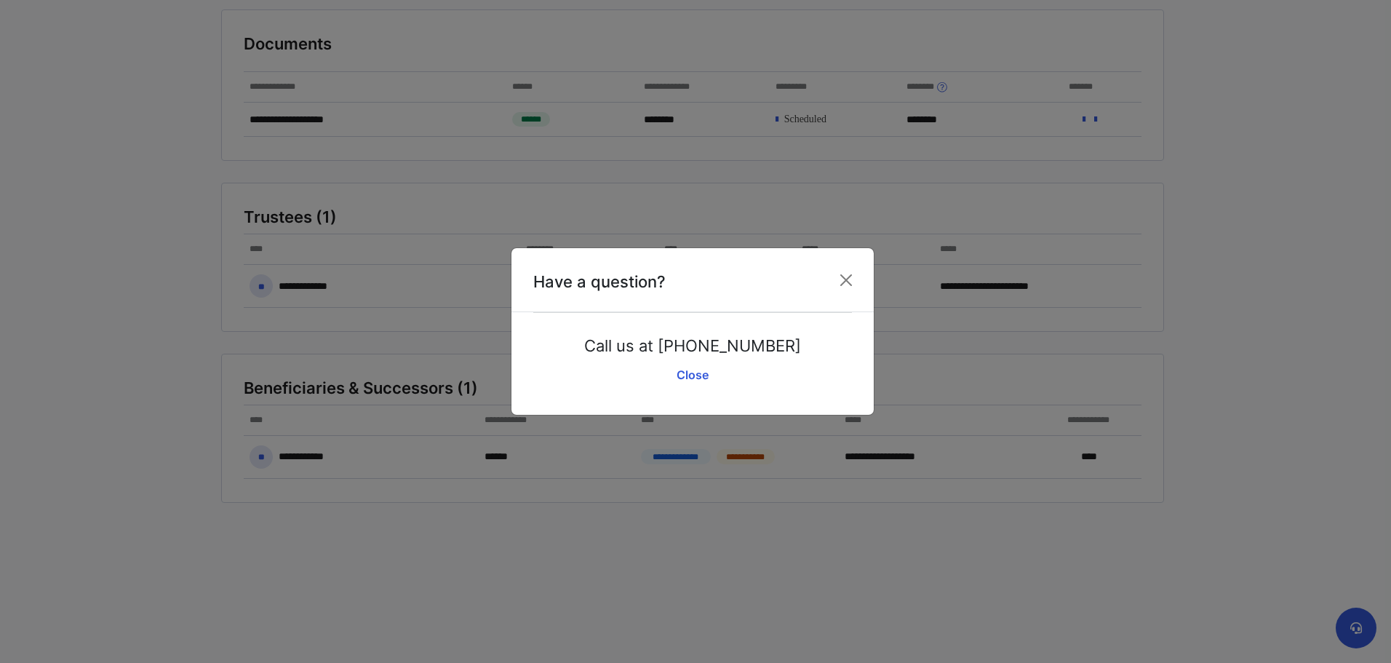
click at [742, 346] on p "Call us at (650) 590-0434" at bounding box center [692, 346] width 217 height 22
click at [699, 385] on link "Close" at bounding box center [692, 374] width 319 height 36
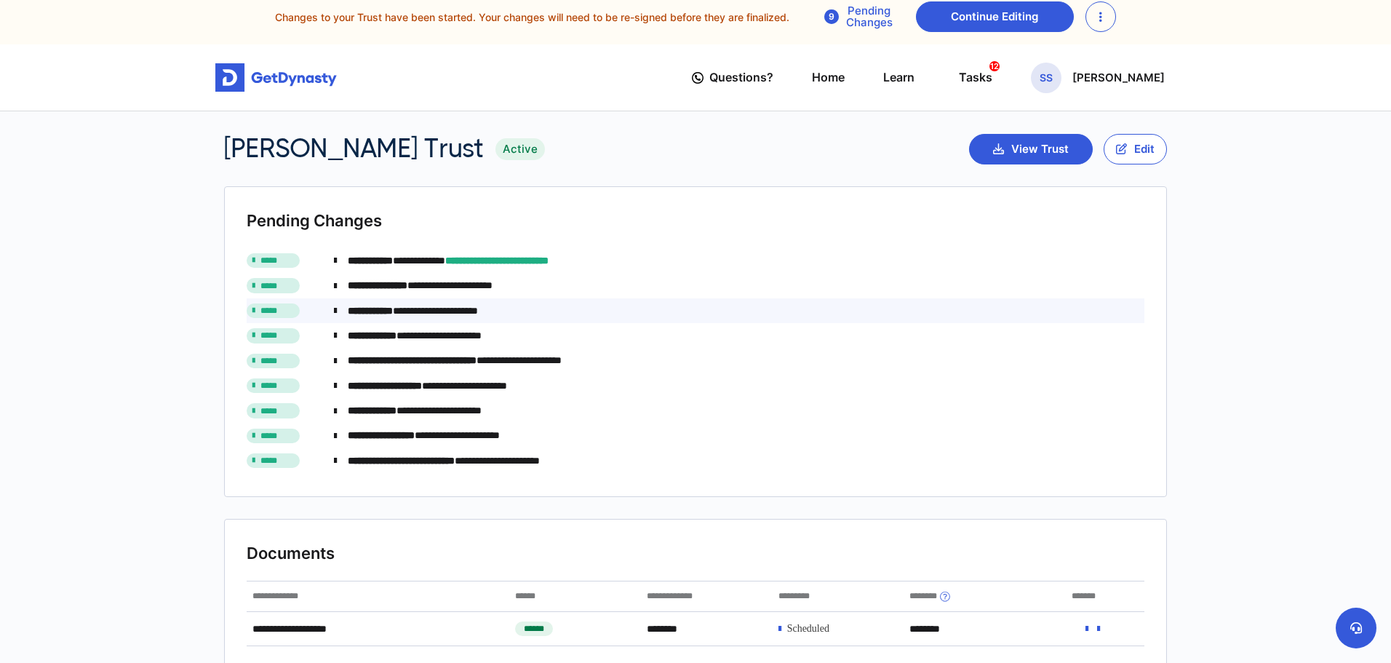
scroll to position [0, 0]
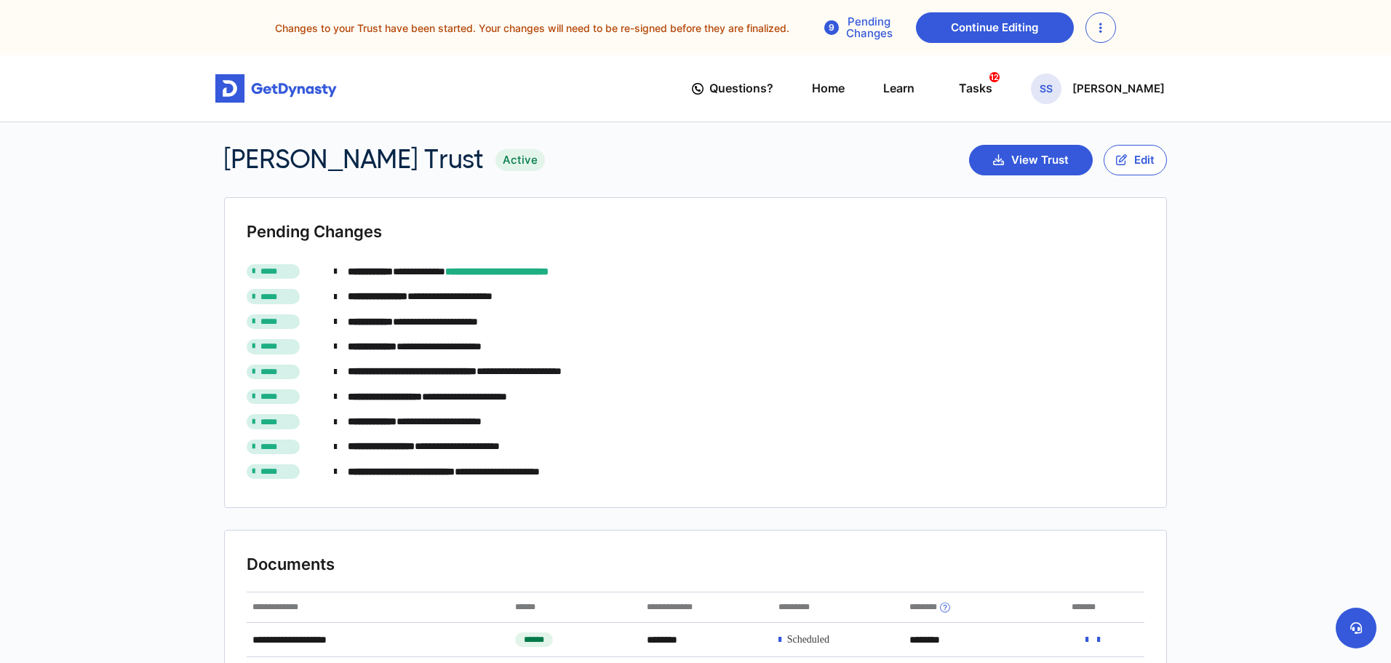
click at [1085, 32] on button "button" at bounding box center [1100, 27] width 31 height 31
click at [950, 96] on div "Questions? Home Learn Tasks 12 SS Sam Sarmiento" at bounding box center [928, 88] width 473 height 41
click at [992, 99] on div "Tasks 12" at bounding box center [975, 88] width 33 height 27
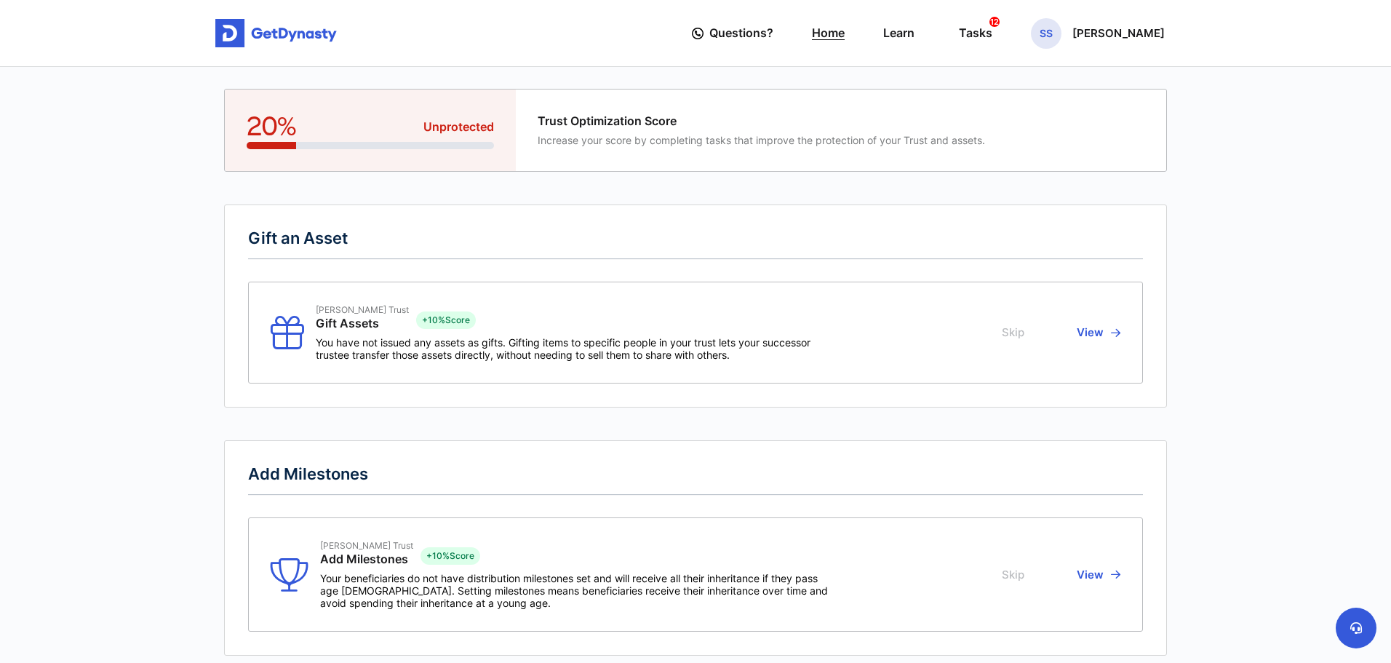
click at [845, 44] on link "Home" at bounding box center [828, 32] width 33 height 41
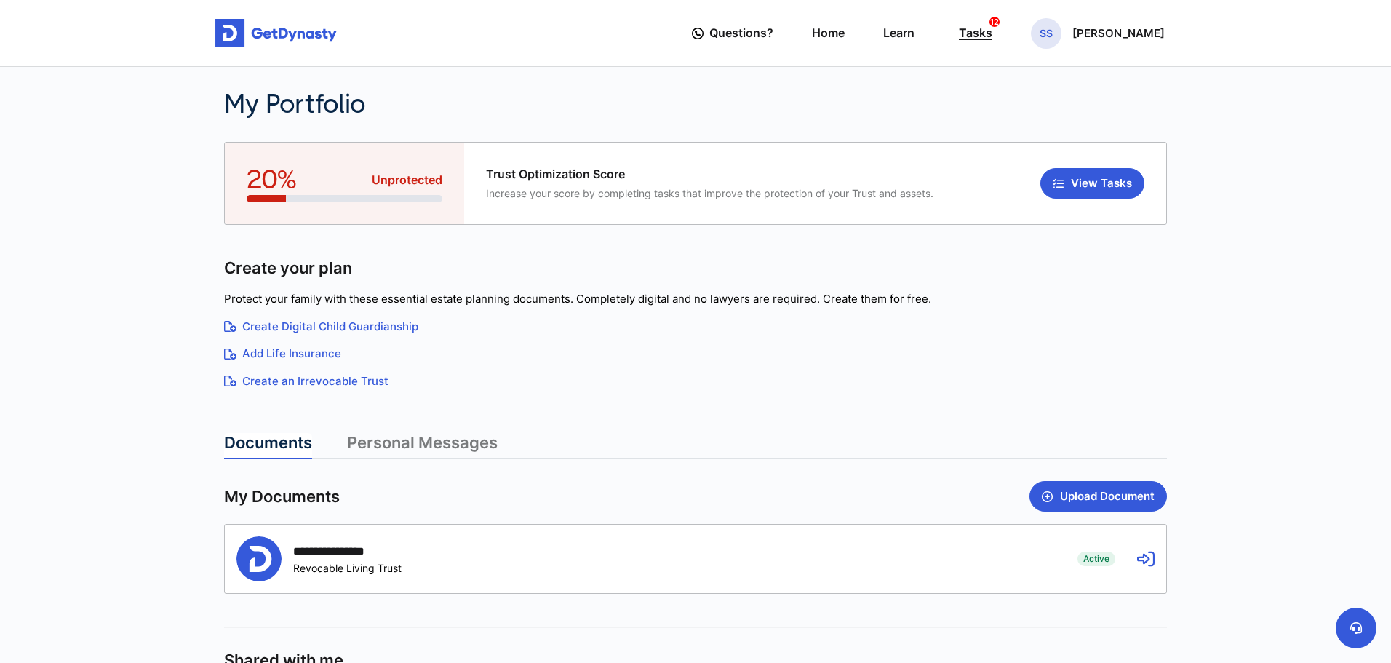
click at [992, 41] on div "Tasks 12" at bounding box center [975, 33] width 33 height 27
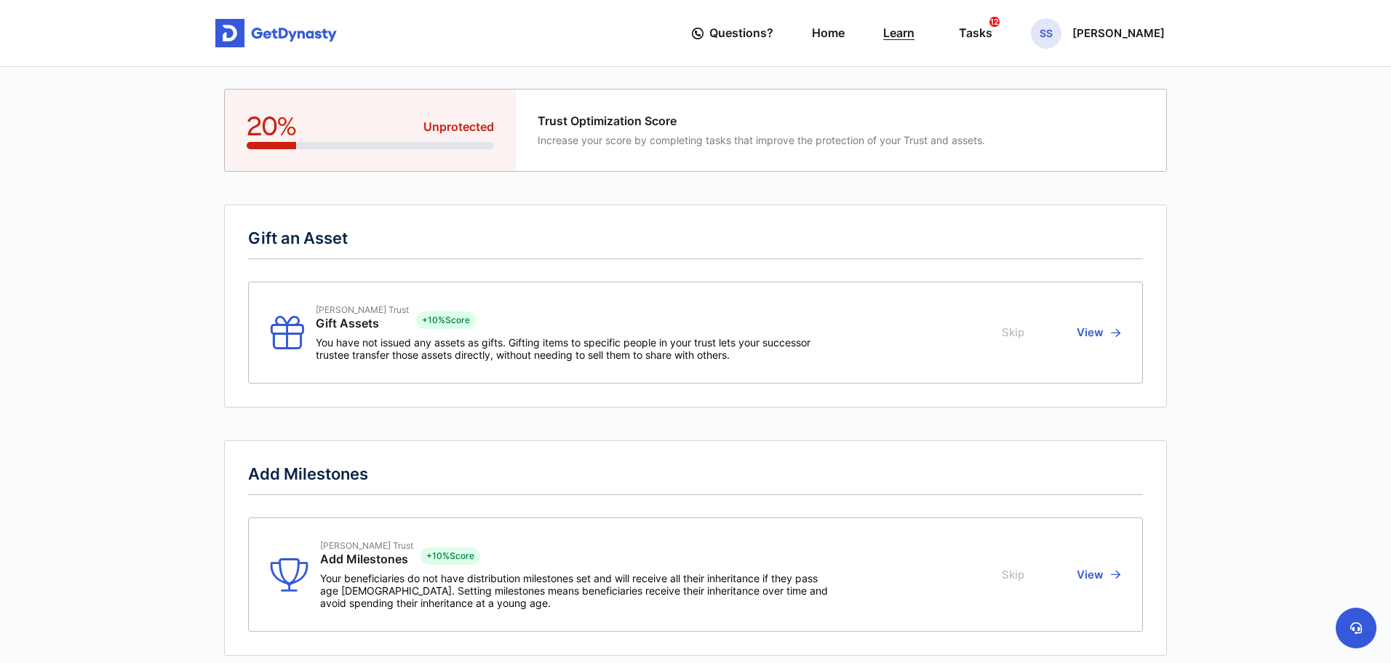
click at [912, 28] on link "Learn" at bounding box center [898, 32] width 31 height 41
click at [845, 34] on link "Home" at bounding box center [828, 32] width 33 height 41
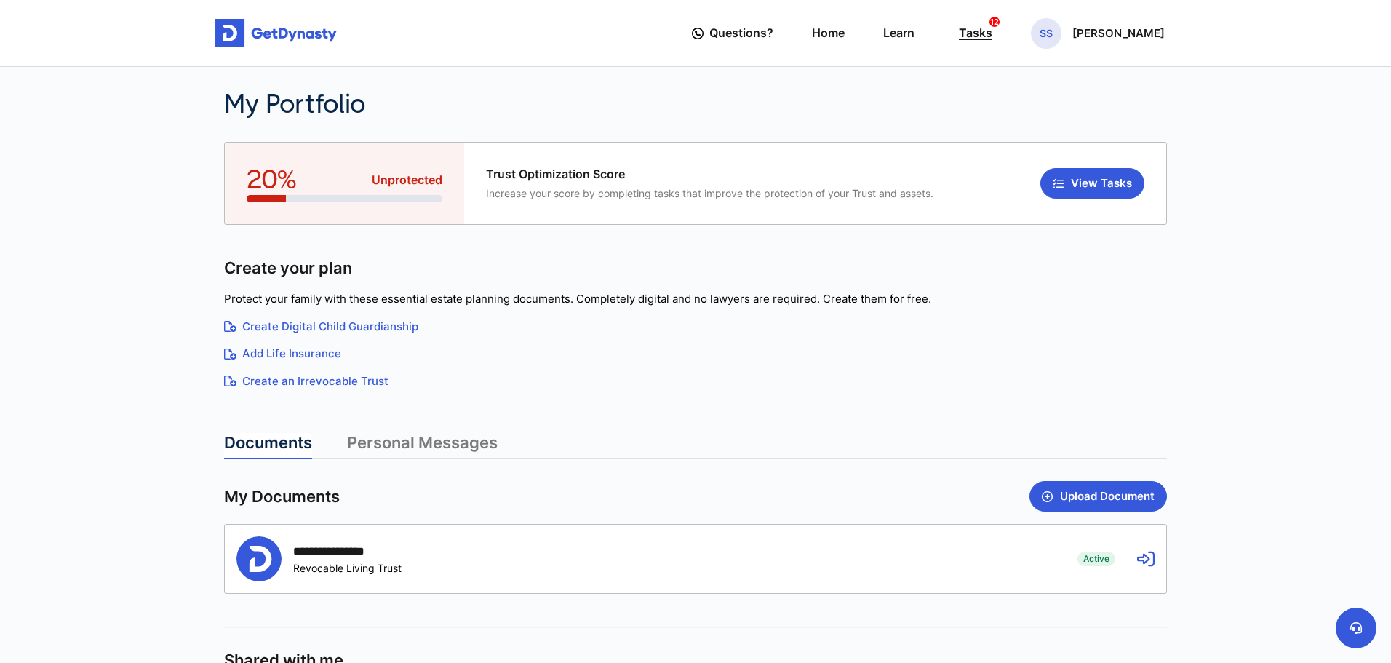
click at [976, 31] on div "Tasks 12" at bounding box center [975, 33] width 33 height 27
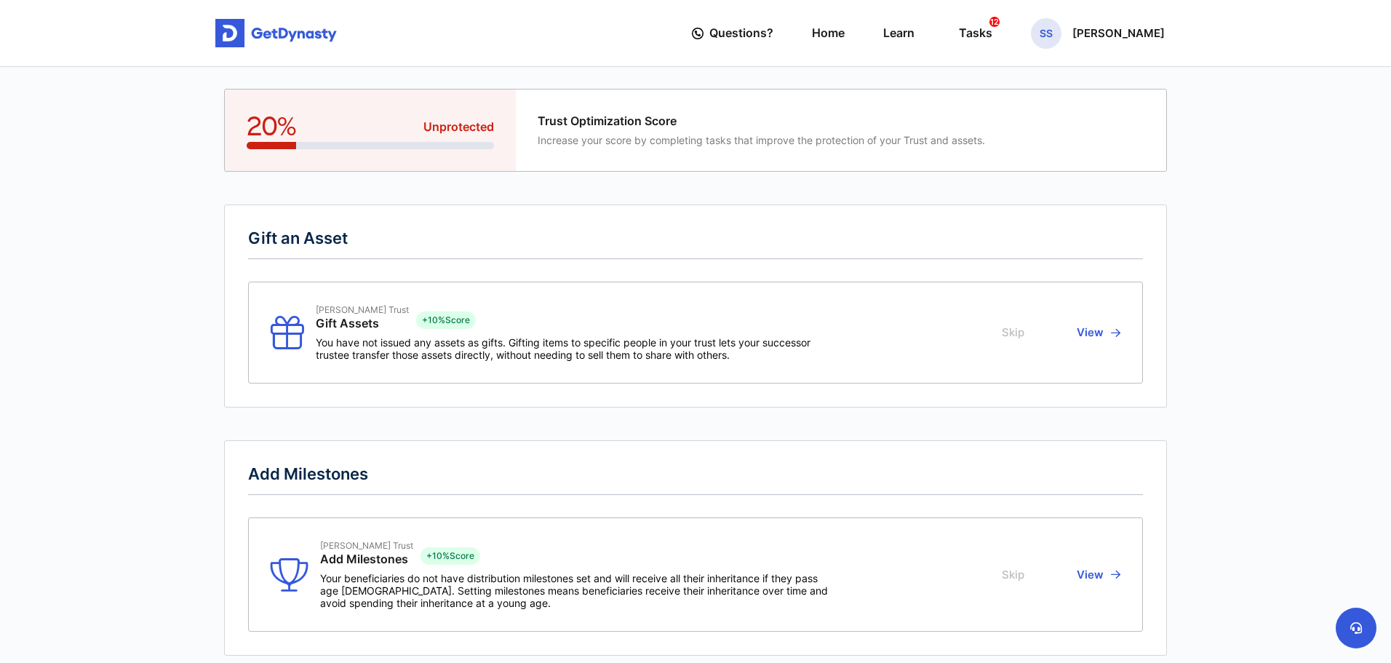
click at [1088, 329] on button "View" at bounding box center [1096, 332] width 48 height 57
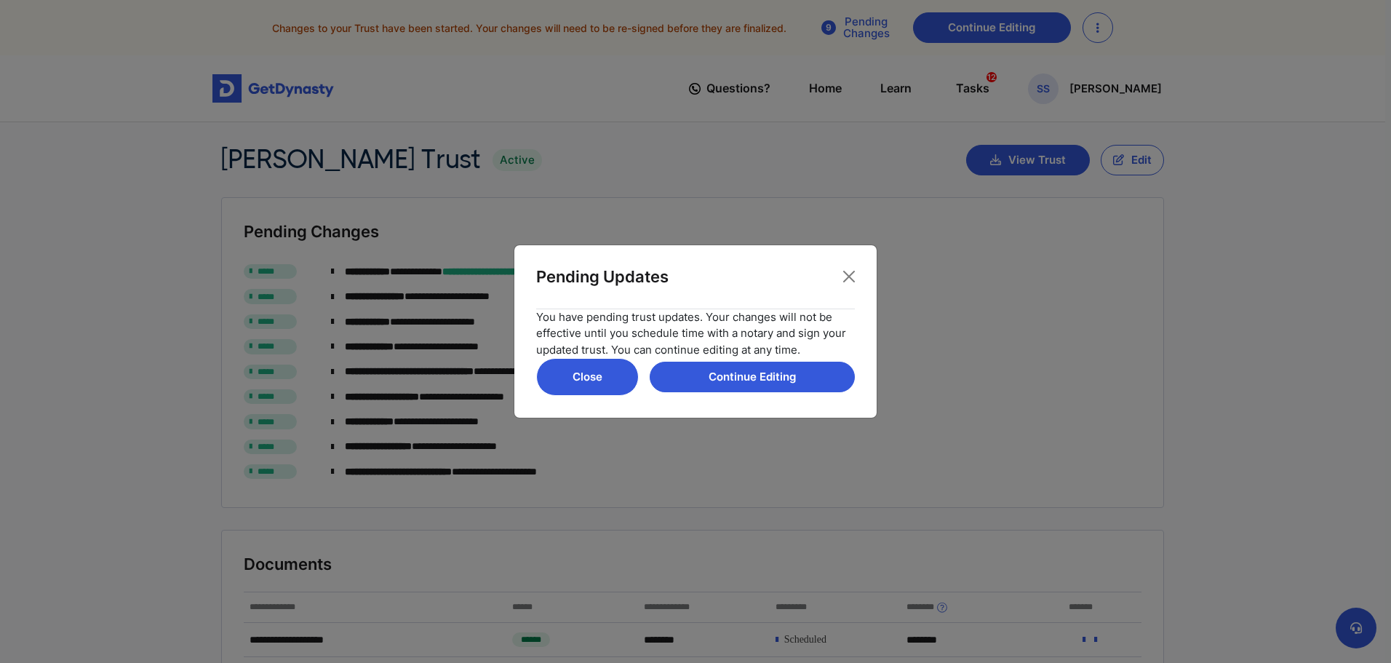
click at [619, 386] on button "Close" at bounding box center [587, 377] width 103 height 38
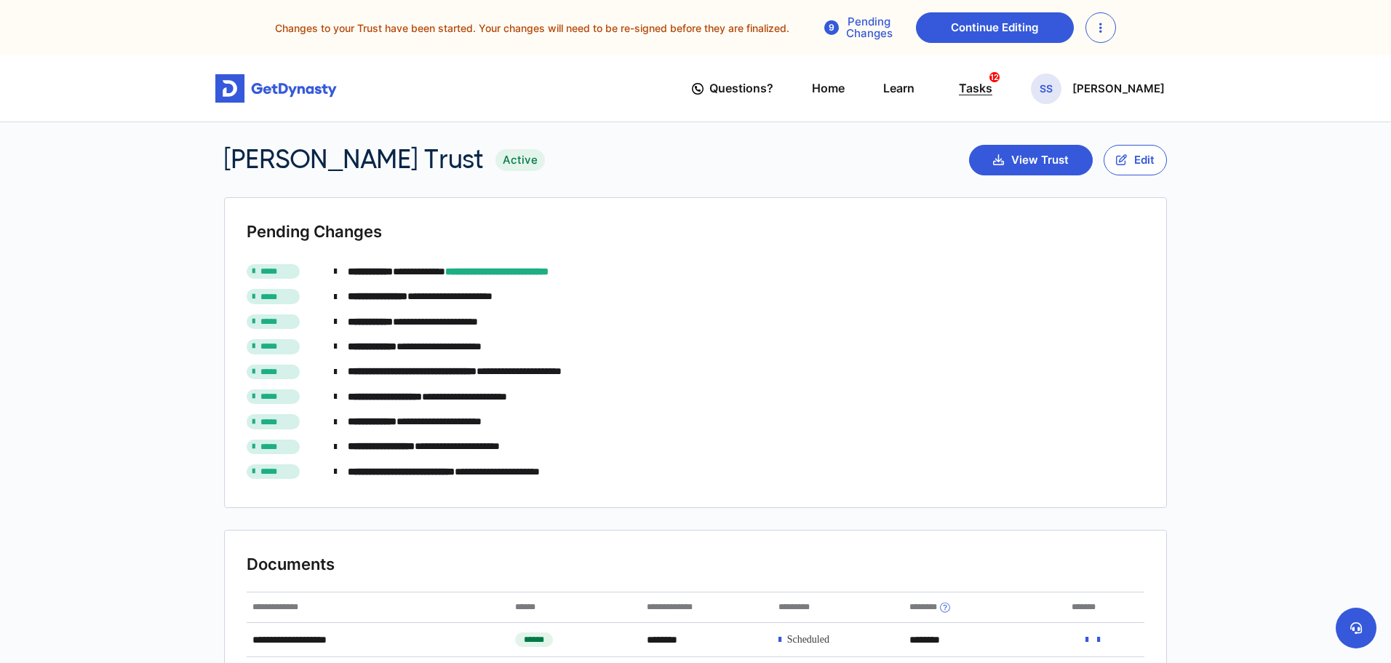
click at [992, 83] on div "Tasks 12" at bounding box center [975, 88] width 33 height 27
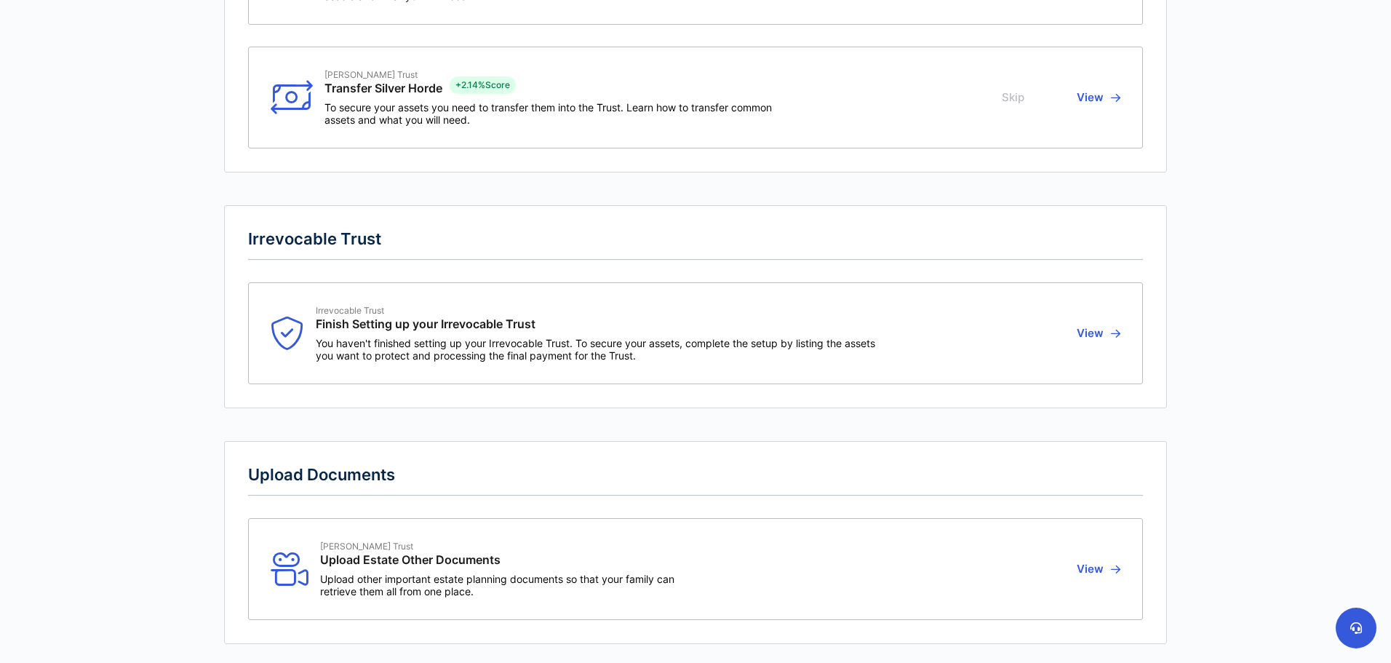
scroll to position [1453, 0]
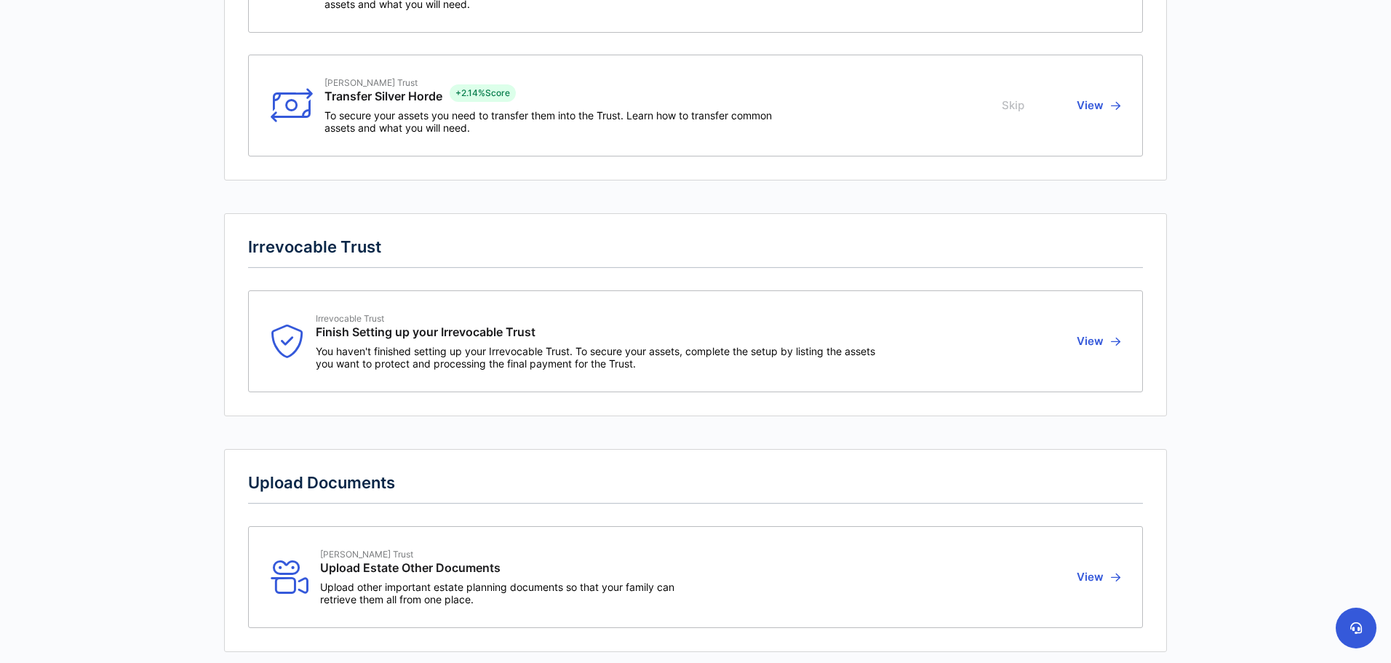
click at [1102, 349] on button "View" at bounding box center [1096, 341] width 48 height 57
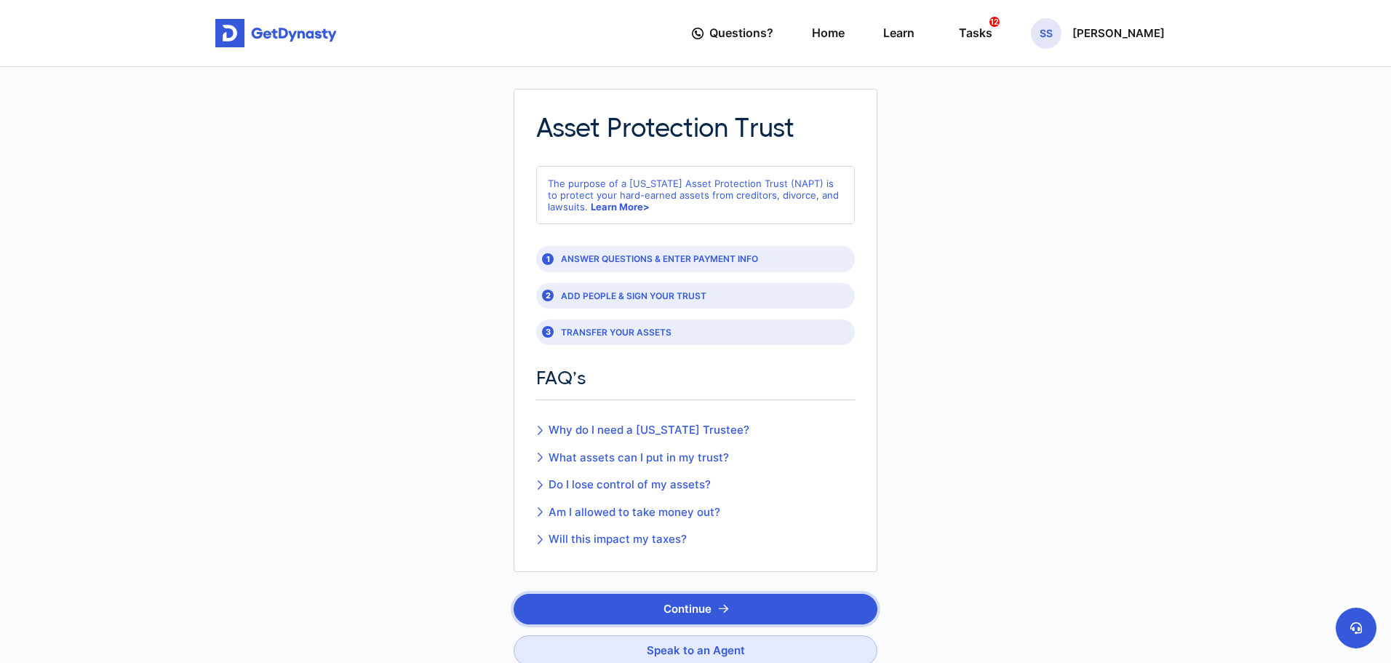
click at [744, 614] on button "Continue" at bounding box center [696, 609] width 364 height 31
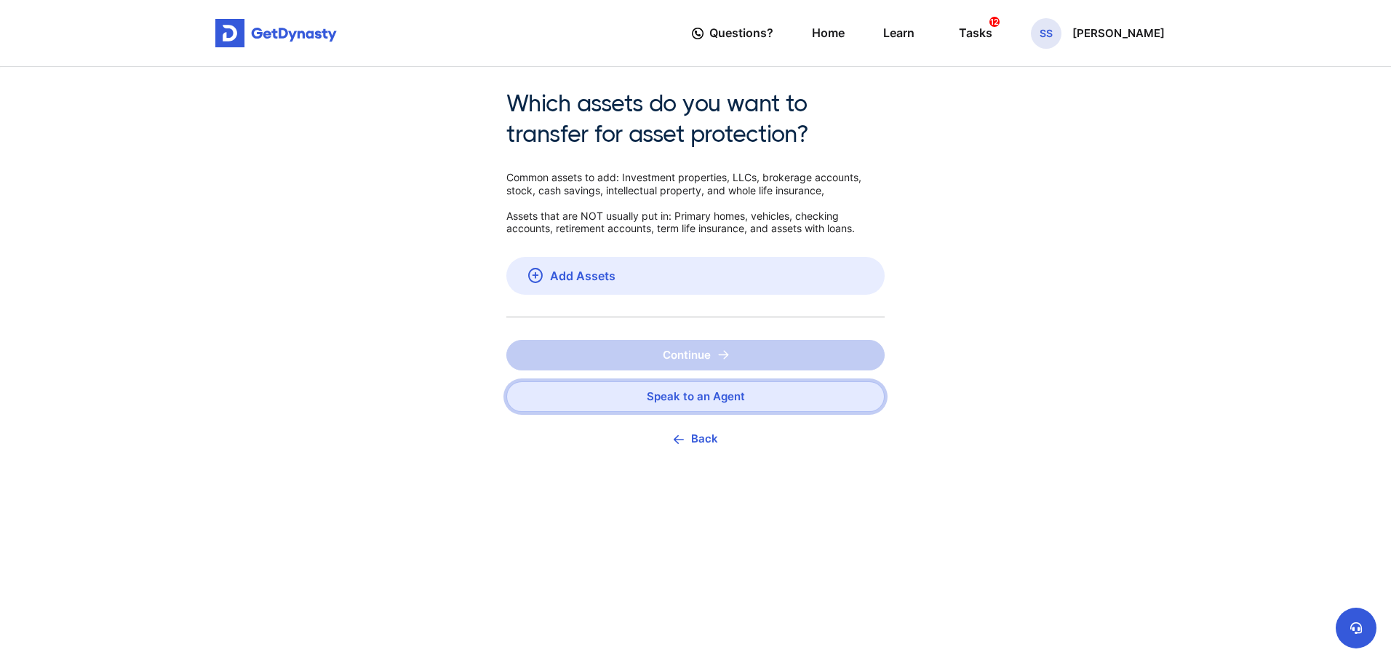
click at [805, 394] on link "Speak to an Agent" at bounding box center [695, 396] width 378 height 31
